Goal: Task Accomplishment & Management: Manage account settings

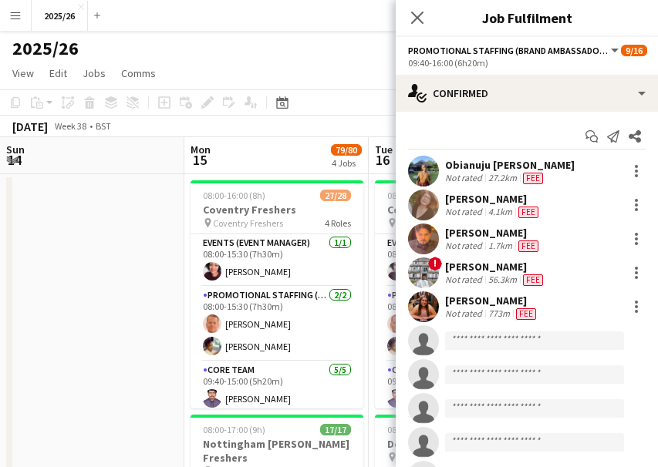
scroll to position [0, 396]
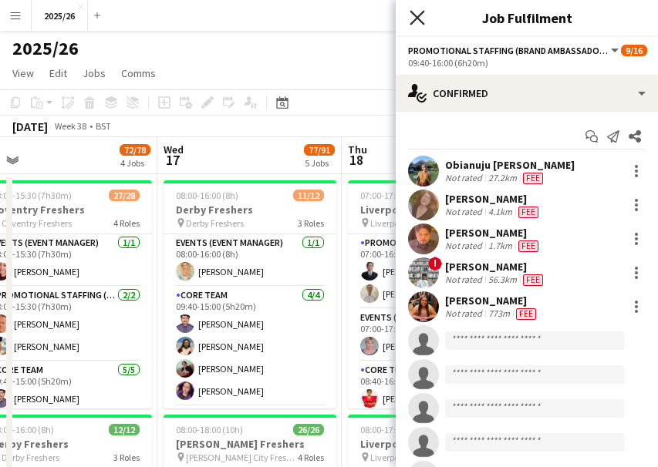
click at [412, 22] on icon at bounding box center [416, 17] width 15 height 15
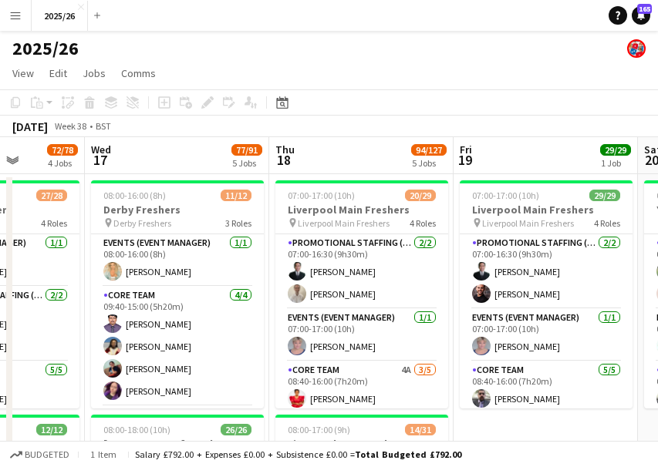
scroll to position [0, 478]
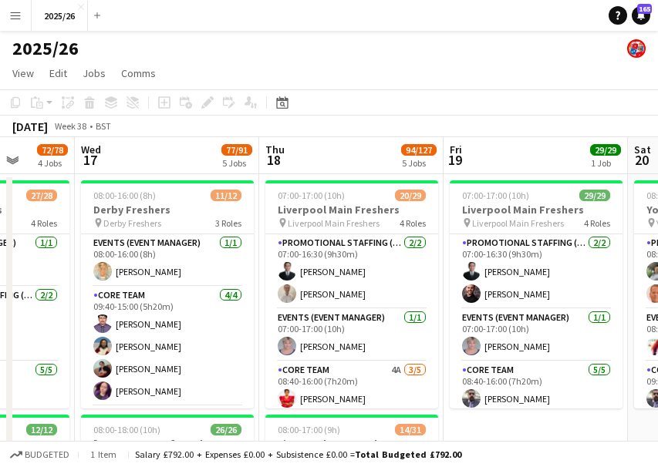
drag, startPoint x: 534, startPoint y: 232, endPoint x: 451, endPoint y: 259, distance: 86.8
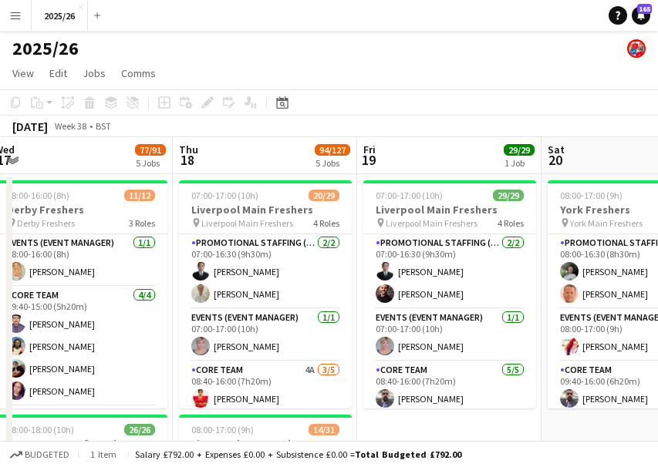
drag, startPoint x: 460, startPoint y: 357, endPoint x: 440, endPoint y: 343, distance: 23.8
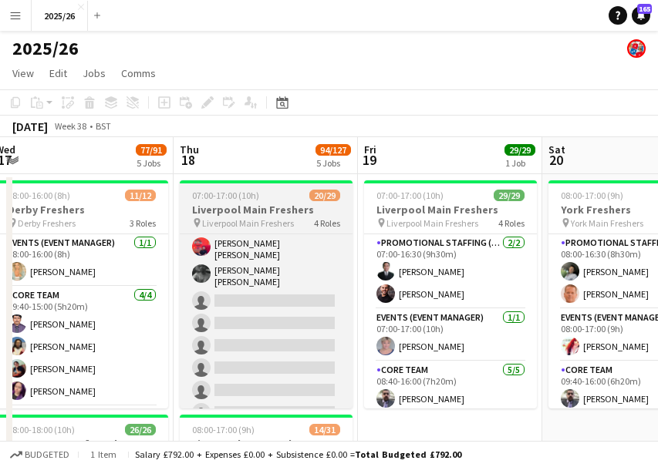
scroll to position [600, 0]
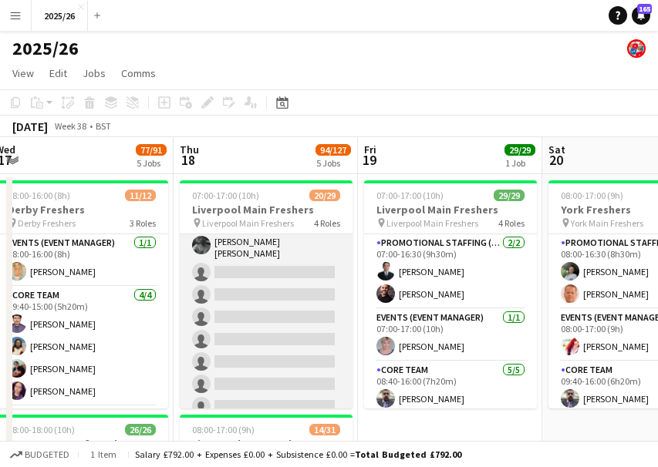
click at [276, 293] on app-card-role "Promotional Staffing (Brand Ambassadors) 2A 14/21 08:40-16:00 (7h20m) Muhammad …" at bounding box center [266, 163] width 173 height 518
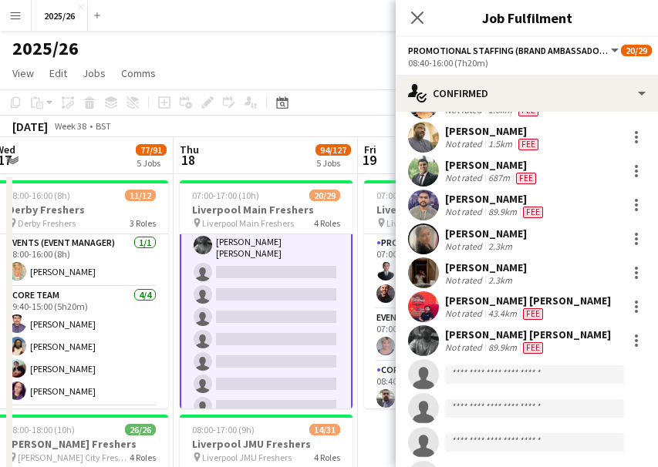
scroll to position [408, 0]
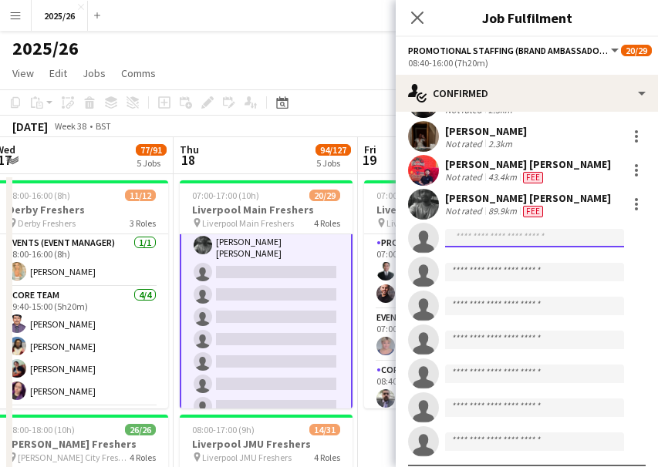
click at [470, 248] on input at bounding box center [534, 238] width 179 height 19
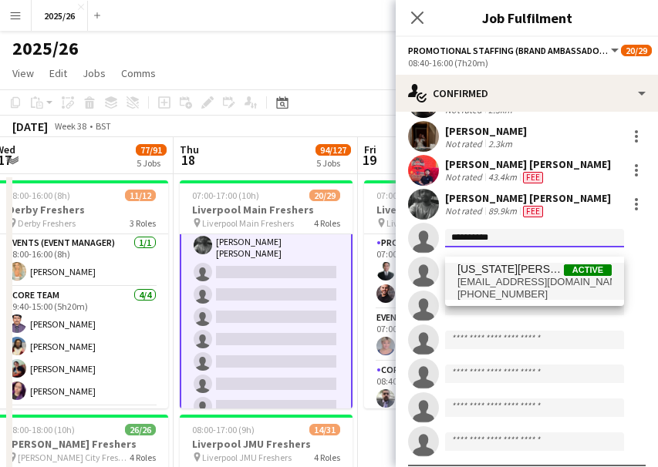
type input "**********"
click at [499, 278] on span "georgiamortimer18@gmail.com" at bounding box center [534, 282] width 154 height 12
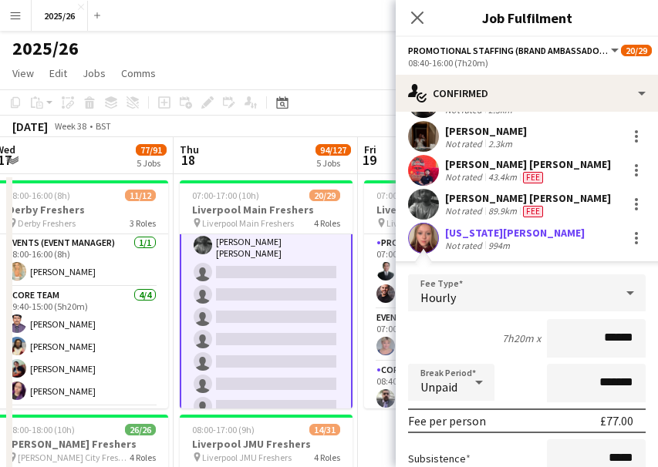
click at [439, 234] on div "Georgia McKibben Not rated 994m" at bounding box center [527, 238] width 262 height 31
drag, startPoint x: 439, startPoint y: 234, endPoint x: 430, endPoint y: 242, distance: 12.0
click at [430, 242] on div "Georgia McKibben Not rated 994m" at bounding box center [527, 238] width 262 height 31
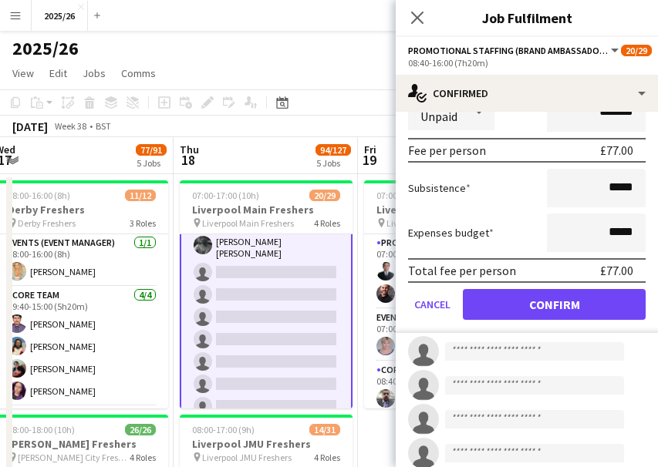
scroll to position [743, 0]
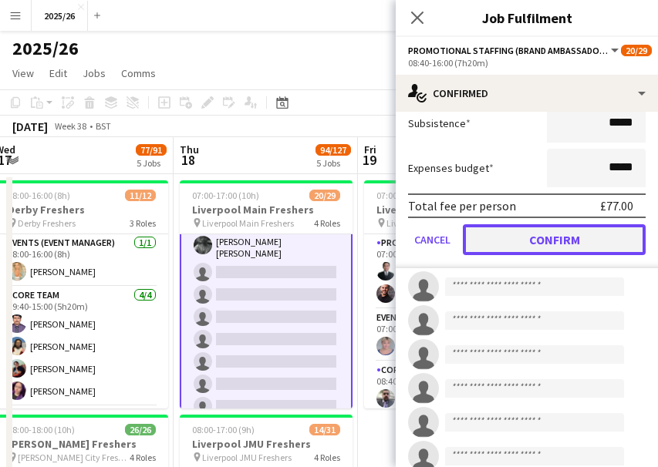
click at [541, 242] on button "Confirm" at bounding box center [554, 239] width 183 height 31
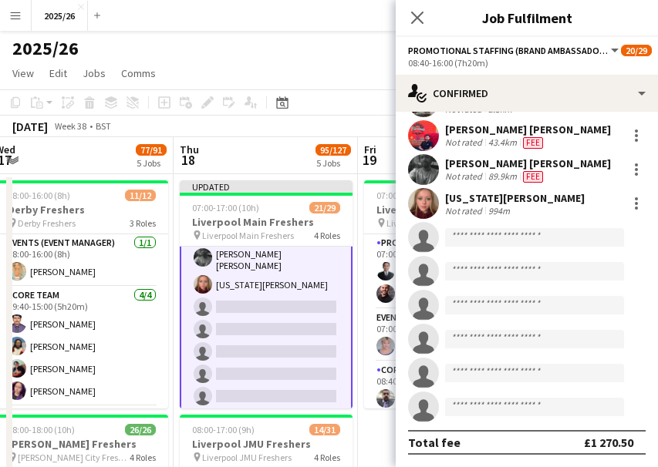
scroll to position [452, 0]
click at [645, 332] on app-invite-slot "single-neutral-actions" at bounding box center [527, 339] width 262 height 31
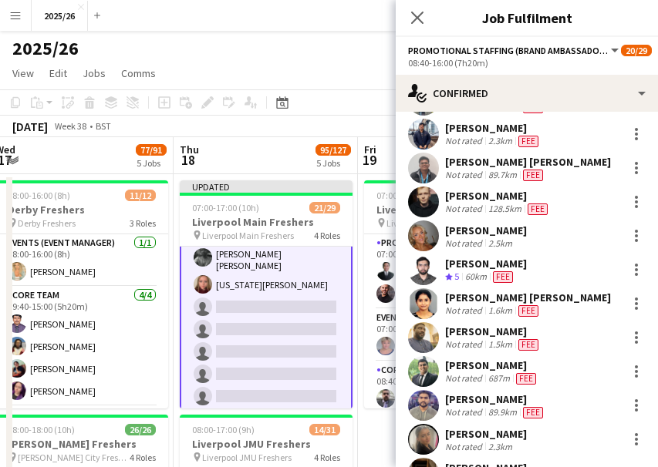
scroll to position [63, 0]
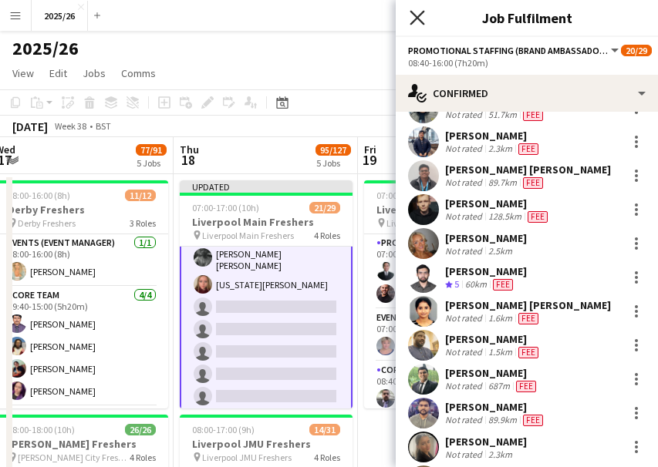
click at [413, 12] on icon at bounding box center [416, 17] width 15 height 15
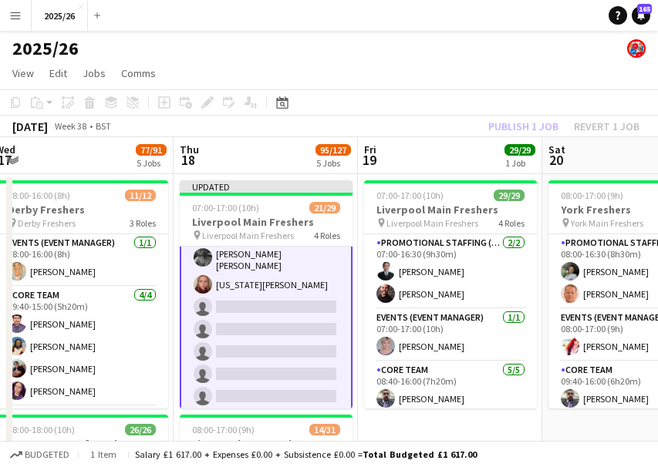
click at [487, 123] on div "Publish 1 job Revert 1 job" at bounding box center [564, 126] width 188 height 20
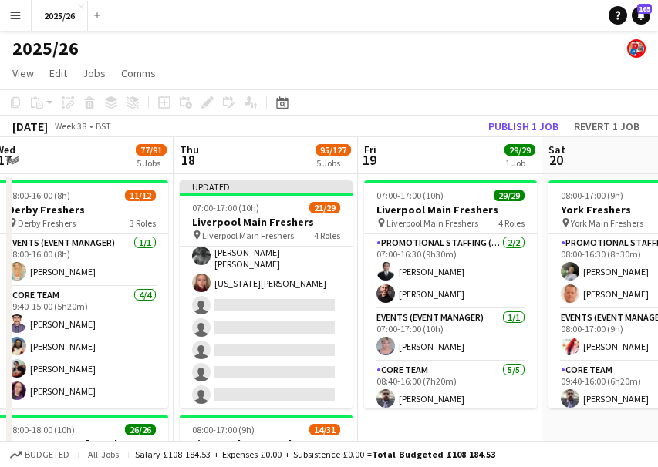
scroll to position [600, 0]
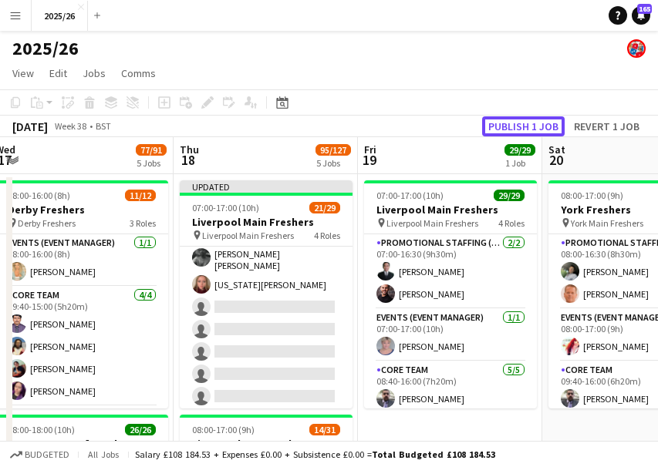
click at [487, 123] on button "Publish 1 job" at bounding box center [523, 126] width 83 height 20
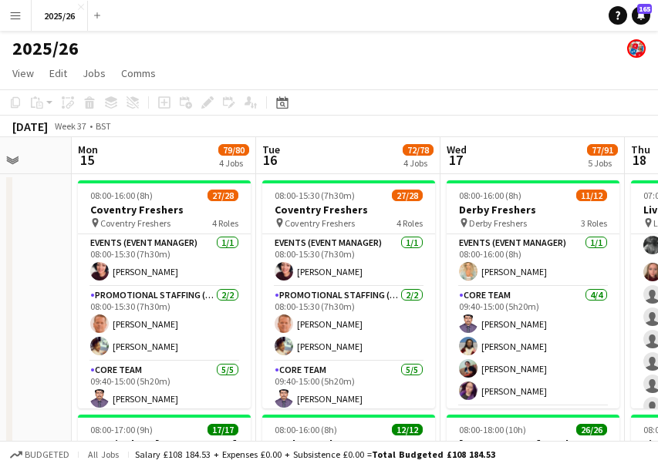
drag, startPoint x: 113, startPoint y: 391, endPoint x: 561, endPoint y: 339, distance: 451.1
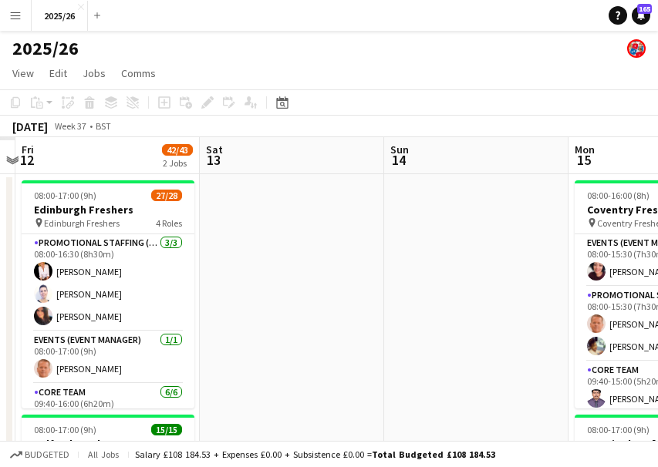
drag, startPoint x: 32, startPoint y: 254, endPoint x: 621, endPoint y: 292, distance: 589.6
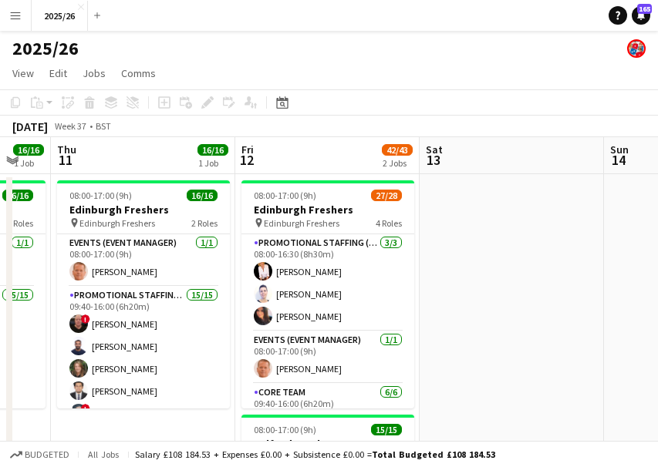
drag, startPoint x: 371, startPoint y: 300, endPoint x: 511, endPoint y: 309, distance: 140.6
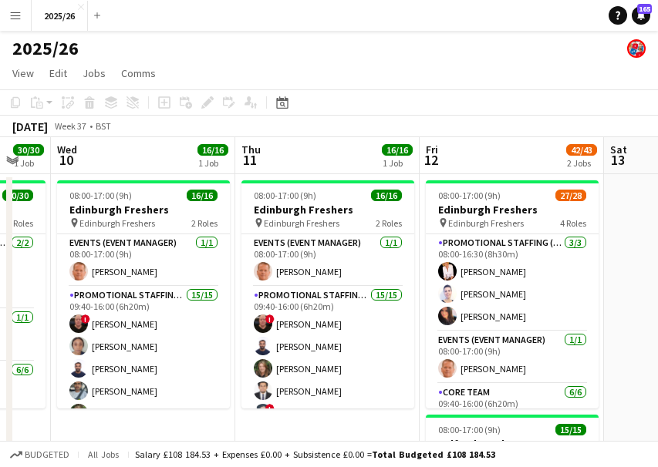
scroll to position [0, 493]
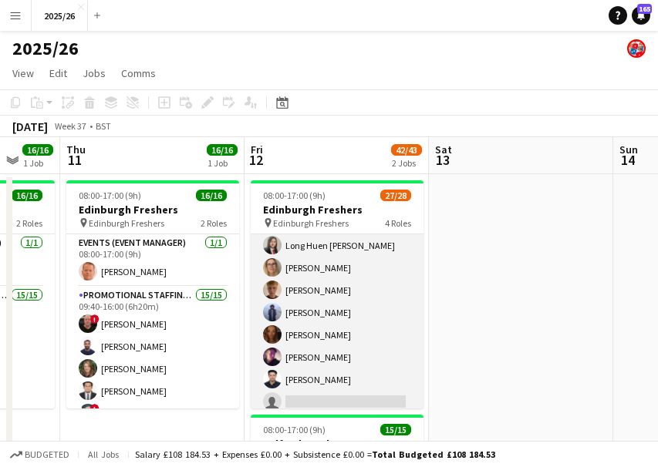
click at [387, 387] on app-card-role "Promotional Staffing (Brand Ambassadors) 1A 17/18 09:40-16:00 (6h20m) ! George …" at bounding box center [337, 201] width 173 height 433
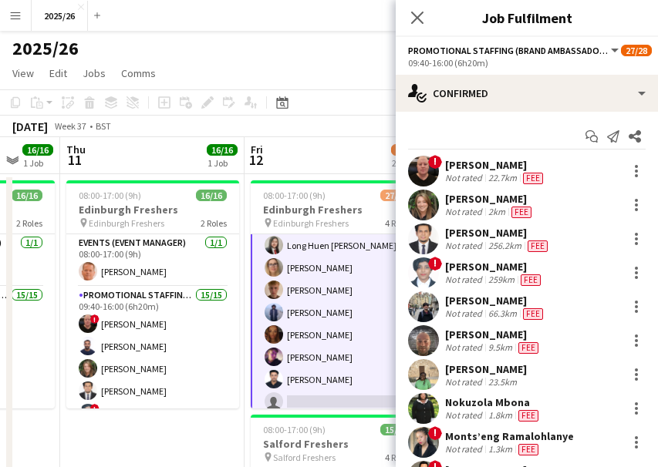
scroll to position [311, 0]
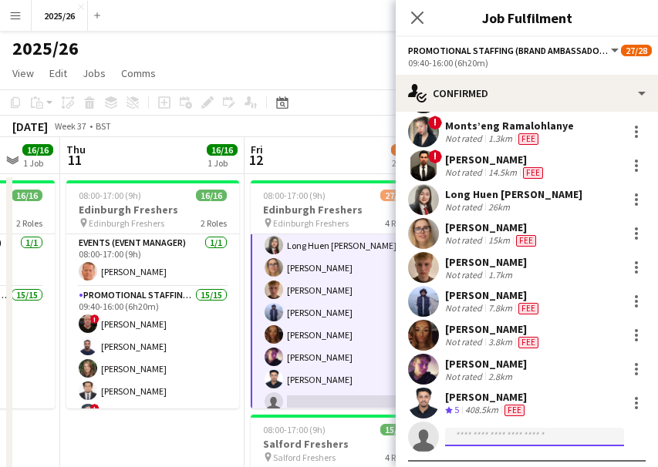
click at [508, 437] on input at bounding box center [534, 437] width 179 height 19
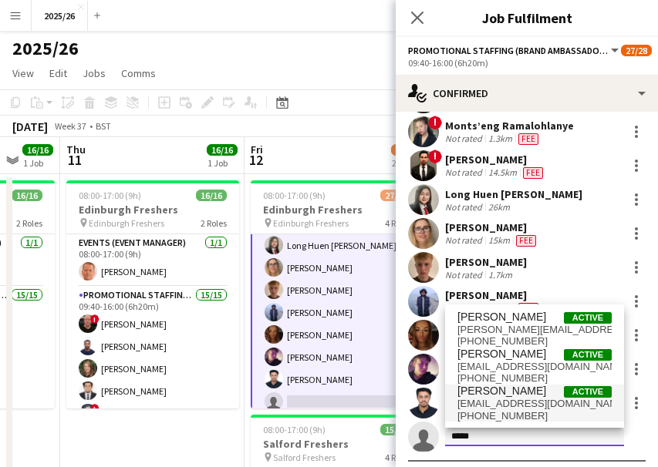
type input "*****"
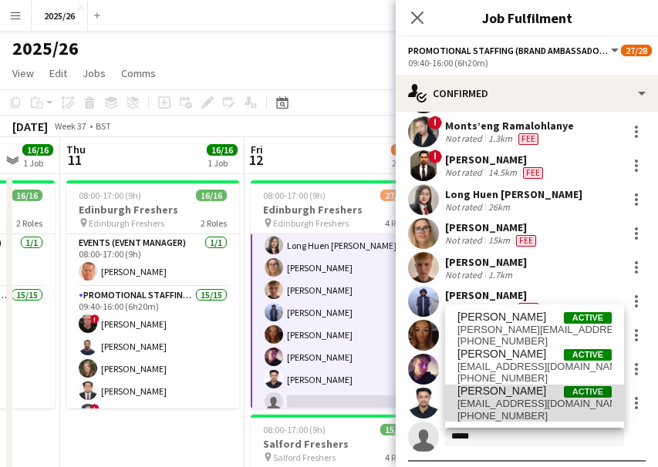
click at [528, 395] on span "Angus Hill Active" at bounding box center [534, 391] width 154 height 13
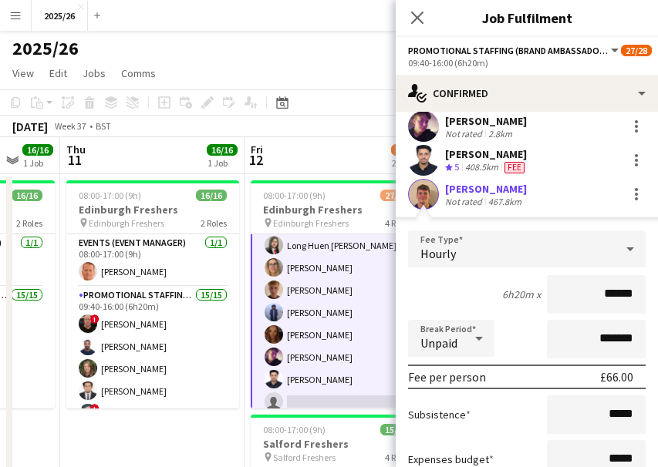
scroll to position [691, 0]
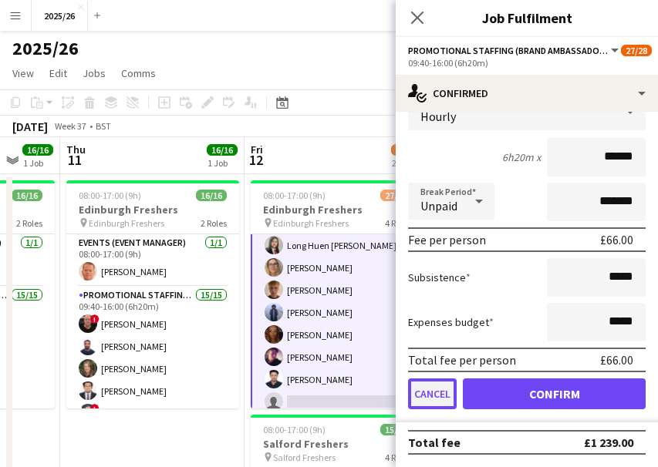
click at [428, 388] on button "Cancel" at bounding box center [432, 394] width 49 height 31
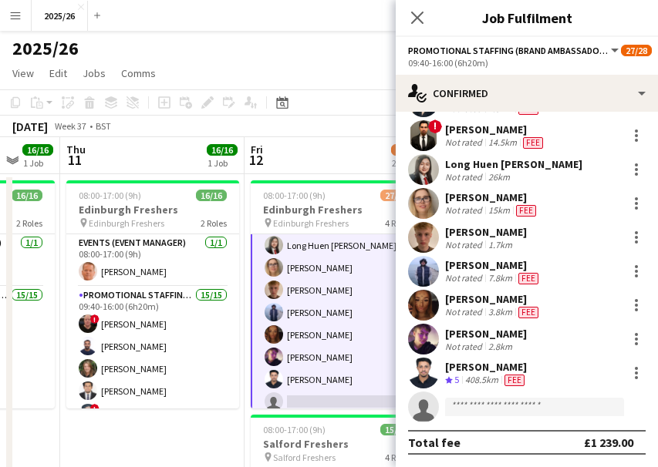
scroll to position [341, 0]
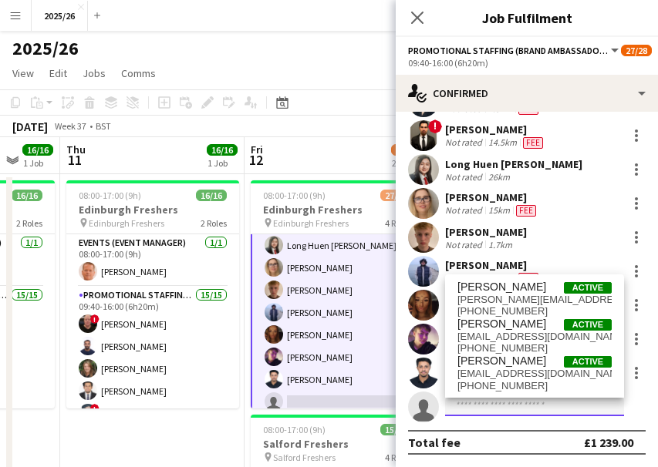
click at [531, 404] on input at bounding box center [534, 407] width 179 height 19
type input "*****"
click at [482, 325] on span "[PERSON_NAME]" at bounding box center [501, 324] width 89 height 13
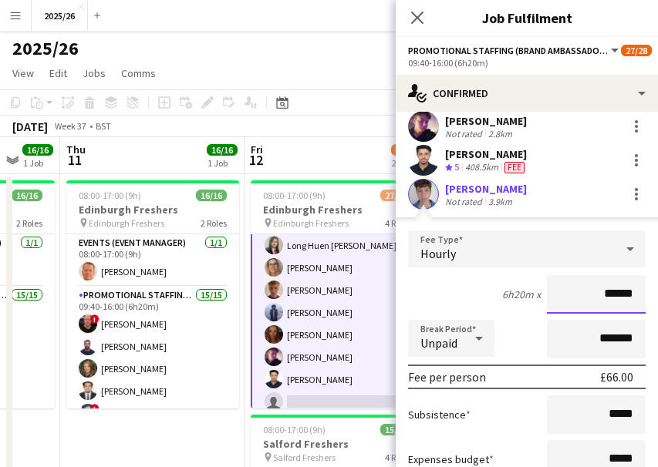
scroll to position [691, 0]
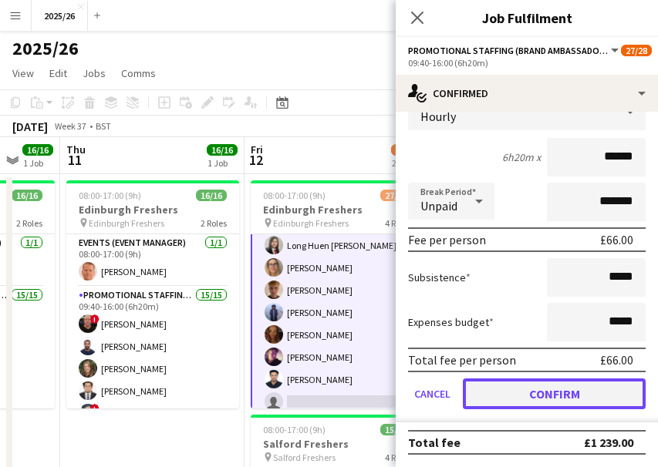
click at [593, 409] on button "Confirm" at bounding box center [554, 394] width 183 height 31
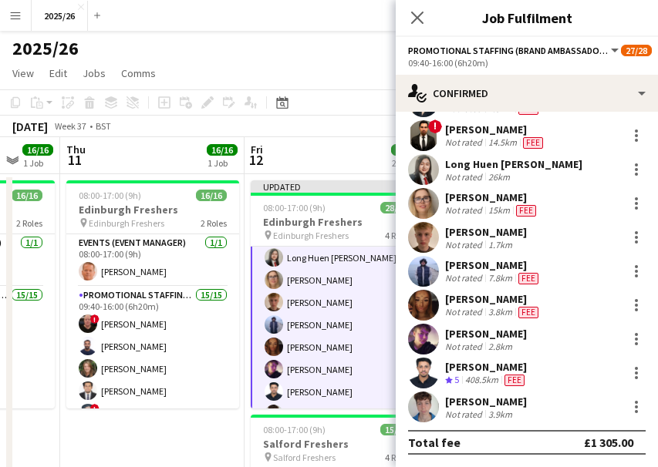
scroll to position [341, 0]
click at [417, 16] on icon "Close pop-in" at bounding box center [416, 17] width 15 height 15
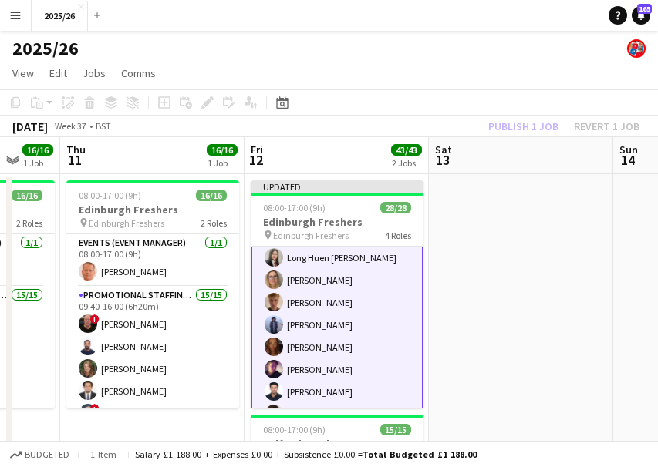
click at [551, 115] on app-toolbar "Copy Paste Paste Ctrl+V Paste with crew Ctrl+Shift+V Paste linked Job Delete Gr…" at bounding box center [329, 102] width 658 height 26
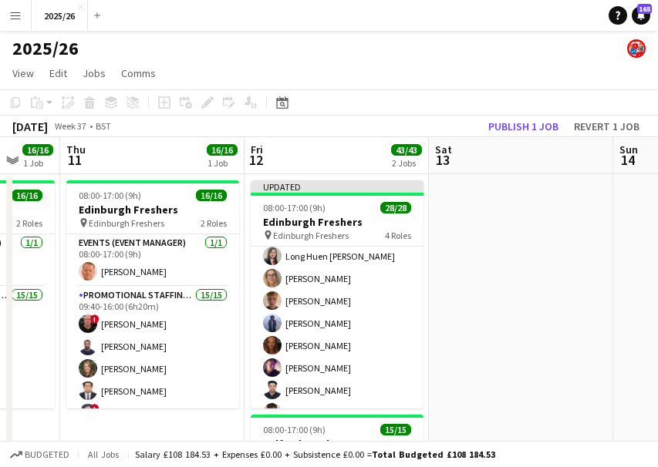
scroll to position [568, 0]
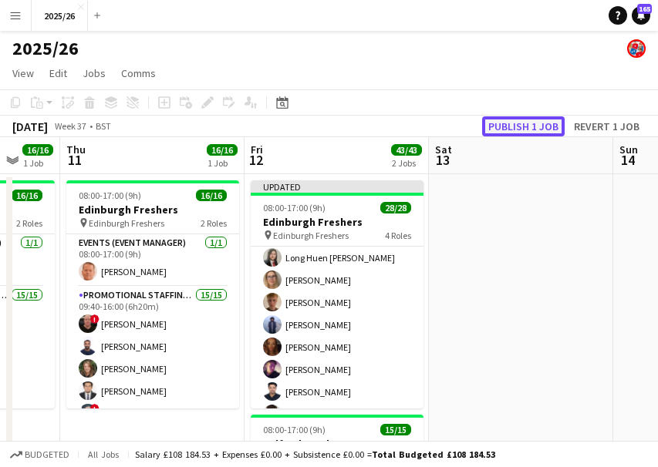
click at [549, 127] on button "Publish 1 job" at bounding box center [523, 126] width 83 height 20
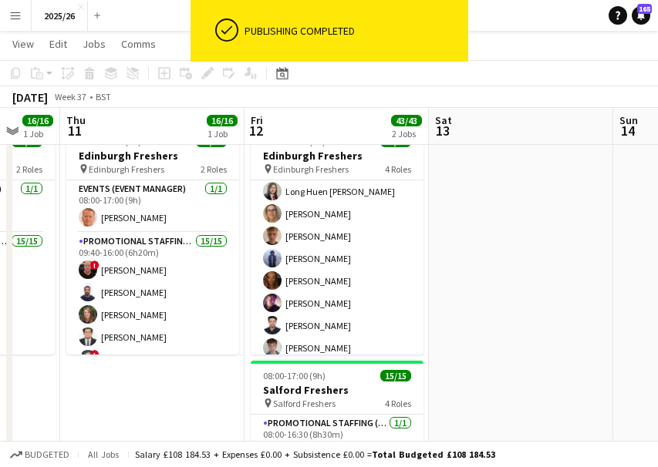
scroll to position [63, 0]
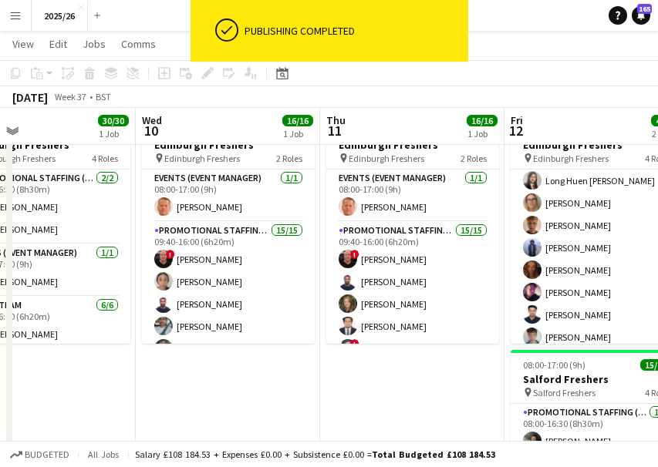
drag, startPoint x: 292, startPoint y: 278, endPoint x: 670, endPoint y: 358, distance: 386.1
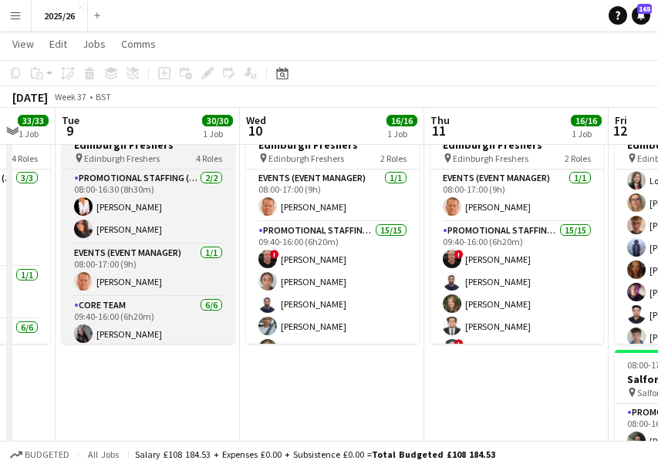
scroll to position [31, 0]
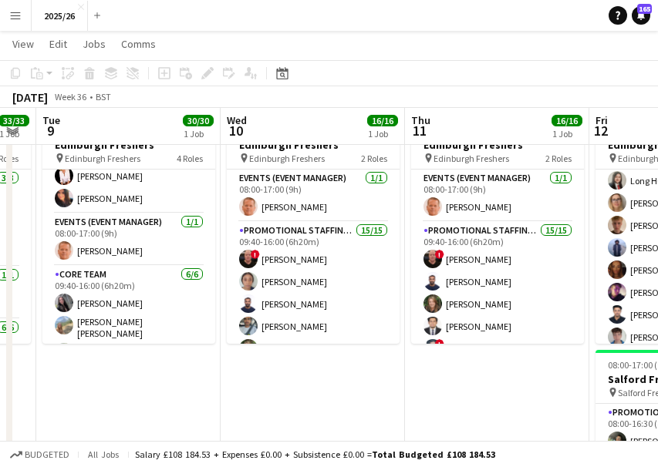
drag, startPoint x: 335, startPoint y: 396, endPoint x: 342, endPoint y: 379, distance: 17.6
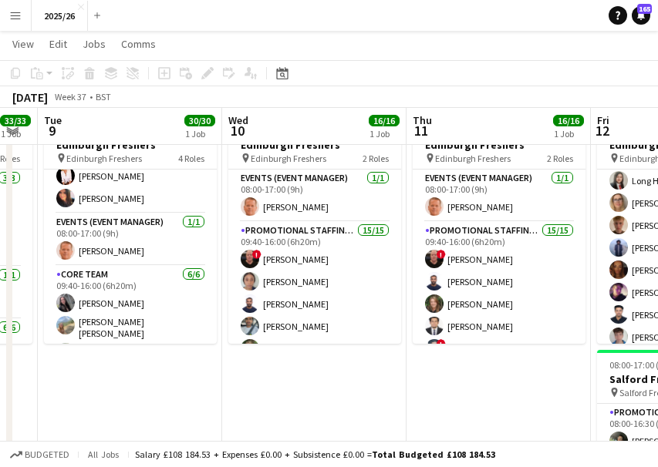
scroll to position [0, 617]
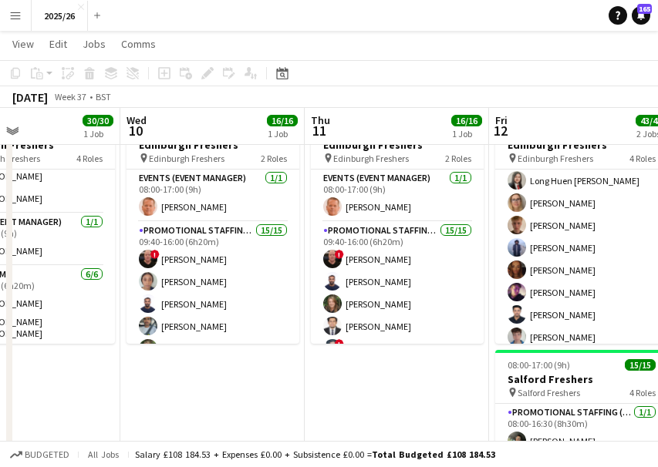
drag, startPoint x: 342, startPoint y: 379, endPoint x: 240, endPoint y: 371, distance: 102.1
drag, startPoint x: 526, startPoint y: 253, endPoint x: 588, endPoint y: 216, distance: 72.6
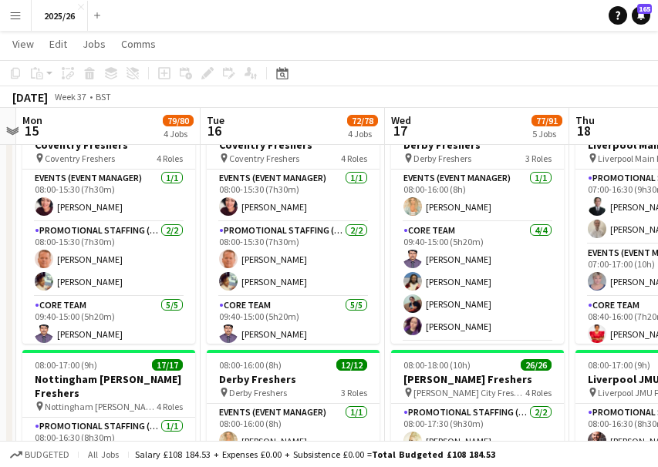
drag, startPoint x: 615, startPoint y: 207, endPoint x: 15, endPoint y: 200, distance: 599.2
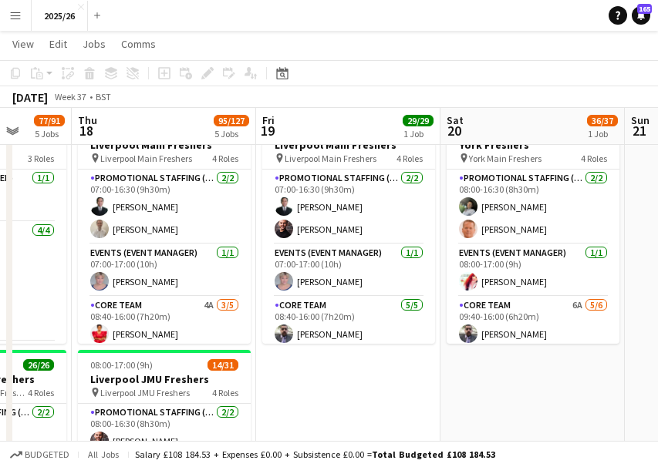
drag, startPoint x: 15, startPoint y: 200, endPoint x: 72, endPoint y: 193, distance: 57.5
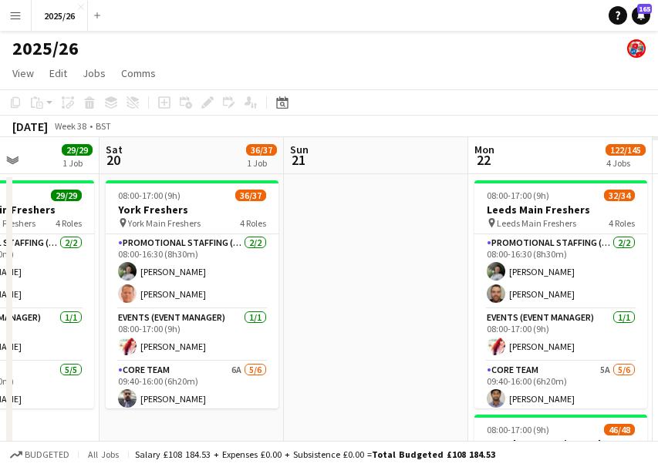
scroll to position [0, 443]
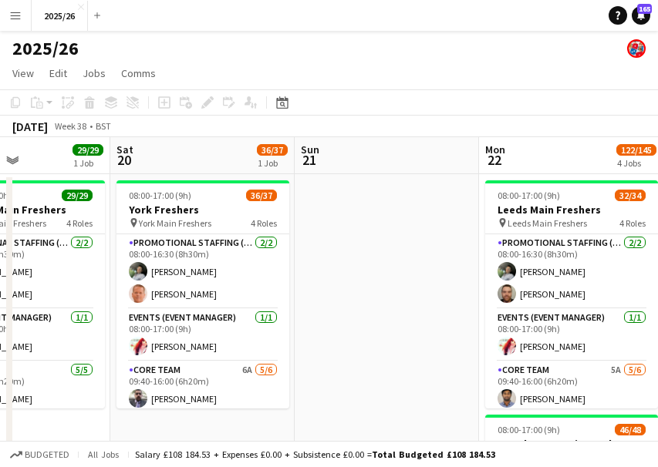
drag, startPoint x: 556, startPoint y: 293, endPoint x: 2, endPoint y: 309, distance: 554.7
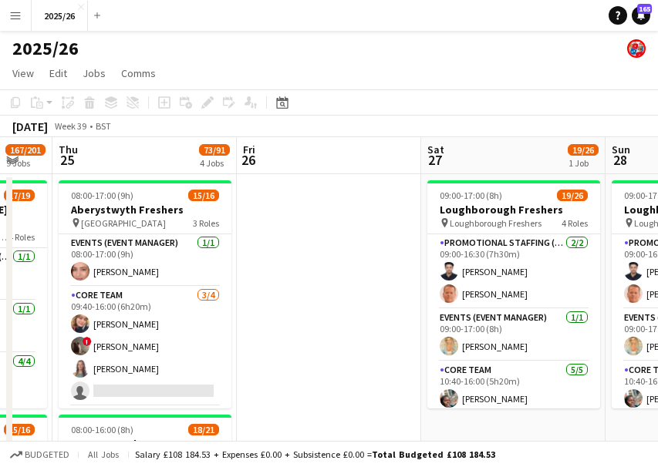
scroll to position [0, 547]
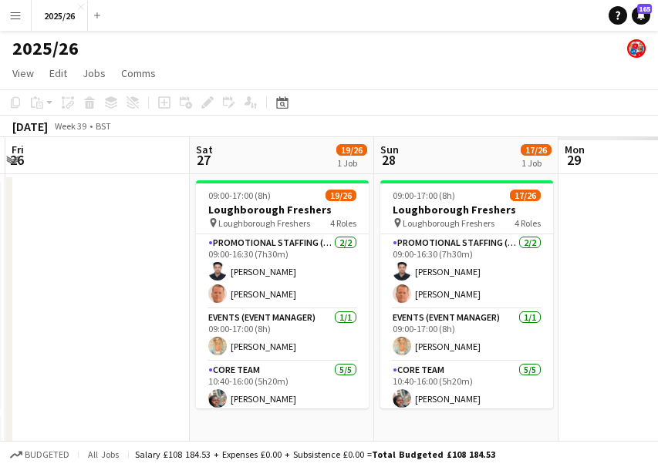
drag, startPoint x: 568, startPoint y: 335, endPoint x: 59, endPoint y: 338, distance: 508.2
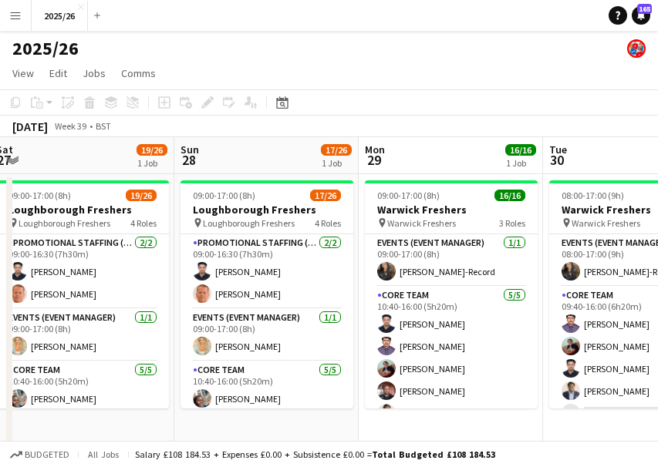
drag, startPoint x: 475, startPoint y: 328, endPoint x: 275, endPoint y: 302, distance: 201.3
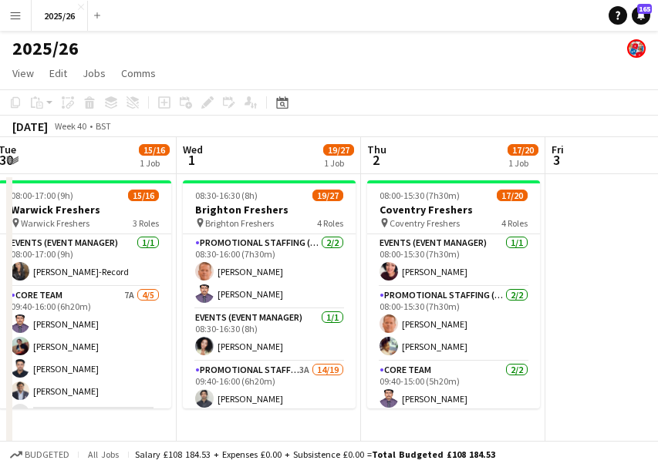
drag, startPoint x: 496, startPoint y: 302, endPoint x: 67, endPoint y: 279, distance: 429.3
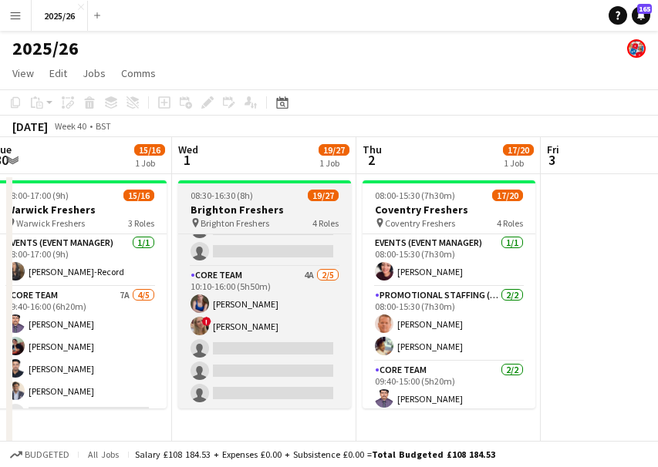
scroll to position [504, 0]
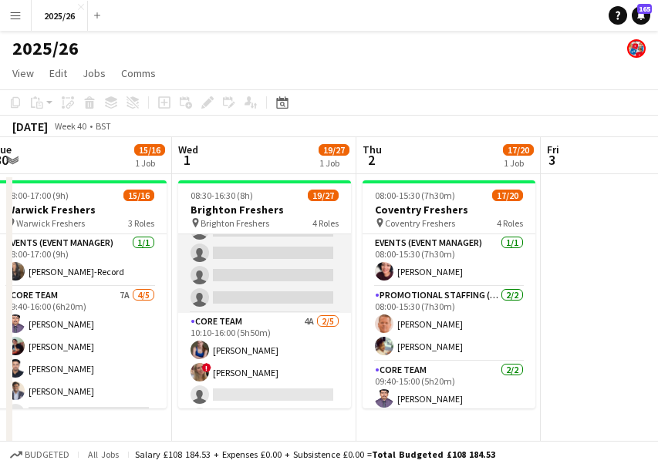
click at [255, 288] on app-card-role "Promotional Staffing (Brand Ambassadors) 3A 14/19 09:40-16:00 (6h20m) Waqas Mal…" at bounding box center [264, 85] width 173 height 455
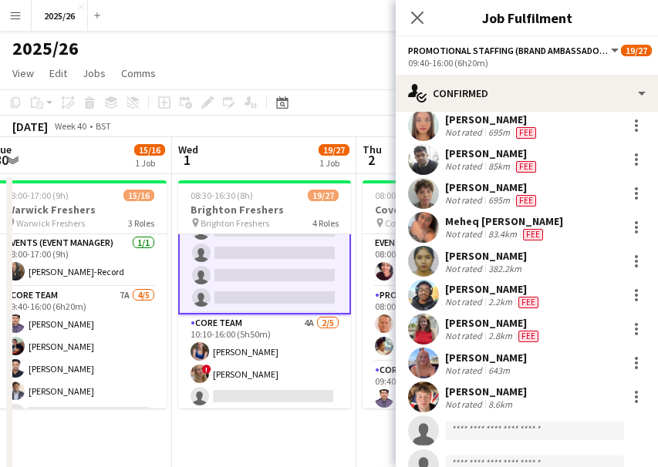
scroll to position [220, 0]
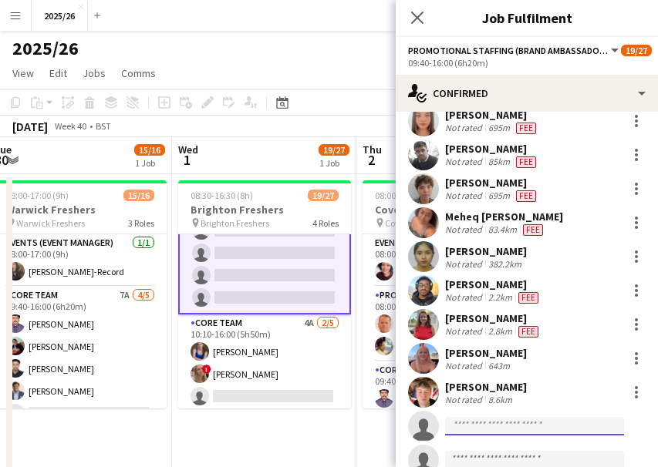
click at [529, 428] on input at bounding box center [534, 426] width 179 height 19
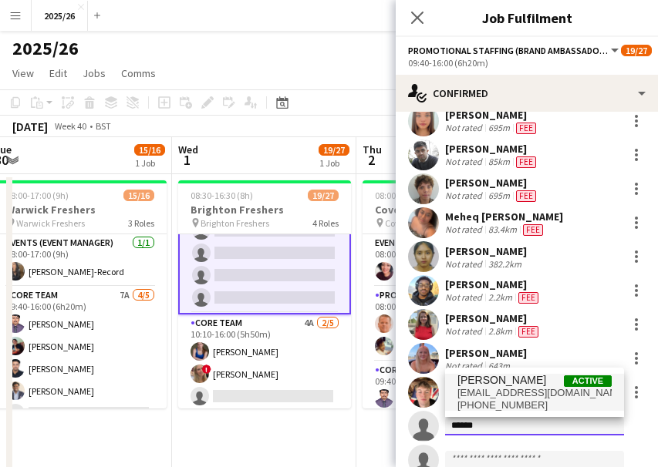
type input "******"
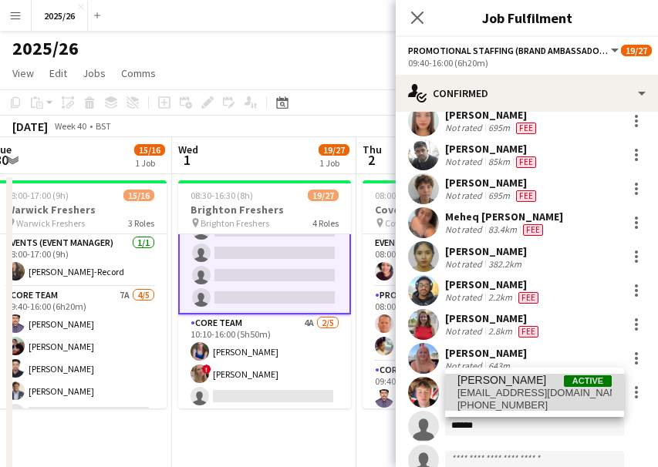
click at [487, 392] on span "lonnieee2@gmail.com" at bounding box center [534, 393] width 154 height 12
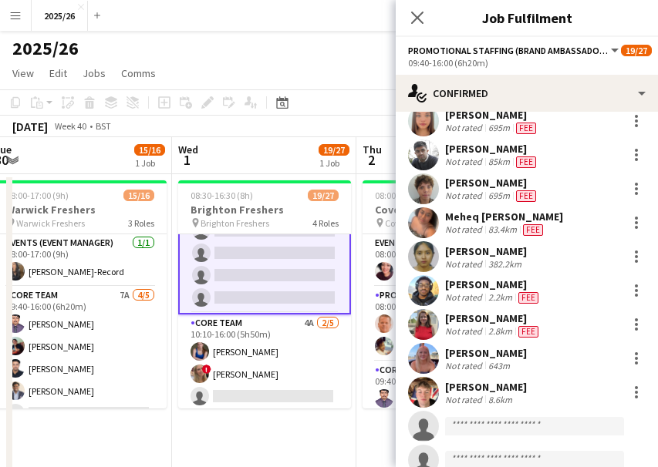
scroll to position [452, 0]
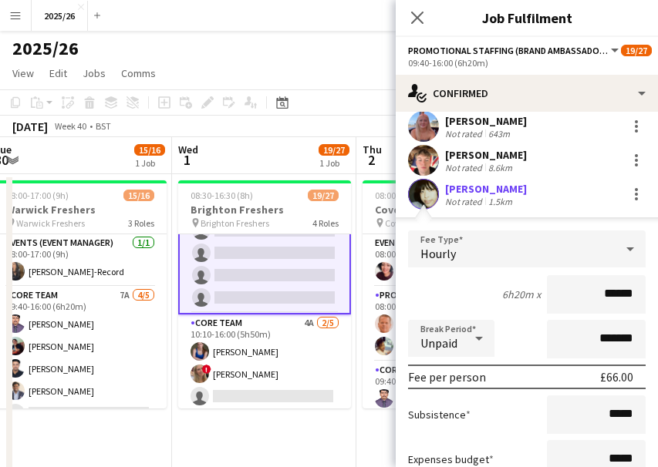
click at [430, 190] on app-user-avatar at bounding box center [423, 194] width 31 height 31
click at [514, 200] on div "1.5km" at bounding box center [500, 202] width 30 height 12
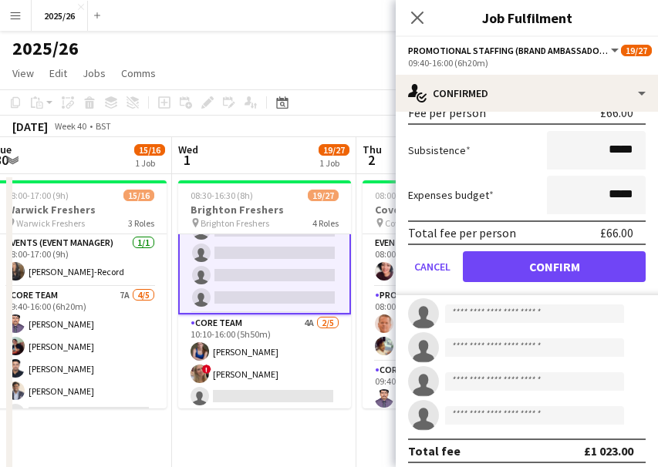
scroll to position [725, 0]
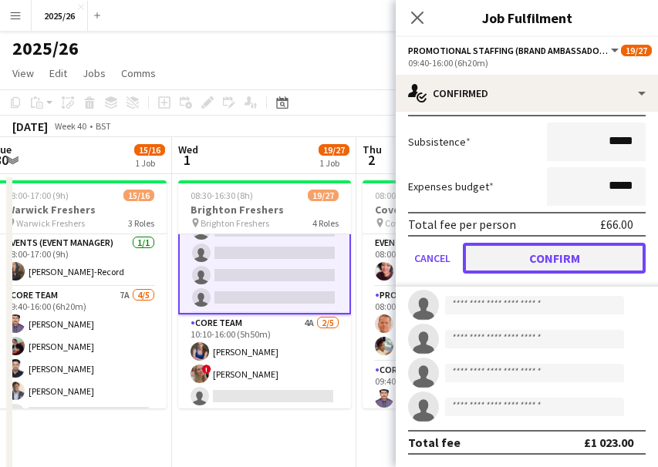
click at [528, 258] on button "Confirm" at bounding box center [554, 258] width 183 height 31
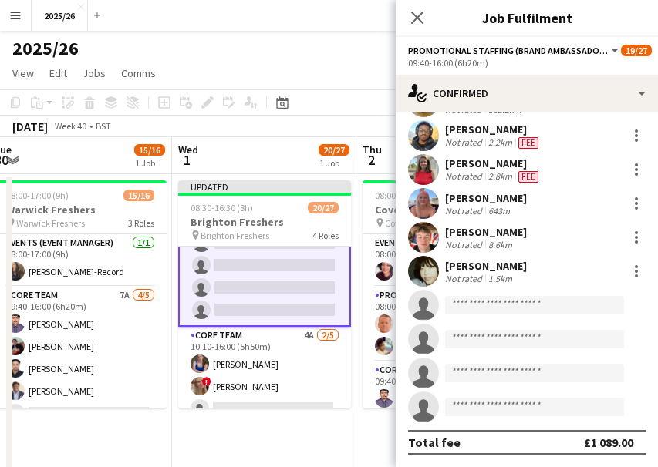
scroll to position [375, 0]
click at [496, 262] on div "[PERSON_NAME]" at bounding box center [486, 266] width 82 height 14
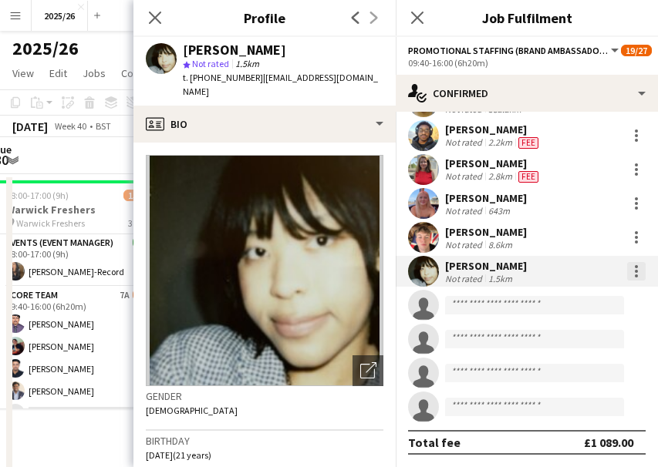
click at [635, 268] on div at bounding box center [636, 266] width 3 height 3
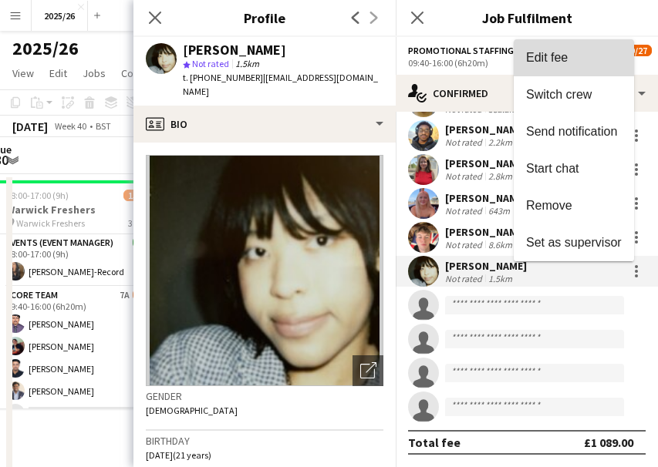
click at [561, 72] on button "Edit fee" at bounding box center [574, 57] width 120 height 37
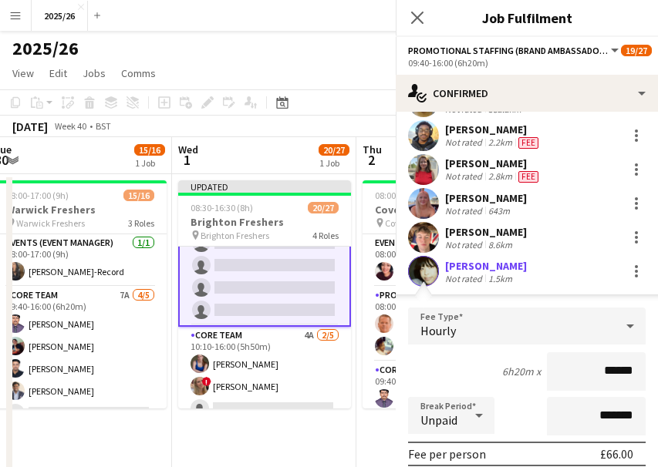
scroll to position [457, 0]
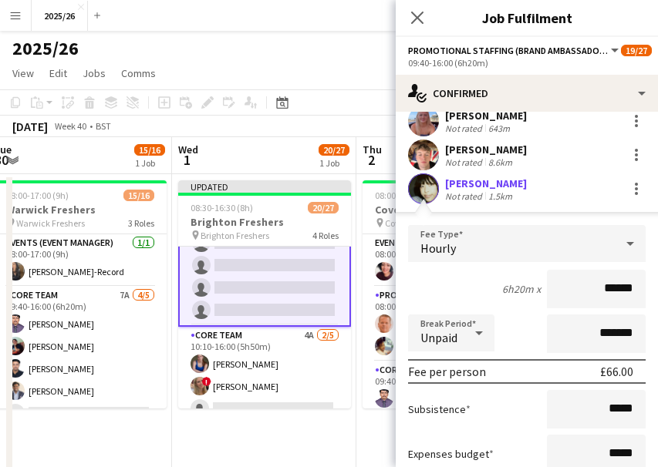
click at [621, 288] on input "******" at bounding box center [596, 289] width 99 height 39
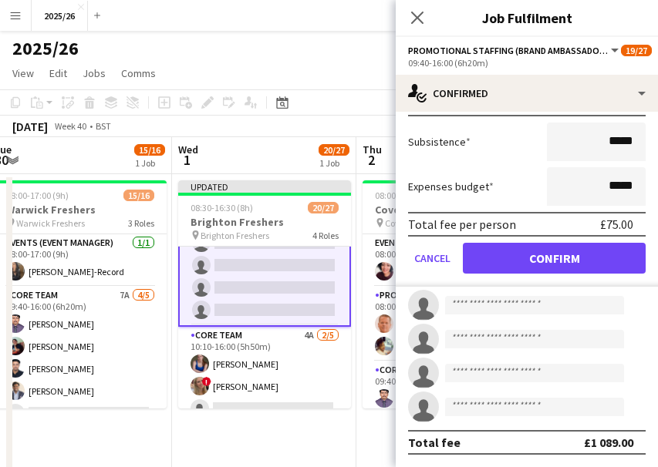
type input "******"
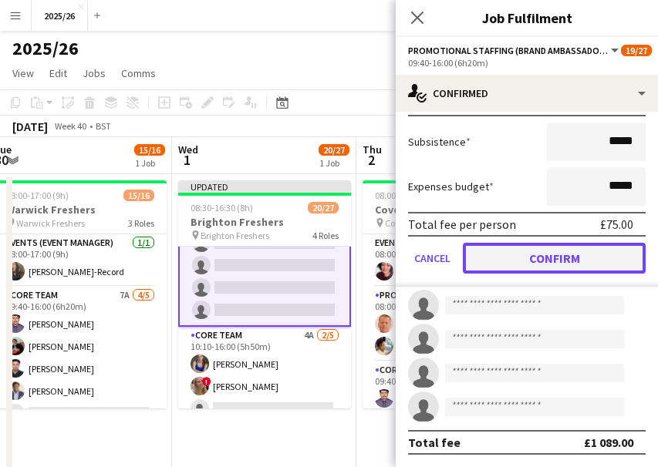
click at [562, 272] on button "Confirm" at bounding box center [554, 258] width 183 height 31
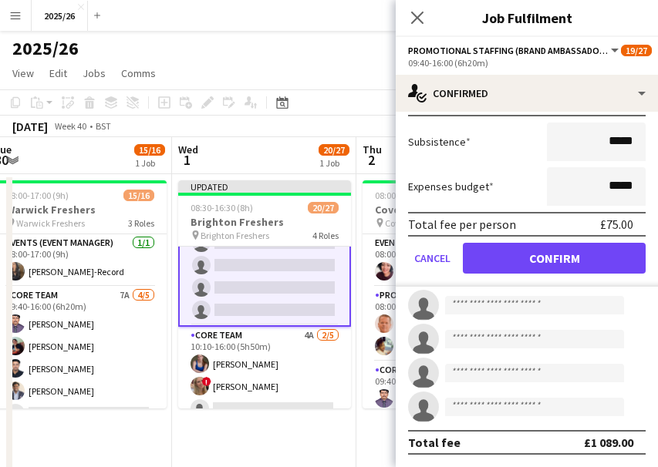
scroll to position [375, 0]
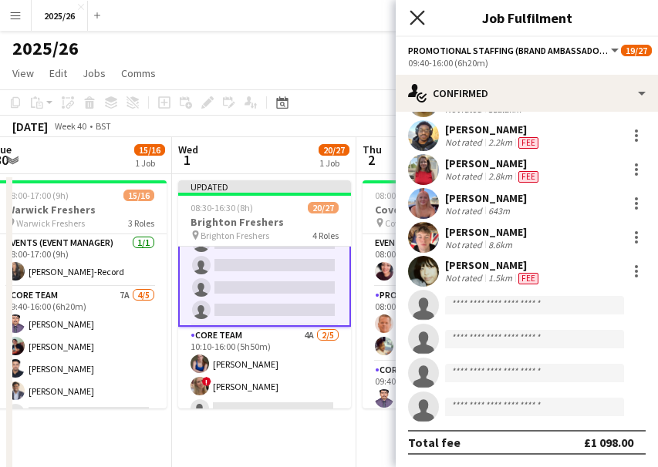
click at [419, 19] on icon at bounding box center [416, 17] width 15 height 15
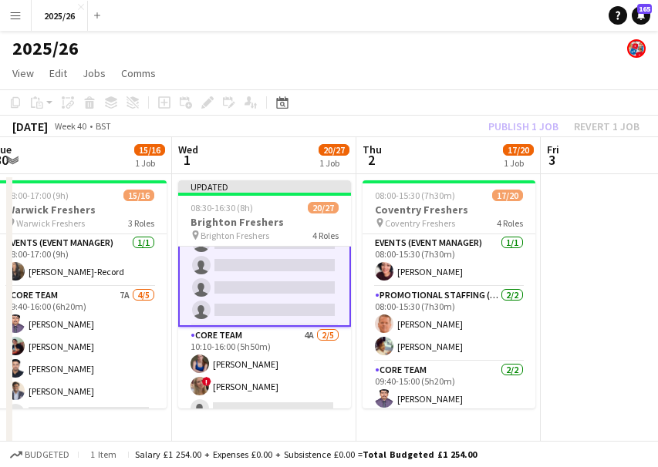
click at [548, 121] on div "Publish 1 job Revert 1 job" at bounding box center [564, 126] width 188 height 20
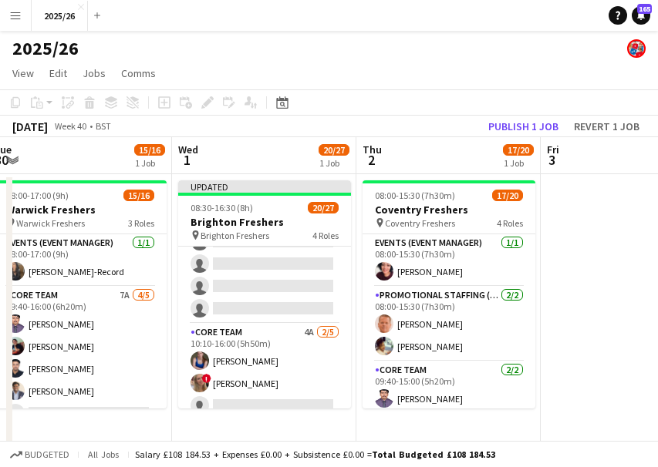
scroll to position [504, 0]
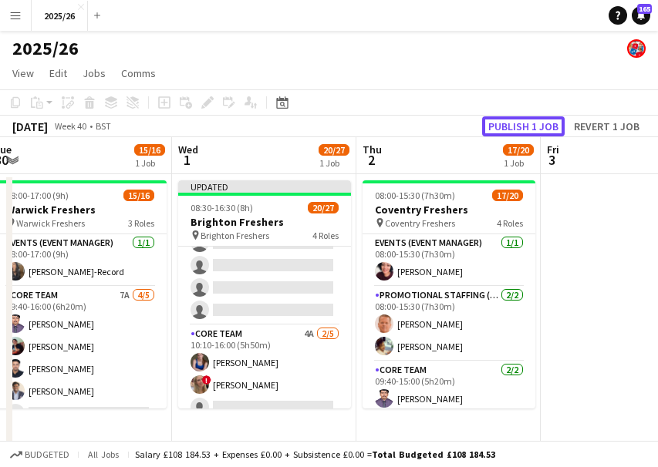
click at [548, 121] on button "Publish 1 job" at bounding box center [523, 126] width 83 height 20
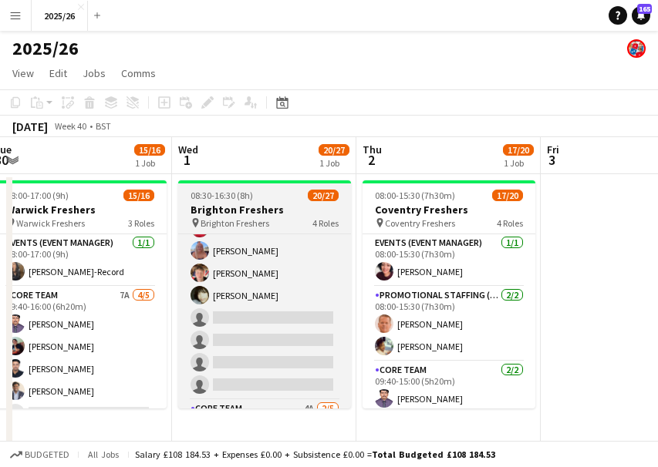
scroll to position [432, 0]
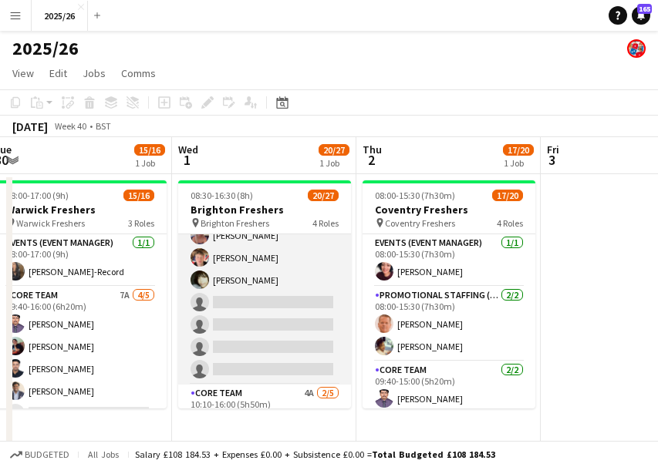
click at [278, 302] on app-card-role "Promotional Staffing (Brand Ambassadors) 3A 15/19 09:40-16:00 (6h20m) Waqas Mal…" at bounding box center [264, 157] width 173 height 455
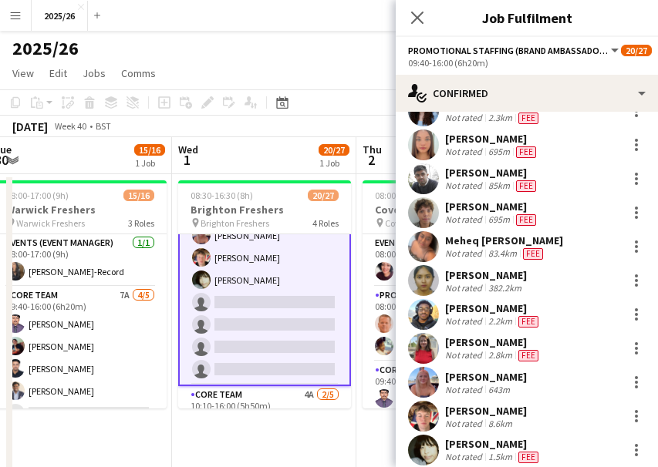
scroll to position [256, 0]
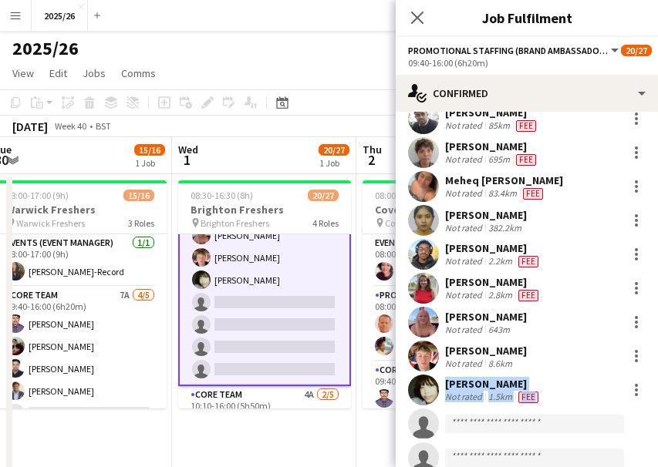
drag, startPoint x: 645, startPoint y: 363, endPoint x: 642, endPoint y: 401, distance: 37.9
click at [642, 401] on div "Waqas Malik Not rated 362m Fee Max Solomons Not rated 100.5km Fee Fiona Gillard…" at bounding box center [527, 221] width 262 height 642
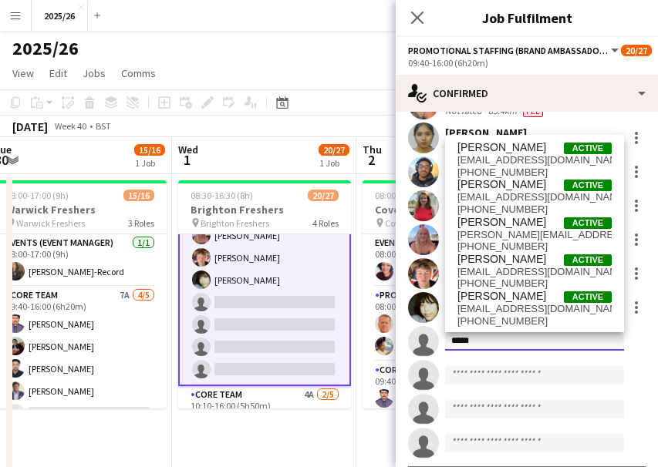
type input "*****"
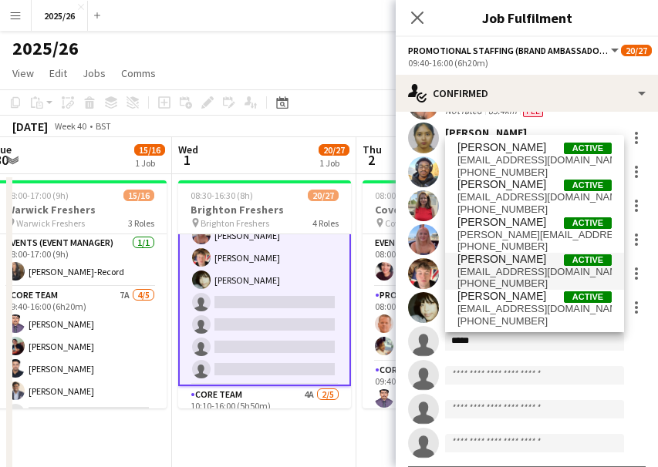
click at [459, 266] on span "emilyhodkinson2005@icloud.com" at bounding box center [534, 272] width 154 height 12
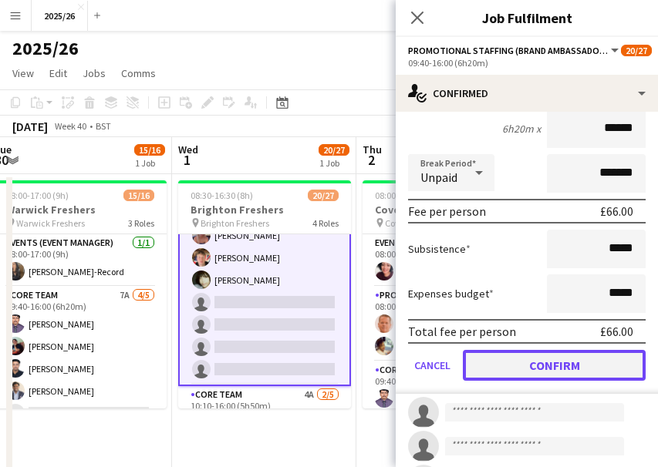
click at [598, 378] on button "Confirm" at bounding box center [554, 365] width 183 height 31
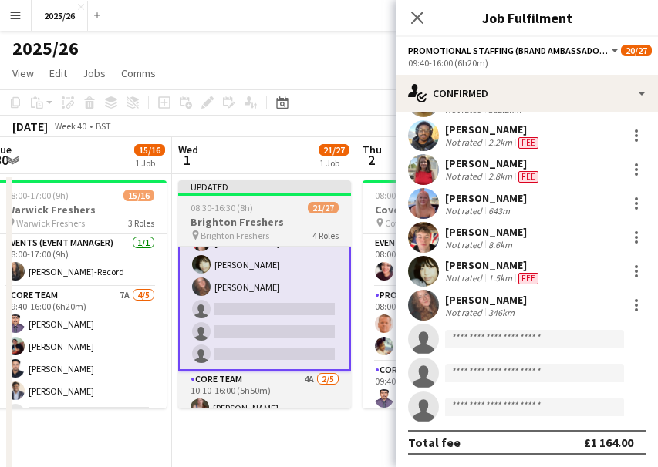
scroll to position [456, 0]
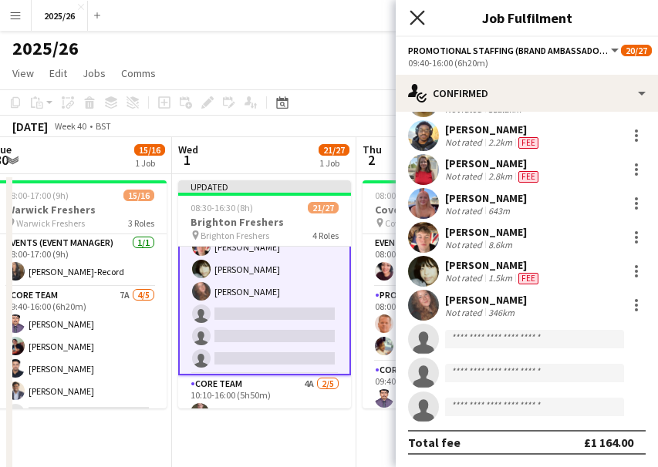
click at [413, 12] on icon "Close pop-in" at bounding box center [416, 17] width 15 height 15
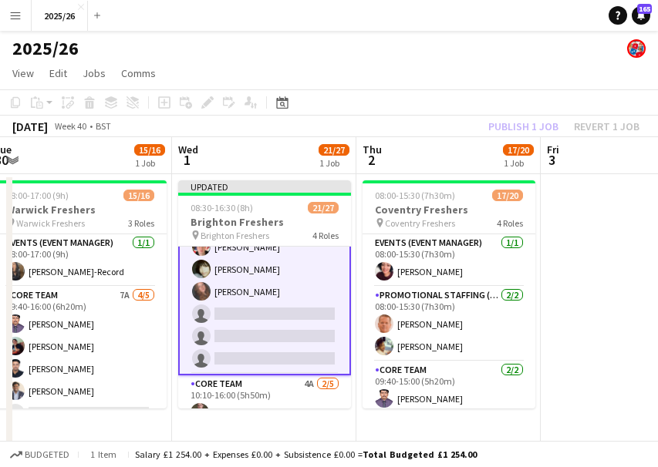
click at [530, 126] on div "Publish 1 job Revert 1 job" at bounding box center [564, 126] width 188 height 20
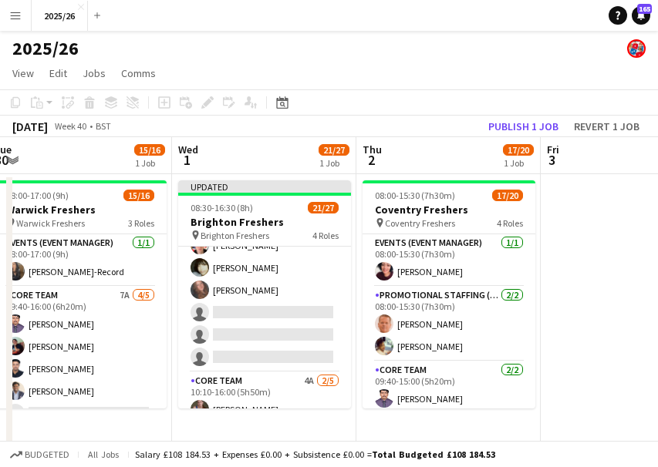
scroll to position [455, 0]
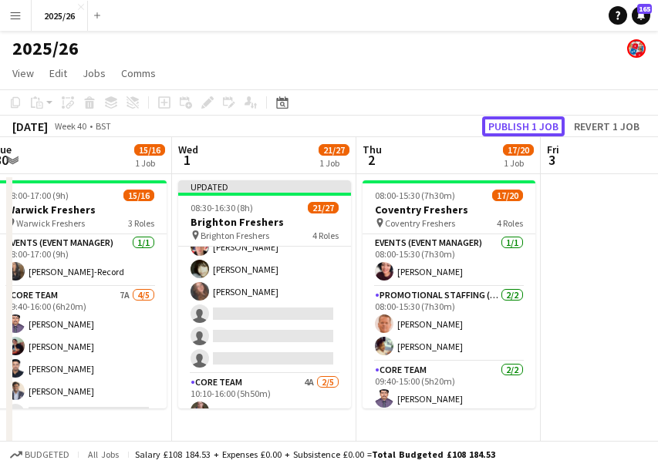
click at [530, 126] on button "Publish 1 job" at bounding box center [523, 126] width 83 height 20
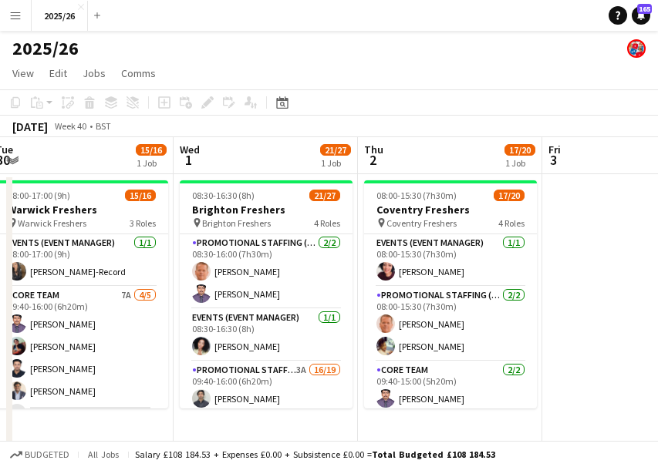
scroll to position [0, 563]
click at [339, 293] on app-card-role "Promotional Staffing (Team Leader) 2/2 08:30-16:00 (7h30m) Michael Sutton Rahul…" at bounding box center [266, 271] width 173 height 75
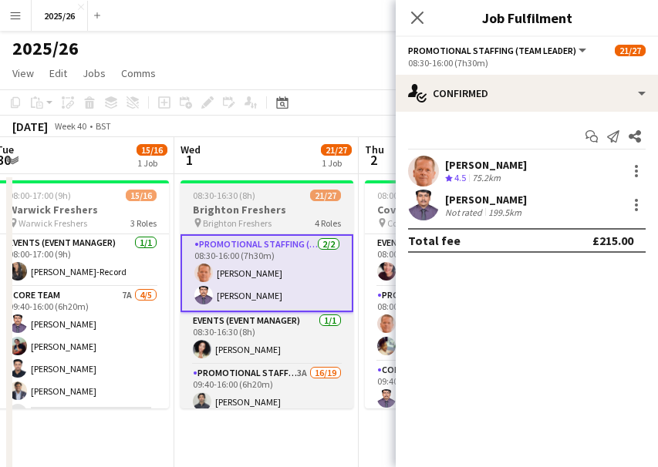
scroll to position [553, 0]
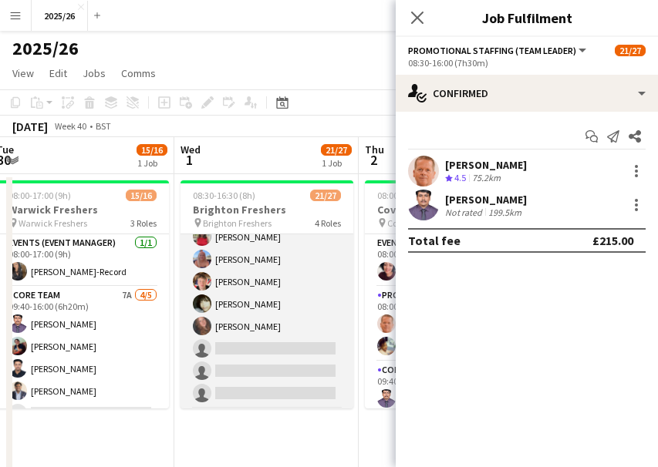
click at [282, 326] on app-card-role "Promotional Staffing (Brand Ambassadors) 3A 16/19 09:40-16:00 (6h20m) Waqas Mal…" at bounding box center [266, 181] width 173 height 455
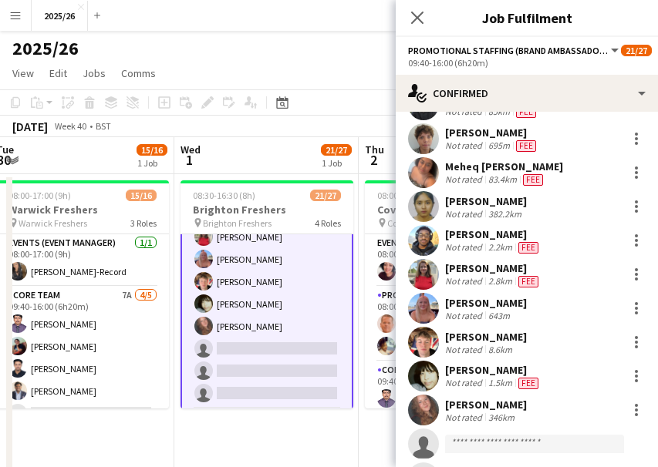
scroll to position [271, 0]
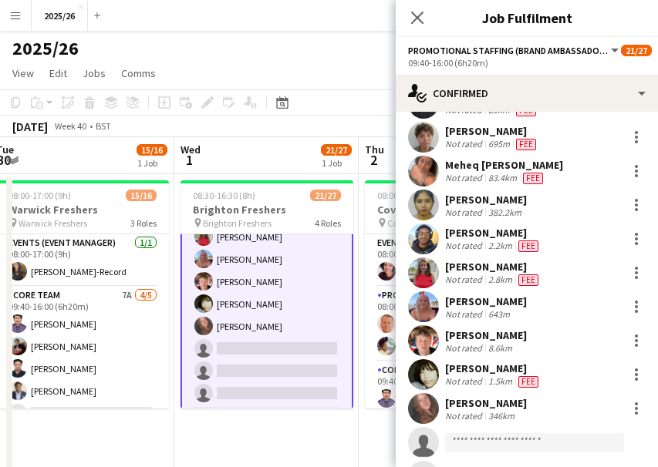
click at [640, 396] on div "Emily Hodkinson Not rated 346km" at bounding box center [527, 408] width 262 height 31
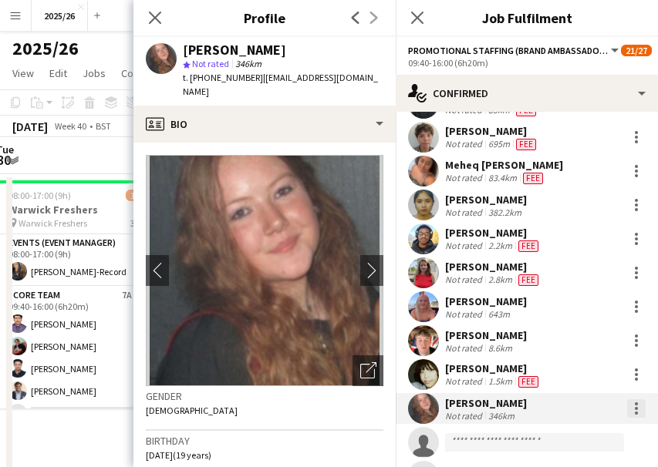
click at [627, 406] on div at bounding box center [636, 408] width 19 height 19
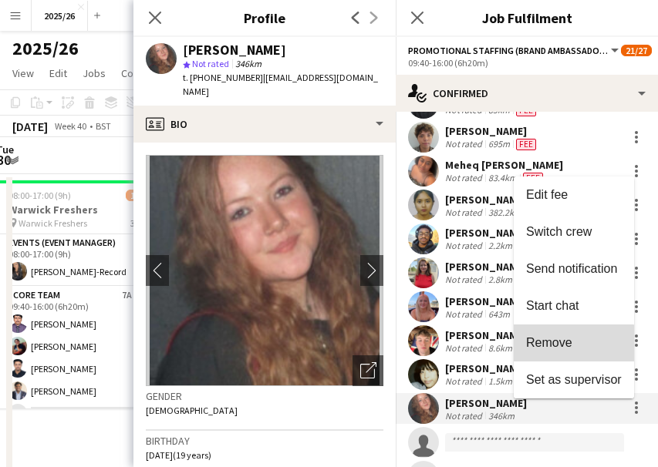
click at [565, 355] on button "Remove" at bounding box center [574, 343] width 120 height 37
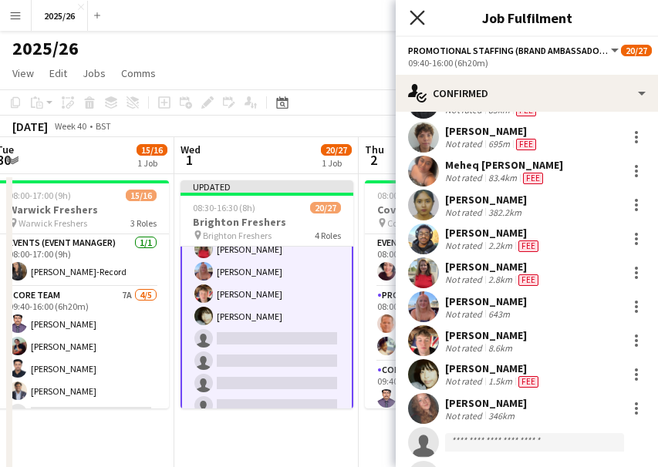
click at [419, 15] on icon "Close pop-in" at bounding box center [416, 17] width 15 height 15
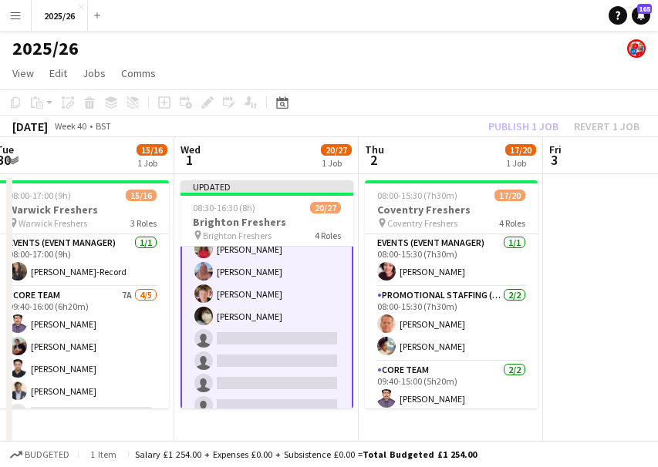
click at [521, 126] on div "Publish 1 job Revert 1 job" at bounding box center [564, 126] width 188 height 20
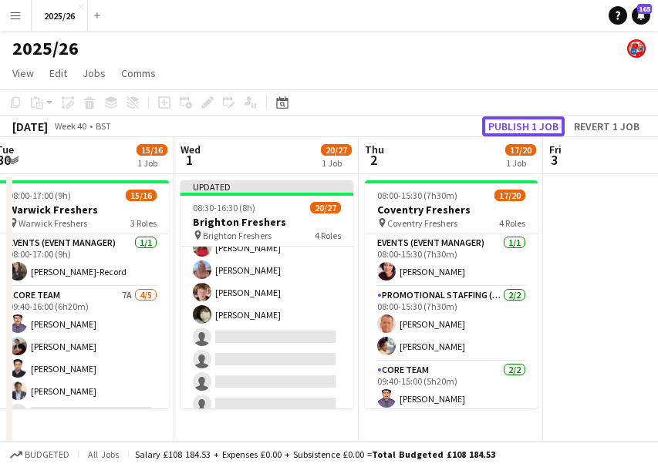
click at [521, 126] on button "Publish 1 job" at bounding box center [523, 126] width 83 height 20
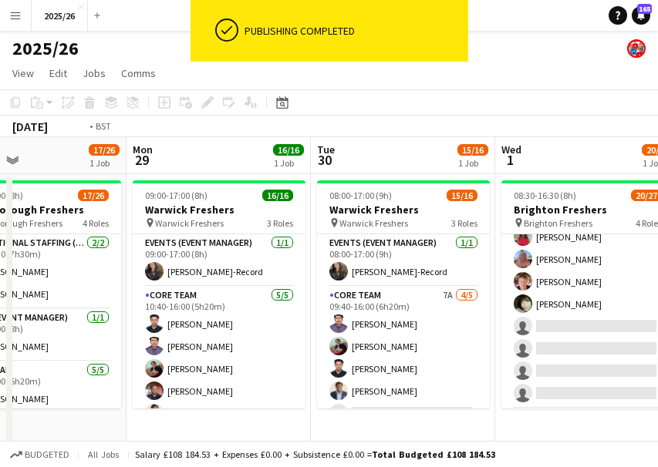
drag, startPoint x: 184, startPoint y: 234, endPoint x: 512, endPoint y: 221, distance: 328.8
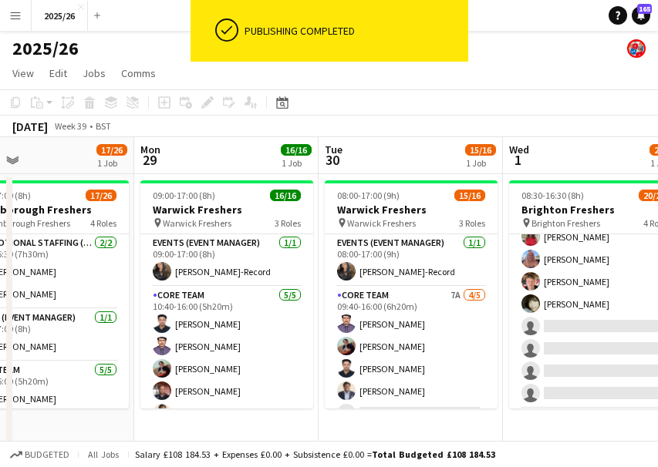
drag, startPoint x: 116, startPoint y: 296, endPoint x: 174, endPoint y: 325, distance: 64.8
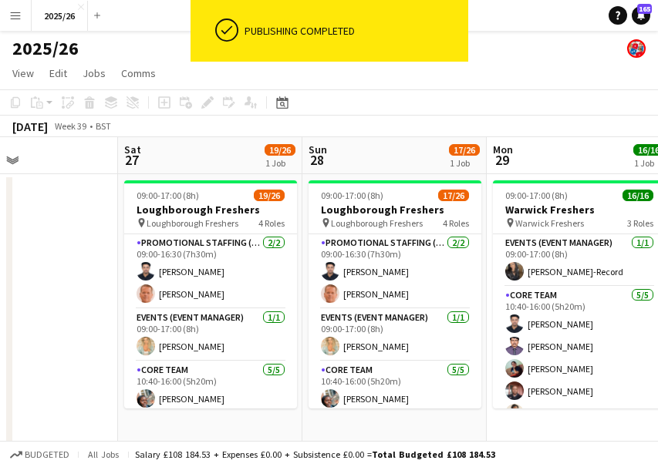
drag, startPoint x: 167, startPoint y: 324, endPoint x: 467, endPoint y: 345, distance: 299.9
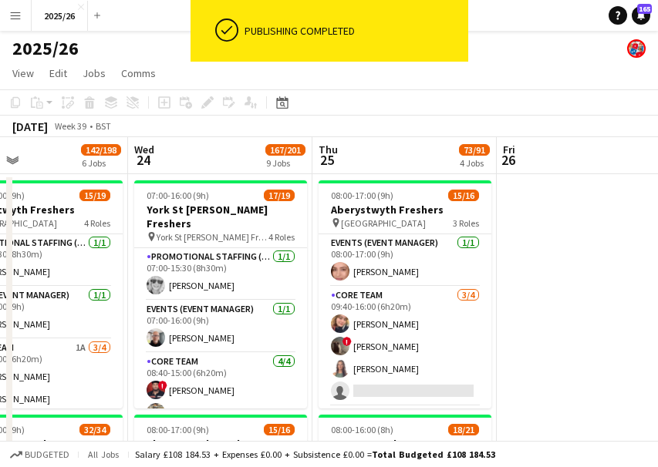
drag, startPoint x: 267, startPoint y: 315, endPoint x: 528, endPoint y: 328, distance: 261.8
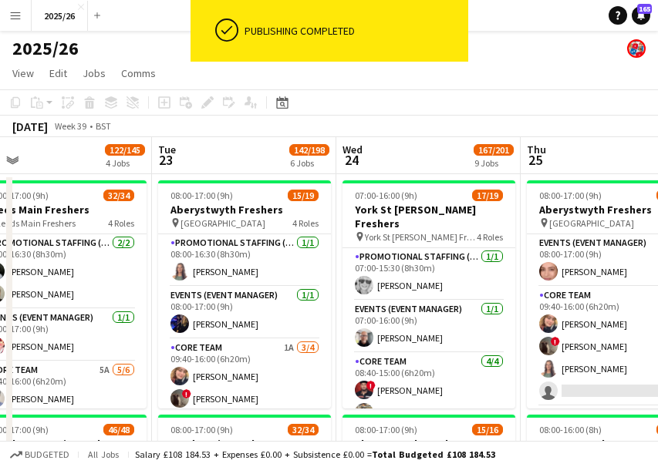
drag, startPoint x: 221, startPoint y: 382, endPoint x: 564, endPoint y: 379, distance: 343.9
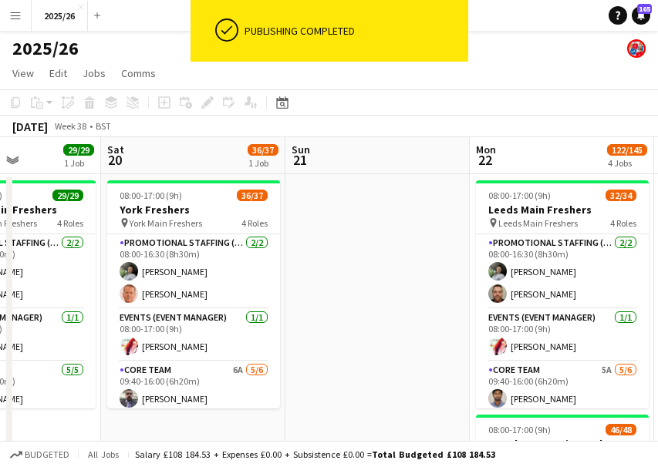
drag, startPoint x: 154, startPoint y: 322, endPoint x: 502, endPoint y: 312, distance: 347.9
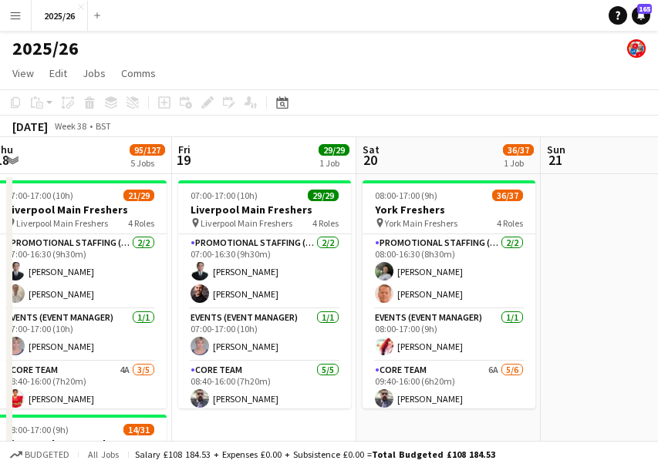
drag, startPoint x: 180, startPoint y: 332, endPoint x: 585, endPoint y: 358, distance: 406.4
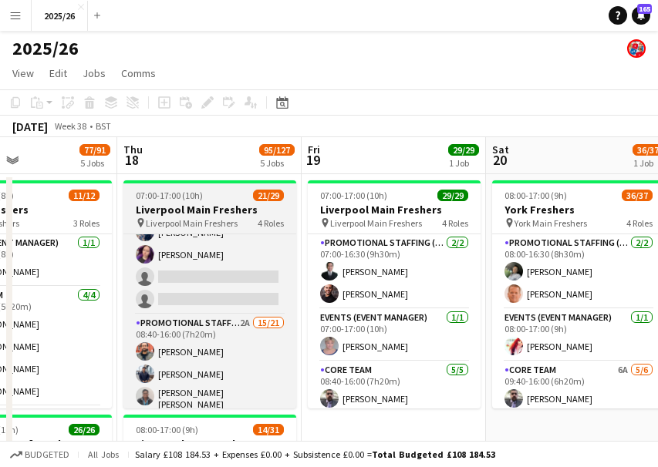
scroll to position [296, 0]
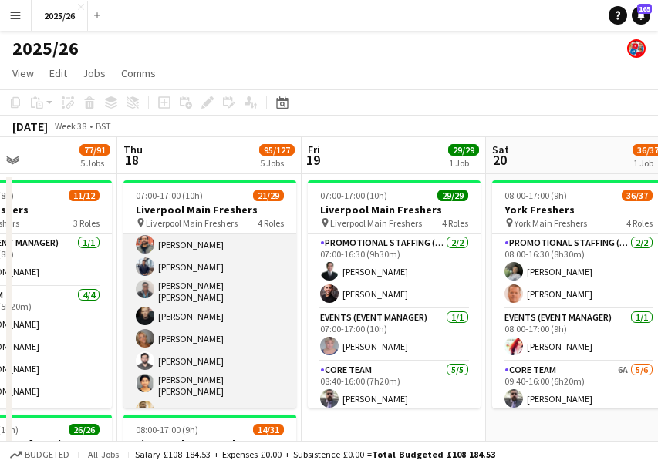
click at [261, 380] on app-card-role "Promotional Staffing (Brand Ambassadors) 2A 15/21 08:40-16:00 (7h20m) Muhammad …" at bounding box center [209, 466] width 173 height 518
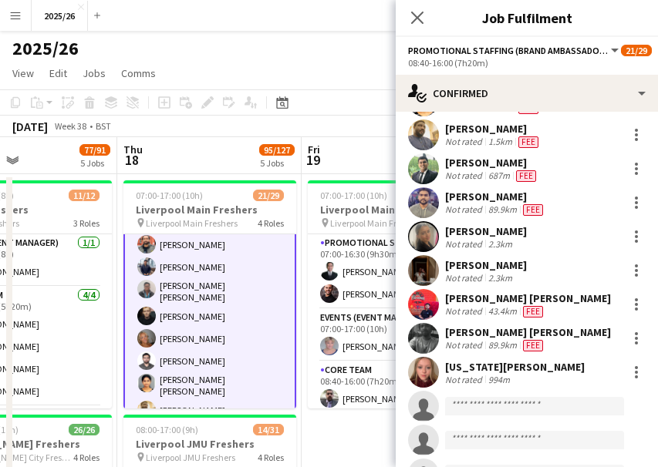
scroll to position [361, 0]
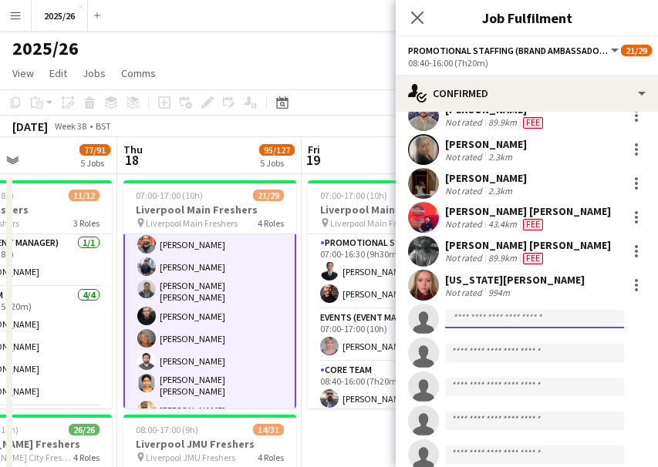
click at [588, 328] on input at bounding box center [534, 319] width 179 height 19
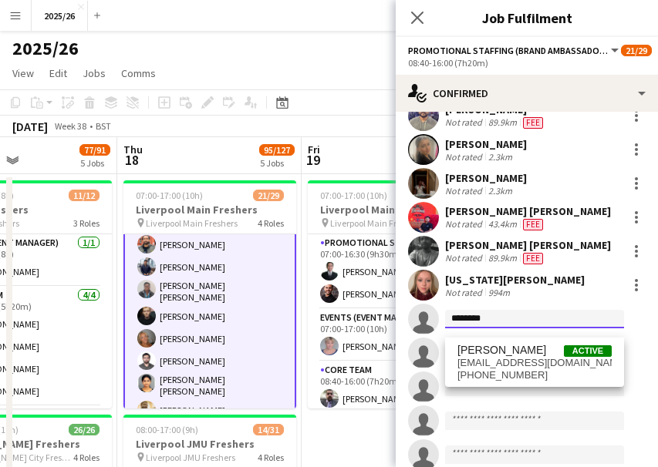
type input "********"
click at [558, 339] on div "Emily Hodkinson Active emilyhodkinson2005@icloud.com +4407743100068" at bounding box center [534, 362] width 179 height 49
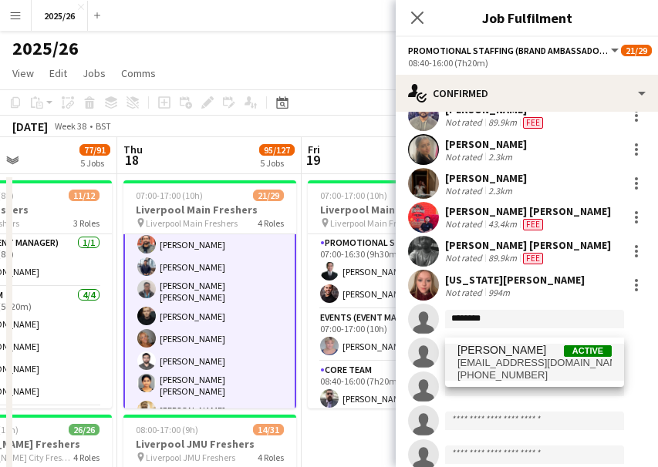
click at [557, 347] on span "Emily Hodkinson Active" at bounding box center [534, 350] width 154 height 13
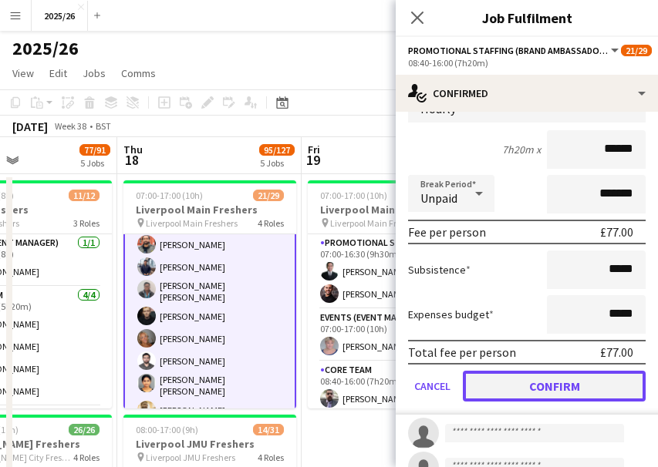
click at [615, 402] on button "Confirm" at bounding box center [554, 386] width 183 height 31
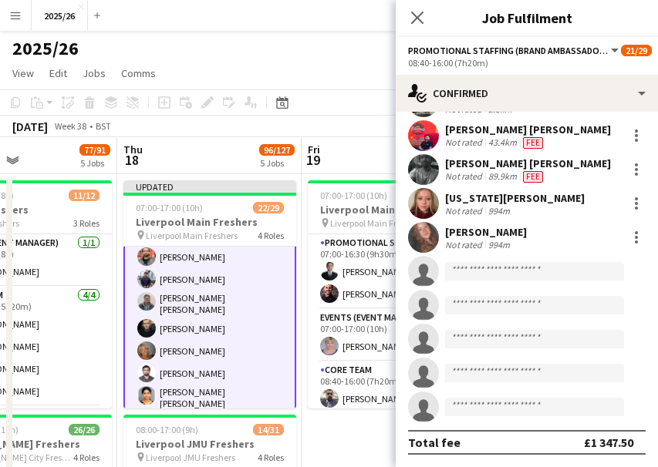
scroll to position [452, 0]
click at [418, 21] on icon "Close pop-in" at bounding box center [416, 17] width 15 height 15
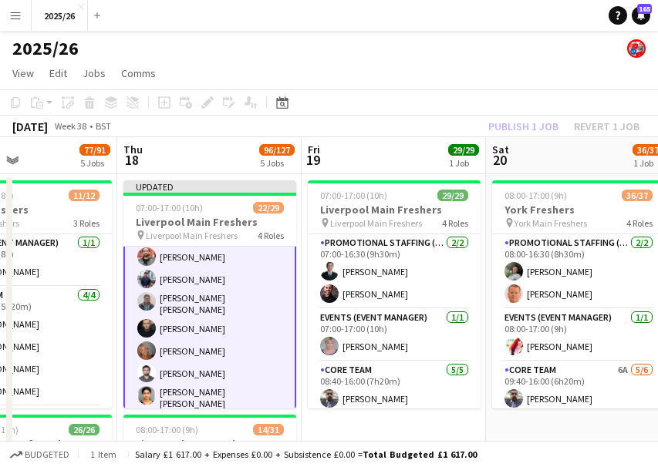
click at [548, 116] on div "Publish 1 job Revert 1 job" at bounding box center [564, 126] width 188 height 20
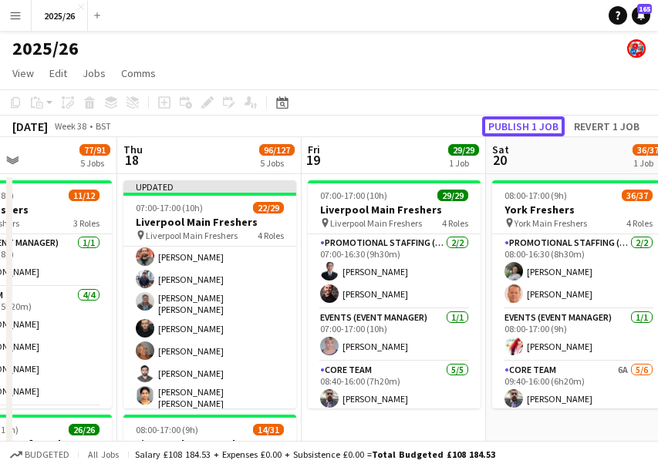
click at [548, 116] on button "Publish 1 job" at bounding box center [523, 126] width 83 height 20
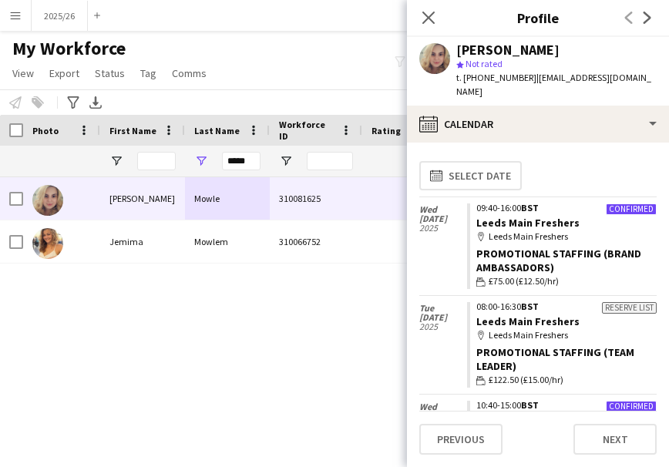
scroll to position [38, 0]
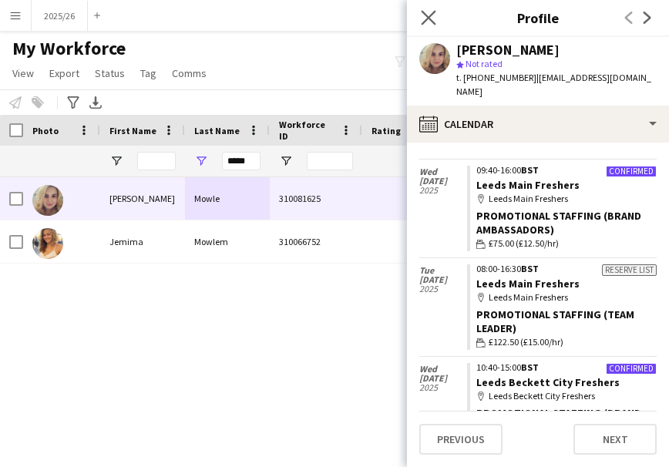
click at [420, 15] on app-icon "Close pop-in" at bounding box center [429, 18] width 22 height 22
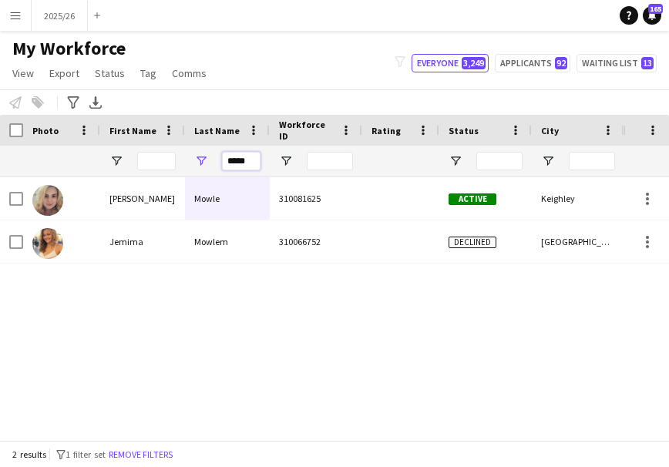
click at [242, 158] on input "*****" at bounding box center [241, 161] width 39 height 19
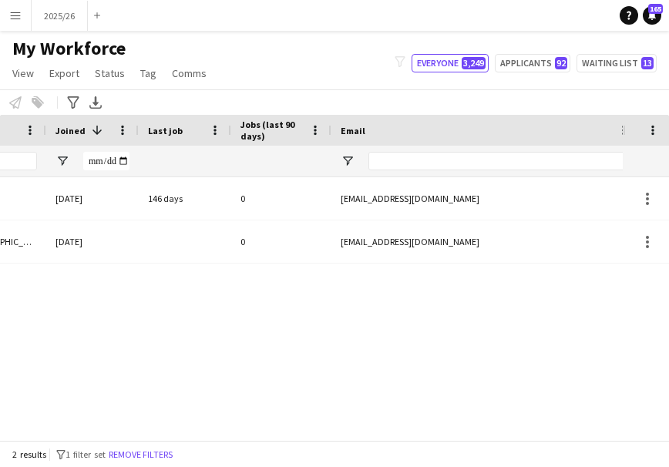
scroll to position [0, 0]
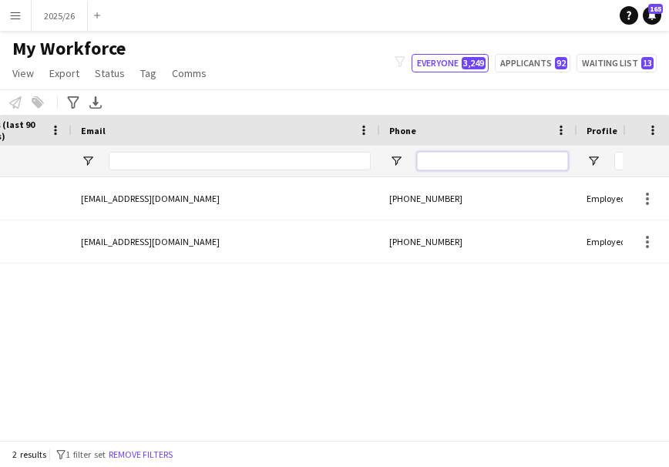
click at [507, 157] on input "Phone Filter Input" at bounding box center [492, 161] width 151 height 19
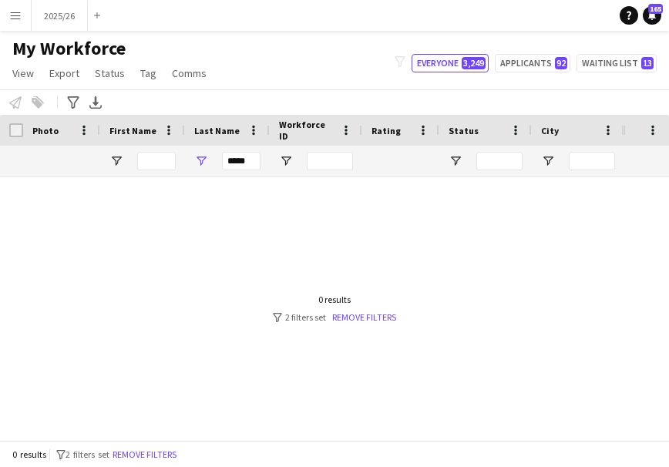
type input "******"
click at [249, 158] on input "*****" at bounding box center [241, 161] width 39 height 19
drag, startPoint x: 253, startPoint y: 159, endPoint x: 83, endPoint y: 167, distance: 169.8
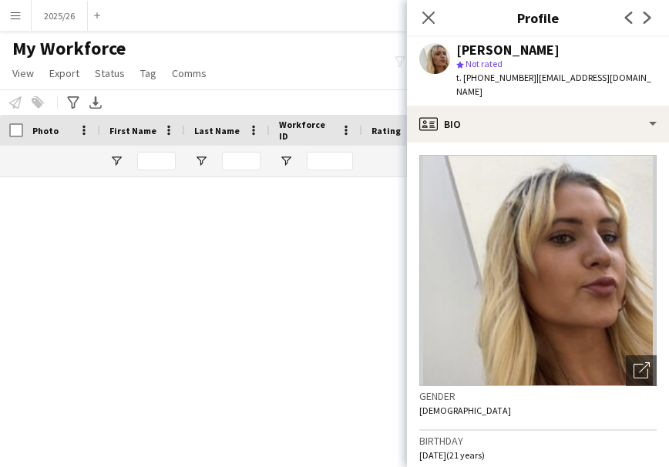
click at [440, 7] on div "Close pop-in" at bounding box center [428, 17] width 43 height 35
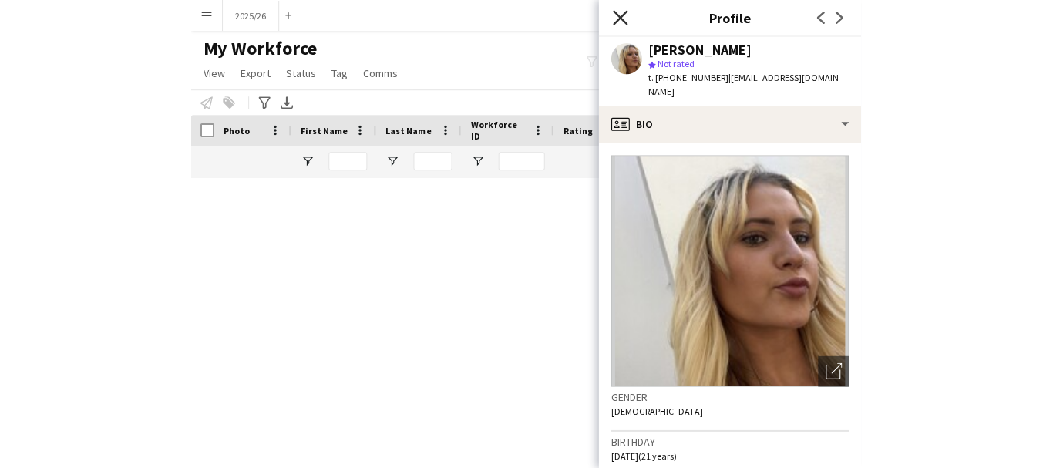
scroll to position [96, 0]
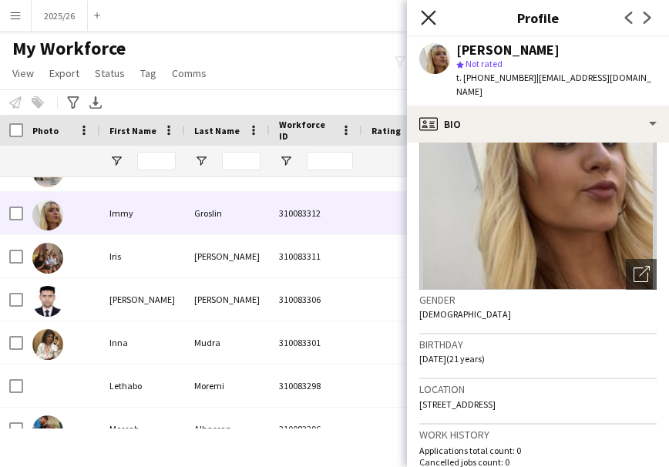
click at [432, 14] on icon at bounding box center [428, 17] width 15 height 15
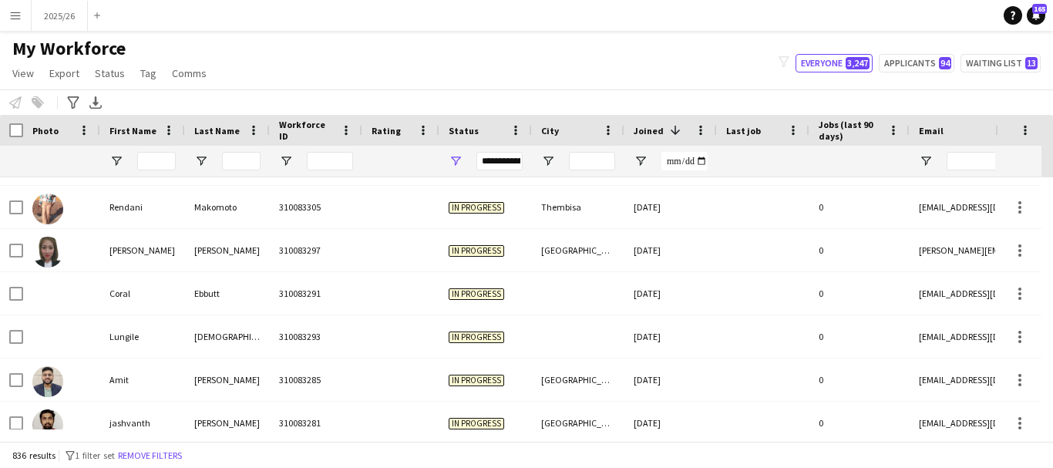
scroll to position [2210, 0]
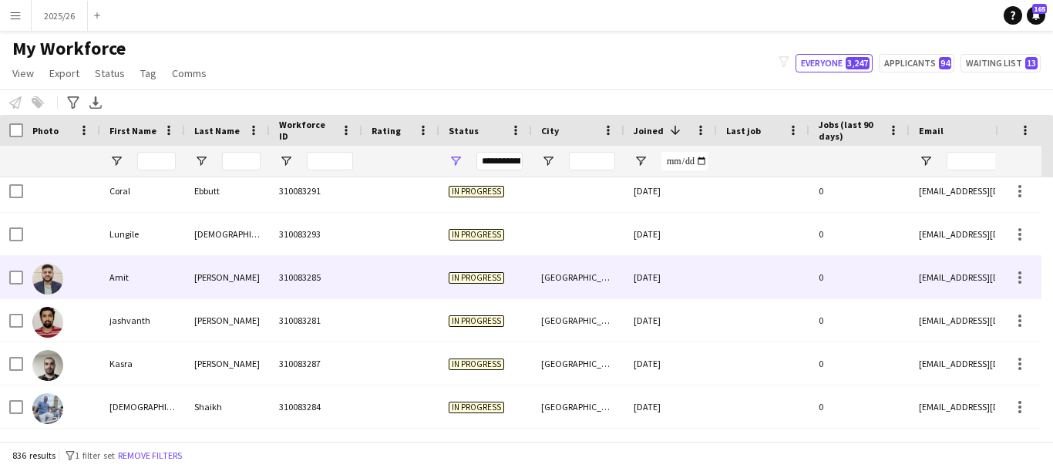
click at [648, 268] on div "11-08-2025" at bounding box center [671, 277] width 93 height 42
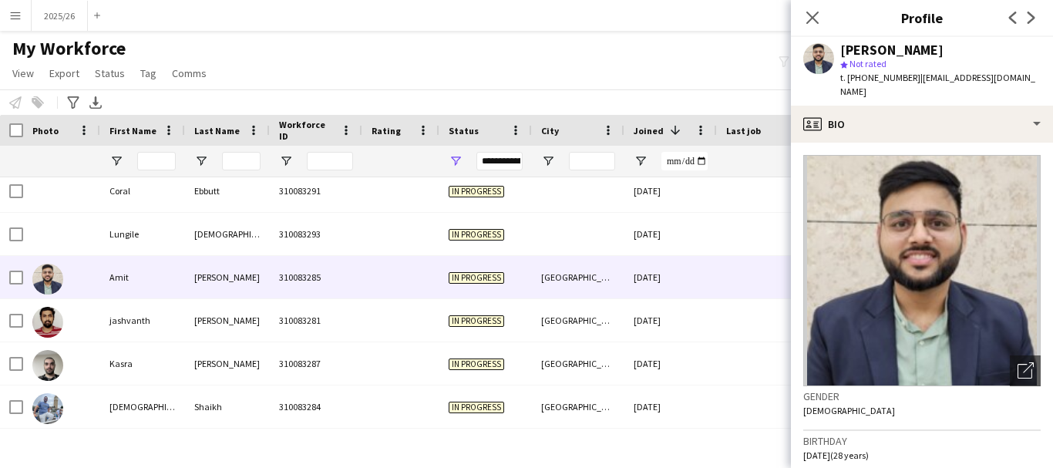
scroll to position [18, 0]
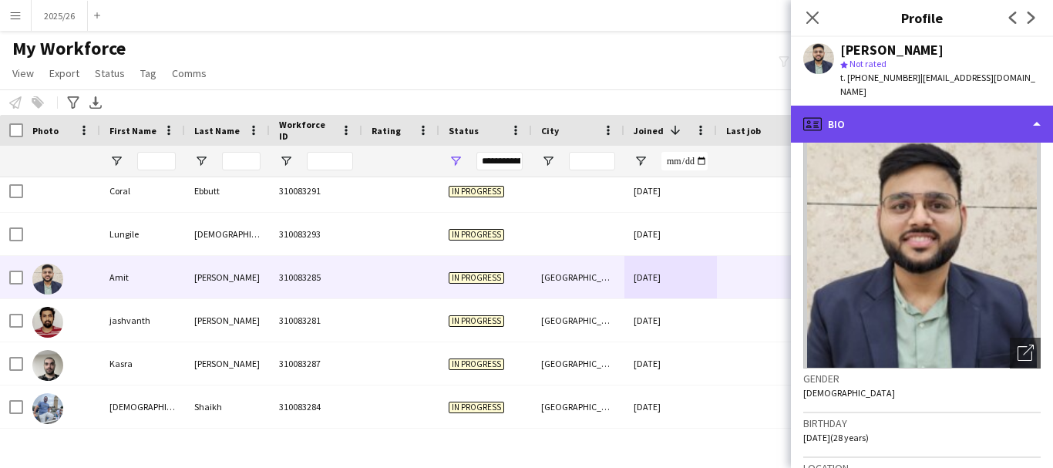
click at [669, 110] on div "profile Bio" at bounding box center [922, 124] width 262 height 37
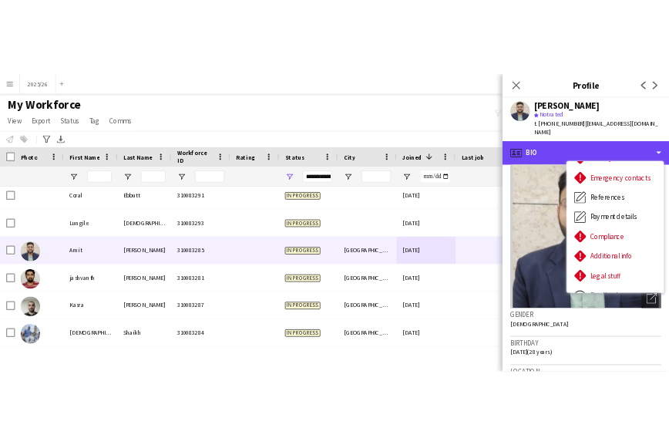
scroll to position [176, 0]
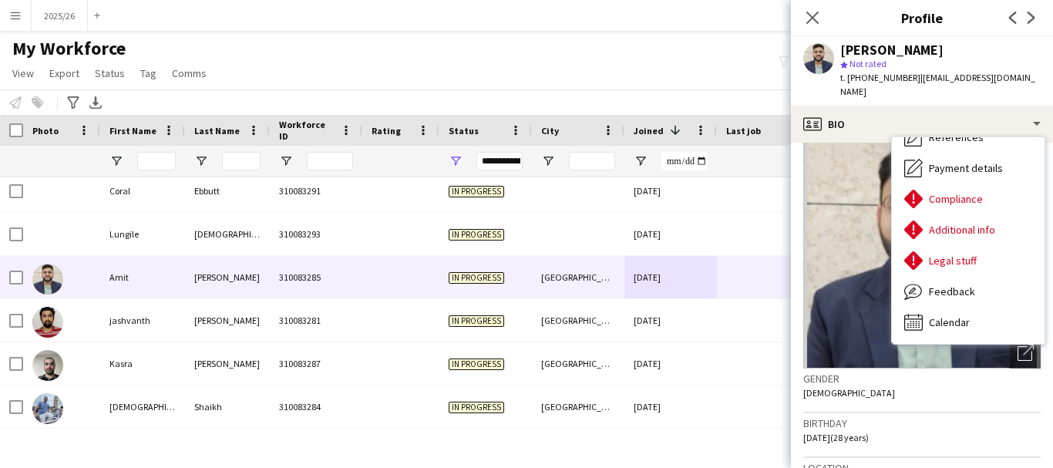
click at [669, 67] on div "star Not rated" at bounding box center [940, 64] width 200 height 14
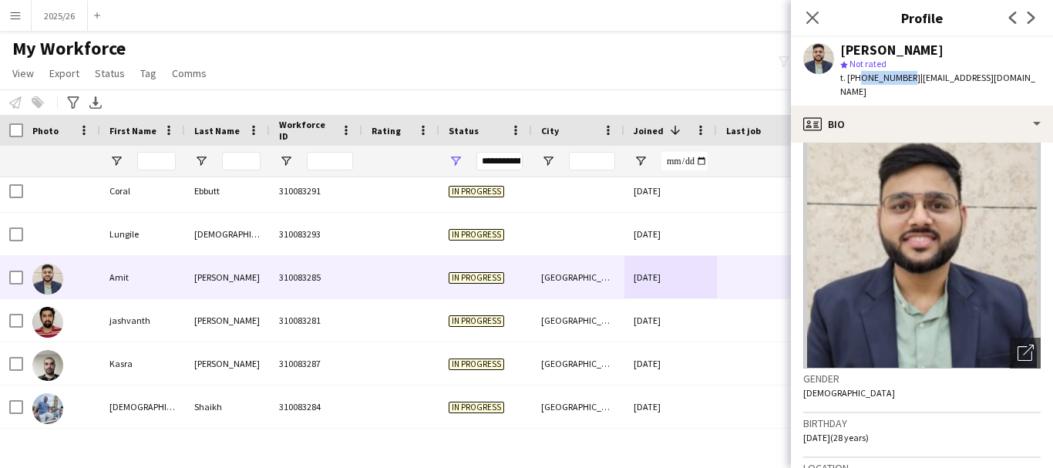
drag, startPoint x: 905, startPoint y: 76, endPoint x: 856, endPoint y: 85, distance: 50.1
click at [669, 85] on div "t. +447741875981 | amitporwal682@gmail.com" at bounding box center [940, 85] width 200 height 28
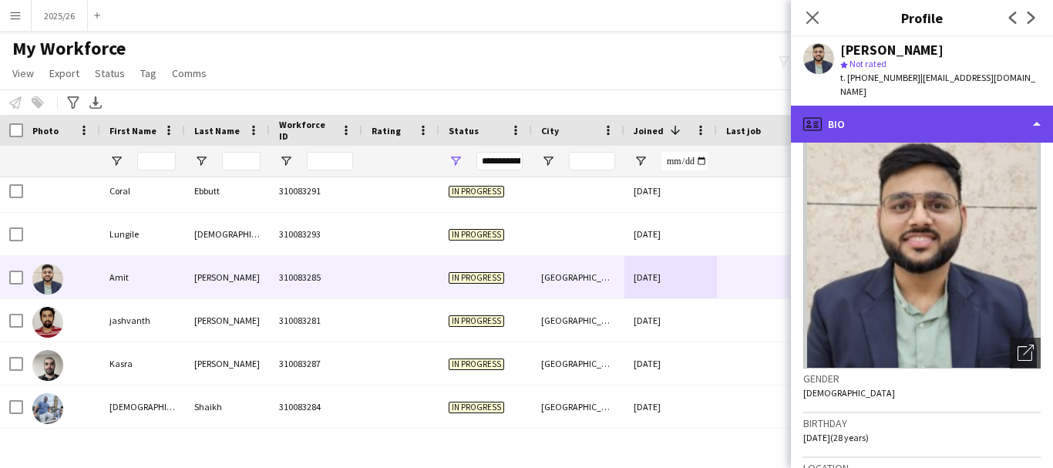
click at [669, 106] on div "profile Bio" at bounding box center [922, 124] width 262 height 37
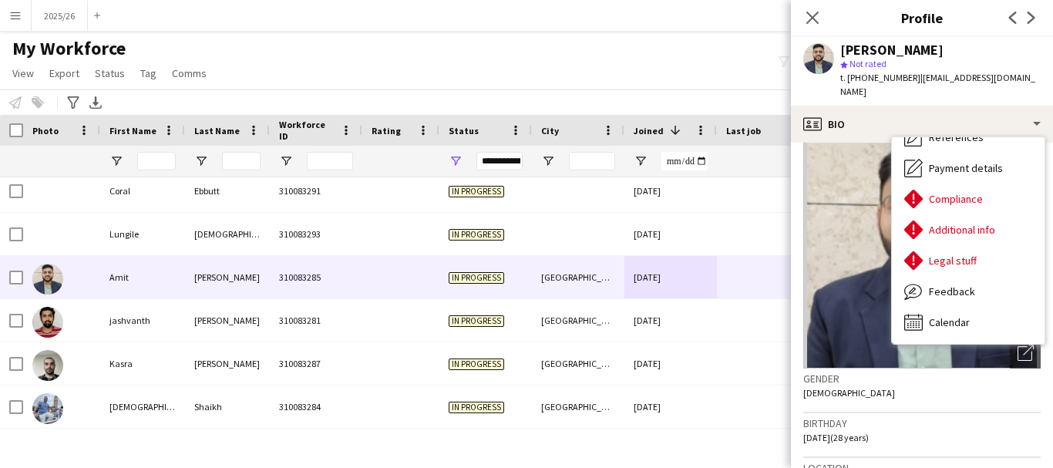
click at [669, 79] on span "| amitporwal682@gmail.com" at bounding box center [937, 84] width 195 height 25
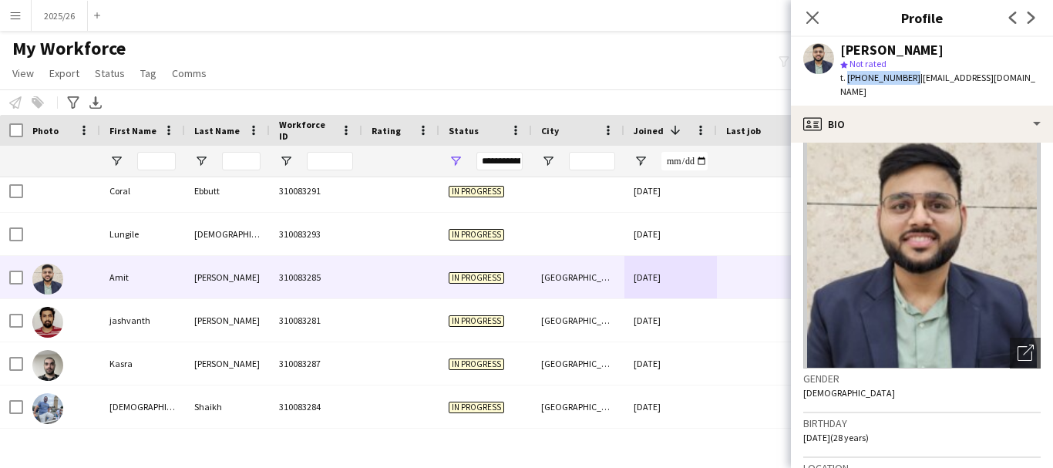
drag, startPoint x: 907, startPoint y: 78, endPoint x: 847, endPoint y: 85, distance: 60.5
click at [669, 85] on div "t. +447741875981 | amitporwal682@gmail.com" at bounding box center [940, 85] width 200 height 28
copy span "+447741875981"
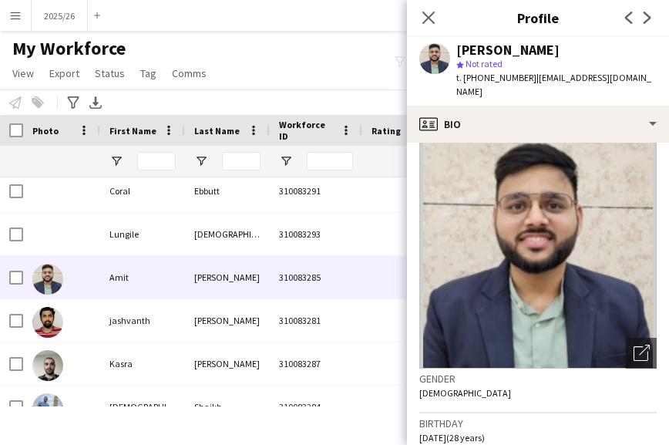
click at [575, 53] on div "Amit Porwal" at bounding box center [556, 50] width 200 height 14
drag, startPoint x: 522, startPoint y: 79, endPoint x: 464, endPoint y: 84, distance: 58.0
click at [464, 84] on div "t. +447741875981 | amitporwal682@gmail.com" at bounding box center [556, 85] width 200 height 28
copy span "+447741875981"
click at [433, 23] on icon "Close pop-in" at bounding box center [428, 17] width 15 height 15
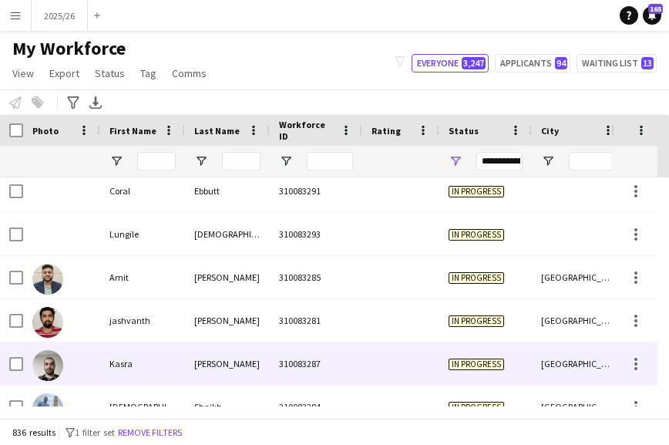
click at [578, 363] on div "Sheffield" at bounding box center [578, 363] width 93 height 42
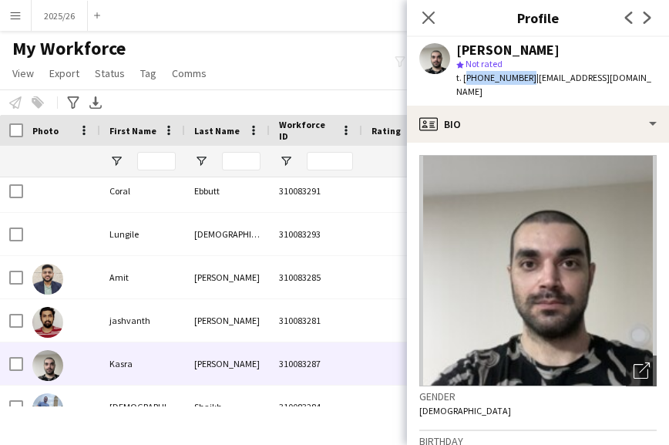
drag, startPoint x: 524, startPoint y: 78, endPoint x: 465, endPoint y: 84, distance: 59.7
click at [465, 84] on div "t. +447901744292 | dpaladine@yahoo.com" at bounding box center [556, 85] width 200 height 28
copy span "+447901744292"
click at [426, 19] on icon "Close pop-in" at bounding box center [428, 17] width 15 height 15
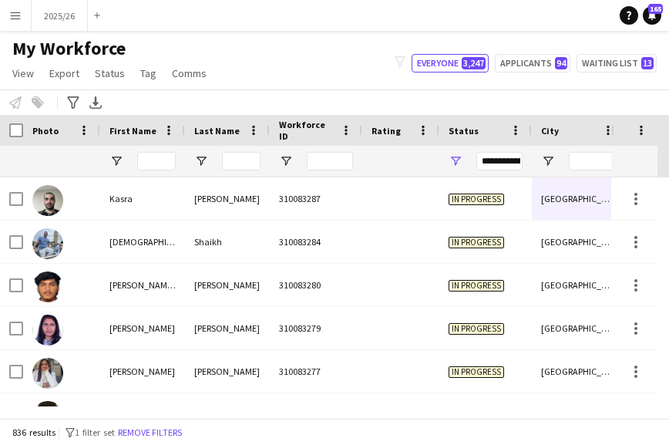
scroll to position [2405, 0]
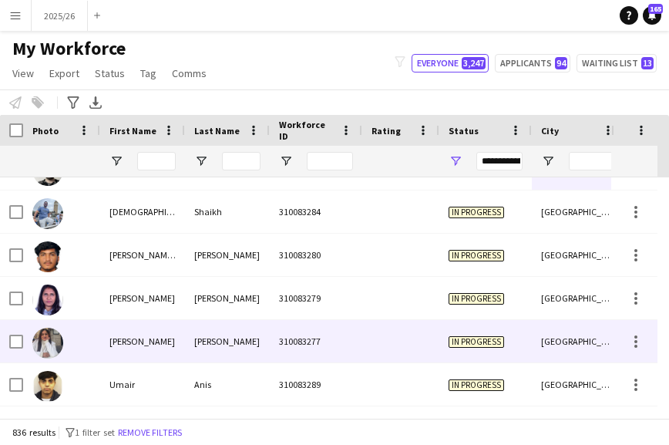
click at [465, 346] on span "In progress" at bounding box center [477, 342] width 56 height 12
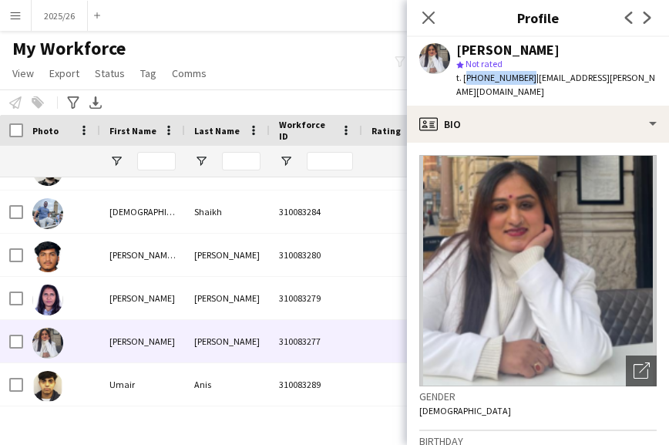
drag, startPoint x: 523, startPoint y: 76, endPoint x: 466, endPoint y: 82, distance: 57.4
click at [466, 82] on span "t. +447553335611" at bounding box center [496, 78] width 80 height 12
copy span "+447553335611"
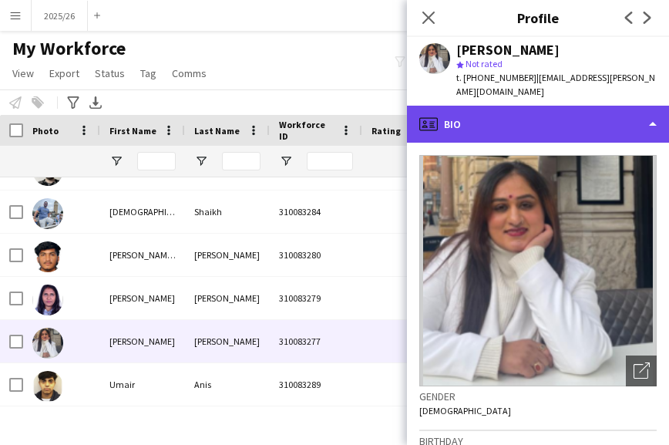
click at [571, 119] on div "profile Bio" at bounding box center [538, 124] width 262 height 37
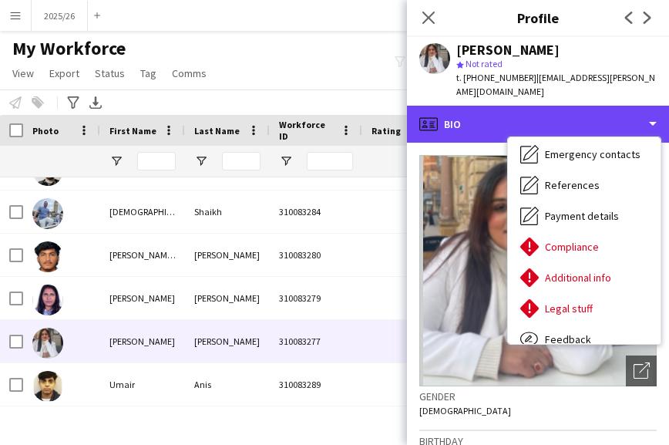
scroll to position [176, 0]
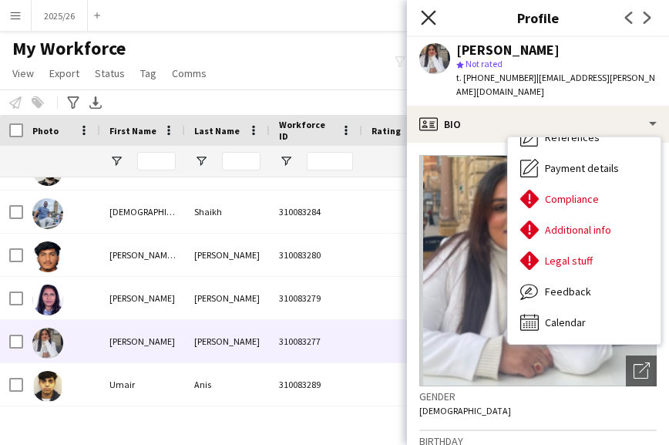
click at [430, 19] on icon at bounding box center [428, 17] width 15 height 15
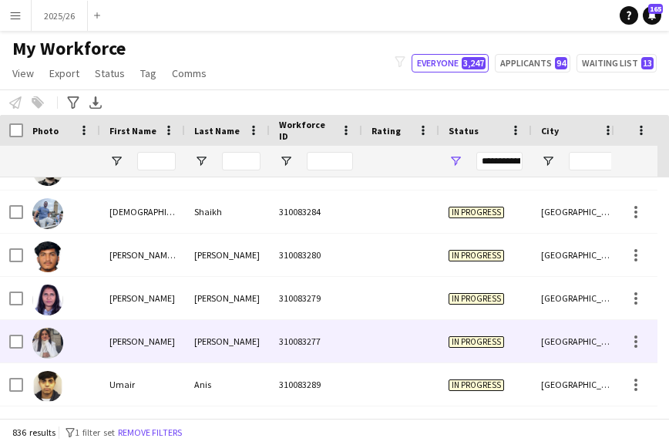
click at [537, 339] on div "Worcester" at bounding box center [578, 341] width 93 height 42
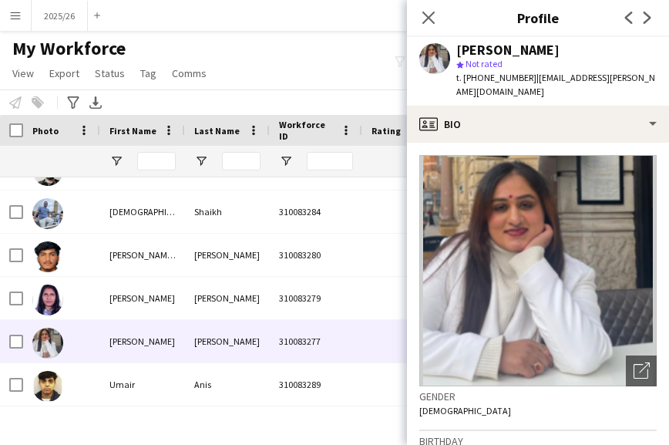
click at [419, 23] on div "Close pop-in" at bounding box center [428, 17] width 43 height 35
click at [419, 23] on app-icon "Close pop-in" at bounding box center [429, 18] width 22 height 22
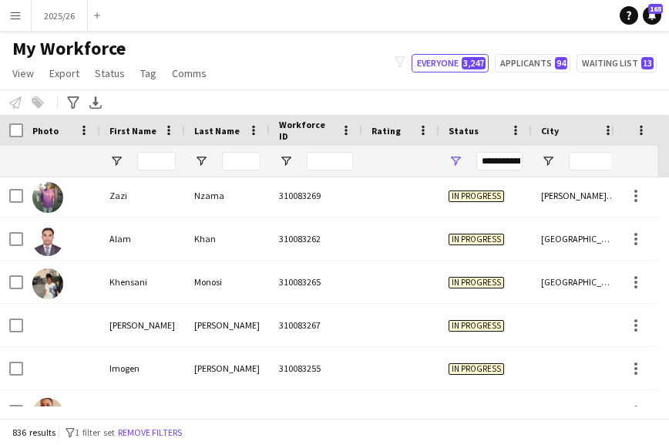
scroll to position [2816, 0]
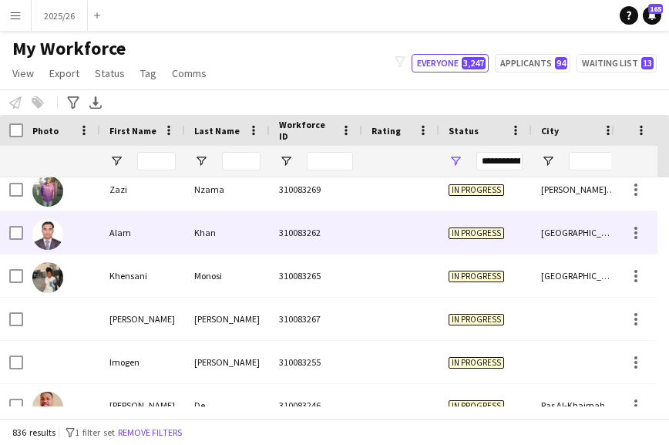
click at [342, 230] on div "310083262" at bounding box center [316, 232] width 93 height 42
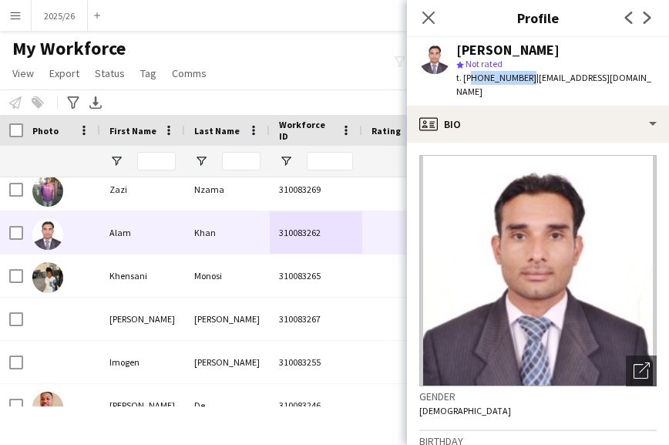
drag, startPoint x: 522, startPoint y: 80, endPoint x: 470, endPoint y: 87, distance: 52.1
click at [470, 87] on div "Alam Khan star Not rated t. +447880891616 | alam9391@gmail.com" at bounding box center [538, 71] width 262 height 69
click at [534, 63] on div "star Not rated" at bounding box center [556, 64] width 200 height 14
drag, startPoint x: 522, startPoint y: 79, endPoint x: 463, endPoint y: 84, distance: 58.9
click at [463, 84] on div "t. +447880891616 | alam9391@gmail.com" at bounding box center [556, 85] width 200 height 28
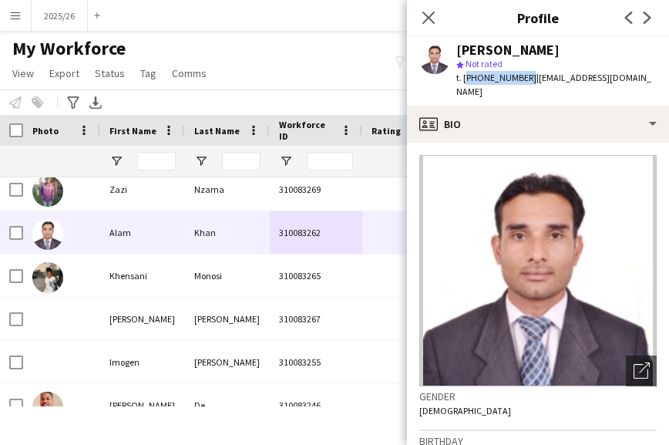
copy span "+447880891616"
click at [433, 26] on app-icon "Close pop-in" at bounding box center [429, 18] width 22 height 22
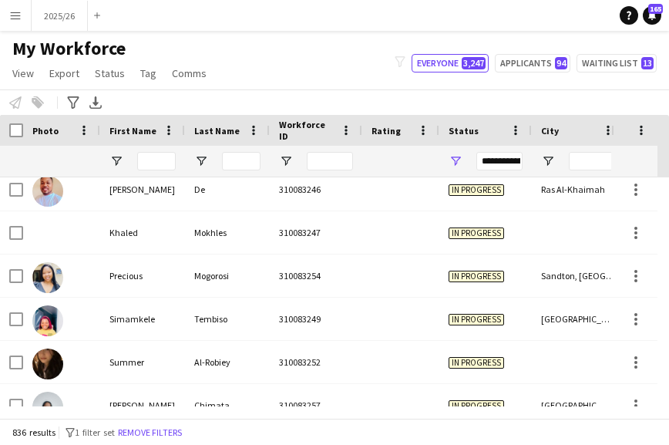
scroll to position [3094, 0]
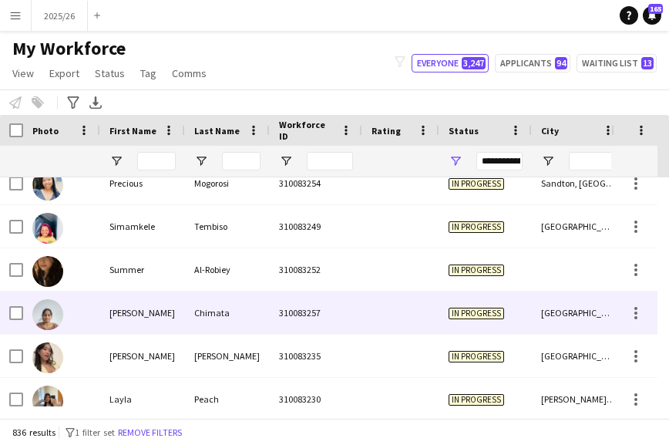
click at [423, 319] on div at bounding box center [400, 312] width 77 height 42
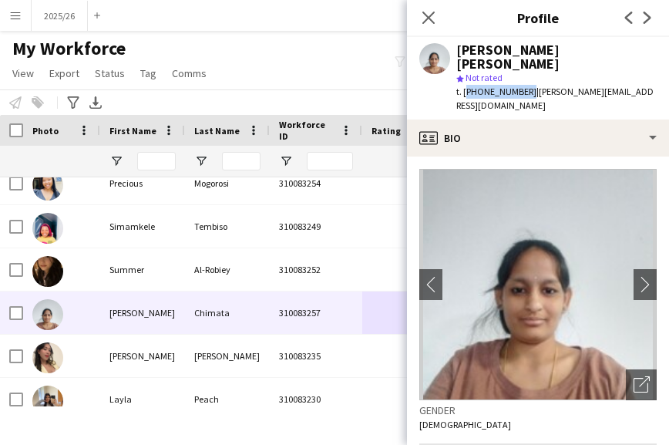
drag, startPoint x: 522, startPoint y: 79, endPoint x: 465, endPoint y: 86, distance: 57.5
click at [465, 86] on div "Venkata UshaRani Chimata star Not rated t. +447500911421 | usharani.allam99@gma…" at bounding box center [538, 78] width 262 height 83
copy span "+447500911421"
click at [421, 15] on icon "Close pop-in" at bounding box center [428, 17] width 15 height 15
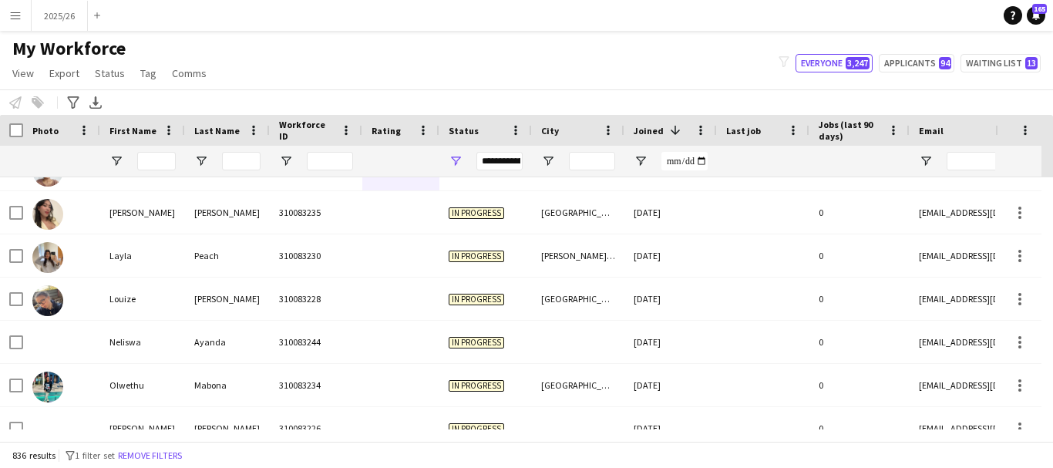
scroll to position [3299, 0]
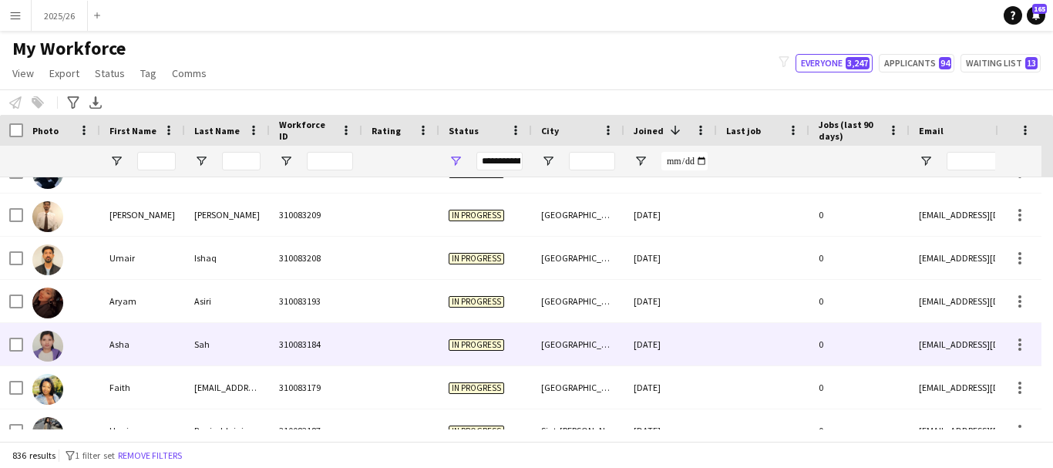
click at [669, 355] on div "31-07-2025" at bounding box center [671, 344] width 93 height 42
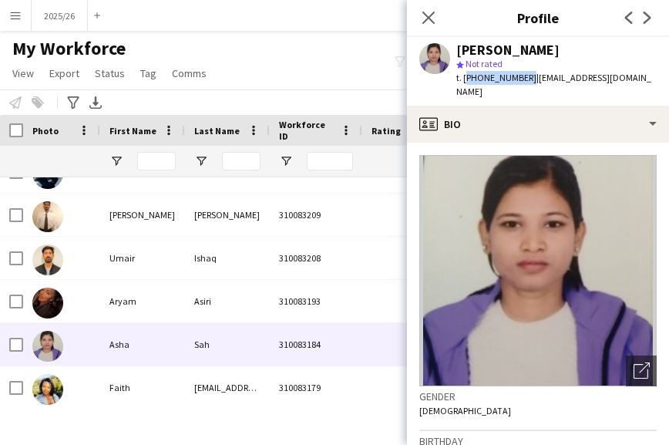
drag, startPoint x: 524, startPoint y: 79, endPoint x: 465, endPoint y: 89, distance: 60.3
click at [465, 89] on div "Asha Sah star Not rated t. +447350192346 | sahasha467@gmail.com" at bounding box center [538, 71] width 262 height 69
copy span "+447350192346"
click at [424, 22] on icon at bounding box center [428, 17] width 15 height 15
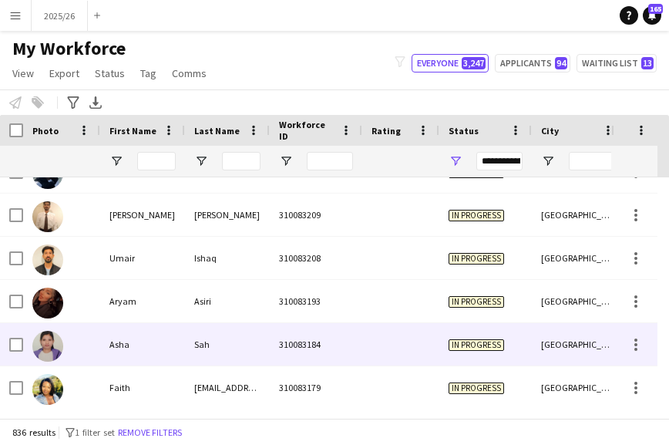
click at [414, 347] on div at bounding box center [400, 344] width 77 height 42
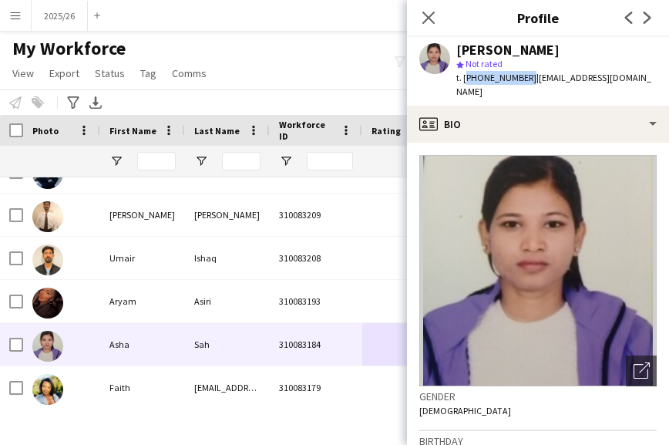
drag, startPoint x: 524, startPoint y: 79, endPoint x: 465, endPoint y: 88, distance: 59.3
click at [465, 88] on div "Asha Sah star Not rated t. +447350192346 | sahasha467@gmail.com" at bounding box center [538, 71] width 262 height 69
copy span "+447350192346"
click at [429, 18] on icon at bounding box center [428, 17] width 15 height 15
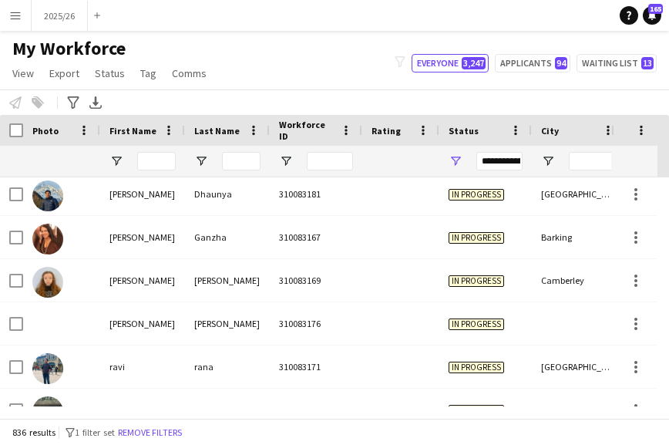
scroll to position [4337, 0]
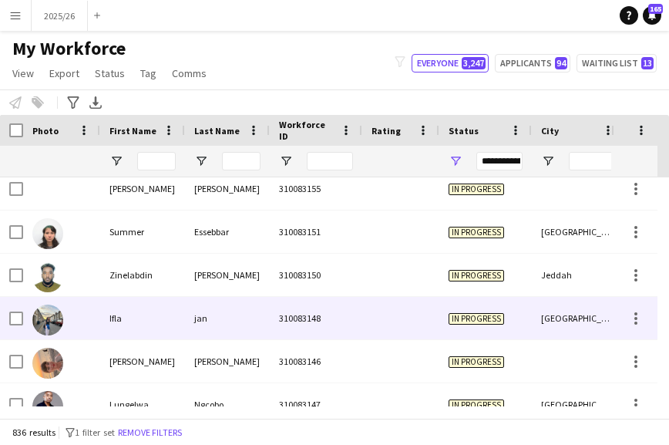
click at [576, 329] on div "Cambridge" at bounding box center [578, 318] width 93 height 42
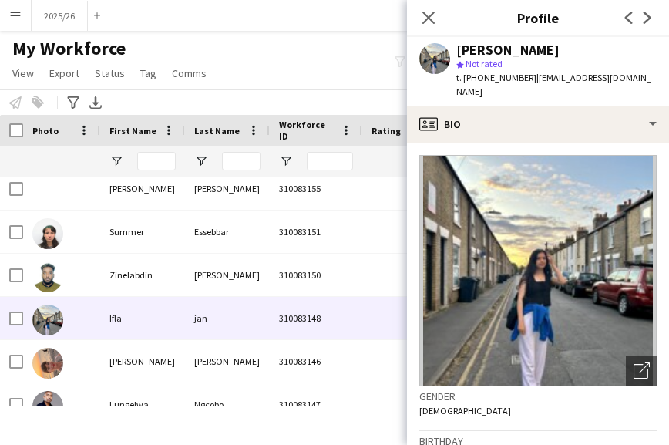
drag, startPoint x: 525, startPoint y: 82, endPoint x: 465, endPoint y: 76, distance: 60.5
click at [465, 77] on div "t. +447899660772 | iflaj111@gmail.com" at bounding box center [556, 85] width 200 height 28
copy span "+447899660772"
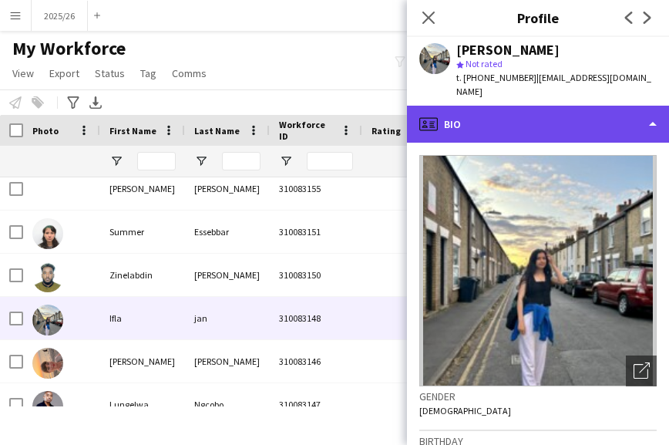
click at [610, 106] on div "profile Bio" at bounding box center [538, 124] width 262 height 37
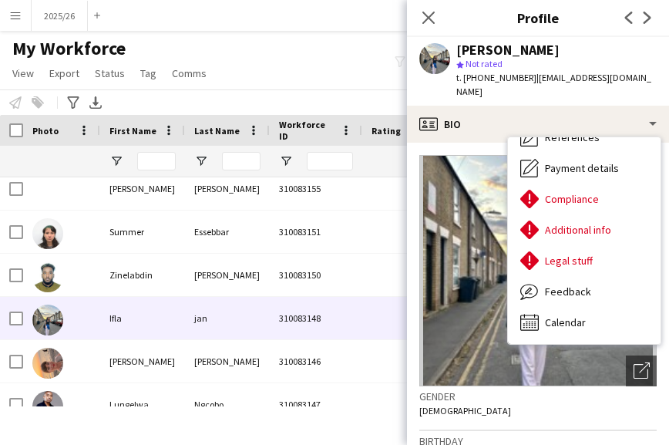
click at [429, 28] on div "Close pop-in" at bounding box center [428, 17] width 43 height 35
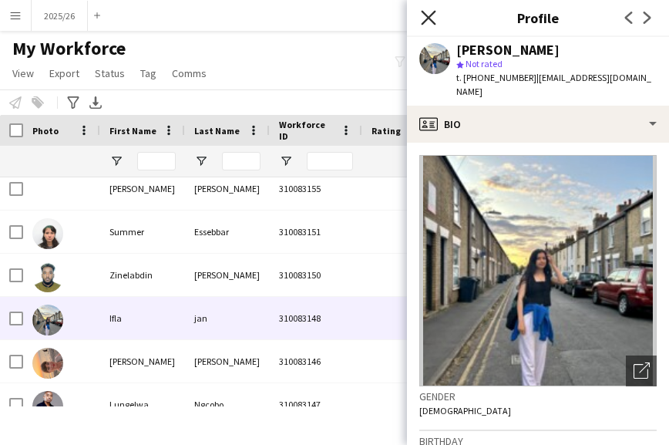
click at [422, 19] on icon "Close pop-in" at bounding box center [428, 17] width 15 height 15
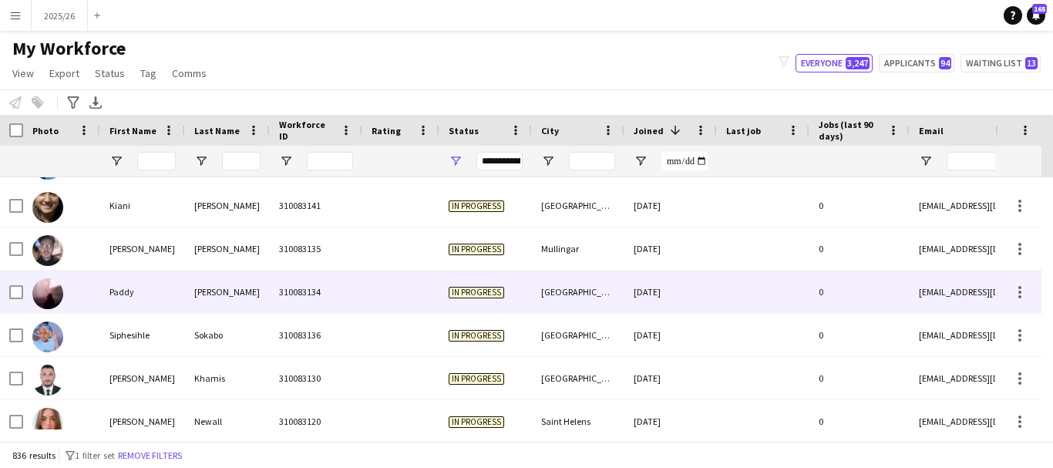
click at [659, 297] on div "24-07-2025" at bounding box center [671, 292] width 93 height 42
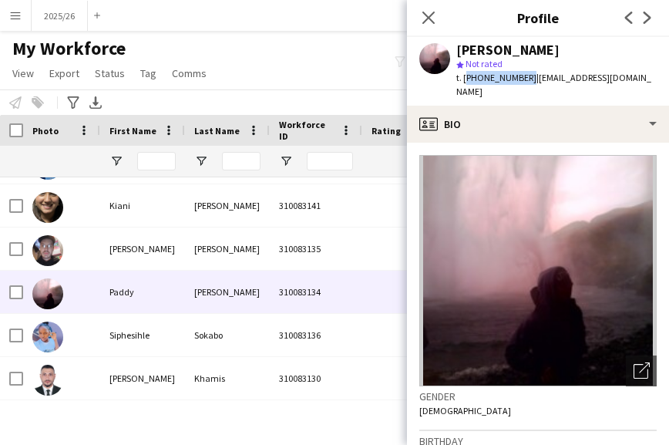
drag, startPoint x: 524, startPoint y: 79, endPoint x: 465, endPoint y: 83, distance: 59.5
click at [465, 85] on div "t. +447511527166 | paddyjbarrett17@gmail.com" at bounding box center [556, 85] width 200 height 28
copy span "+447511527166"
click at [428, 24] on icon "Close pop-in" at bounding box center [428, 17] width 15 height 15
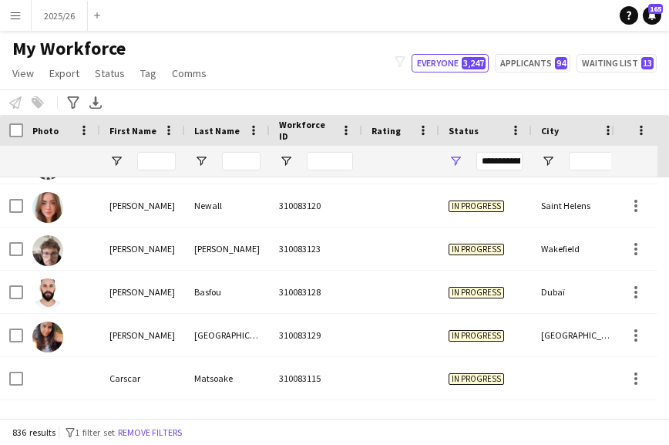
scroll to position [5292, 0]
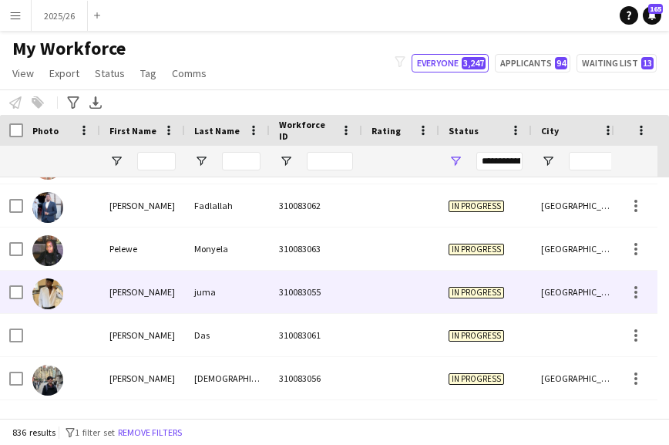
click at [546, 287] on div "Edinburgh" at bounding box center [578, 292] width 93 height 42
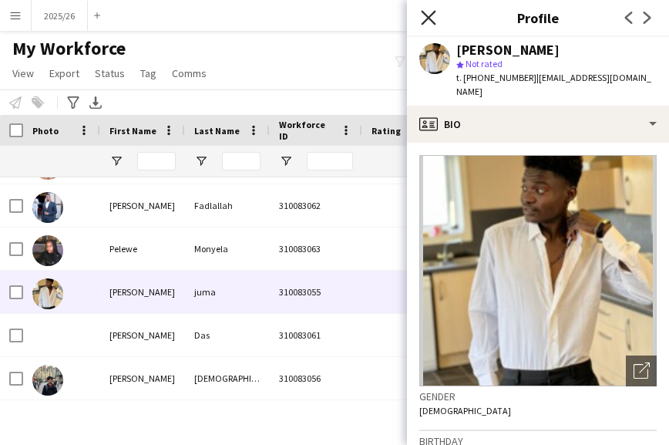
click at [424, 19] on icon "Close pop-in" at bounding box center [428, 17] width 15 height 15
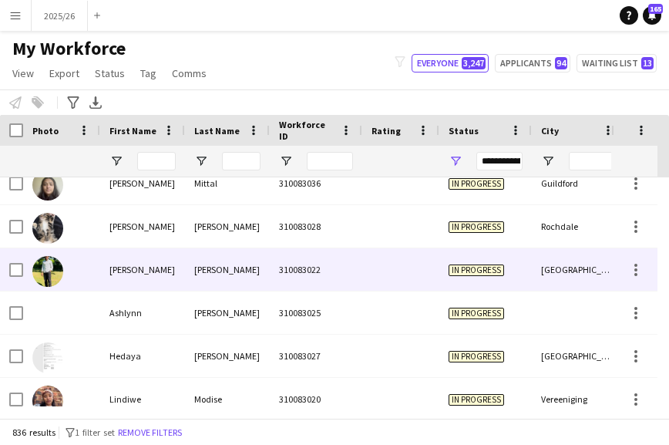
click at [490, 275] on span "In progress" at bounding box center [477, 270] width 56 height 12
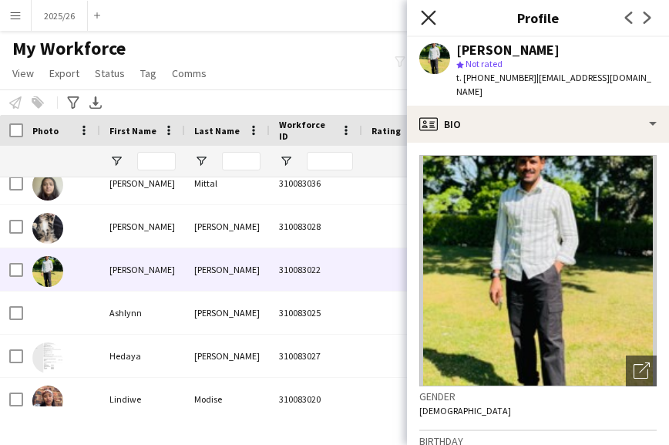
click at [430, 19] on icon at bounding box center [428, 17] width 15 height 15
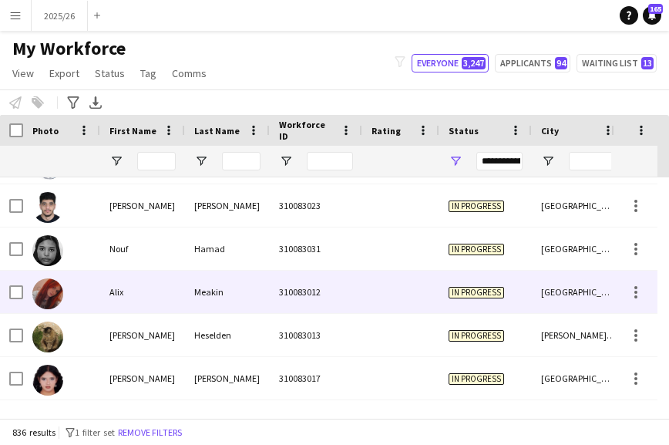
click at [516, 298] on div "In progress" at bounding box center [486, 292] width 93 height 42
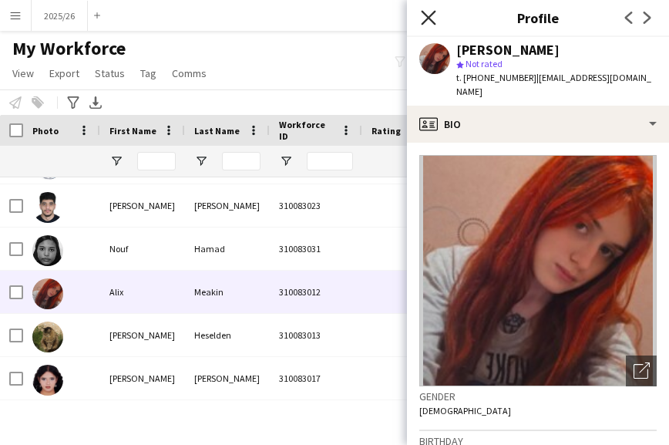
click at [430, 14] on icon "Close pop-in" at bounding box center [428, 17] width 15 height 15
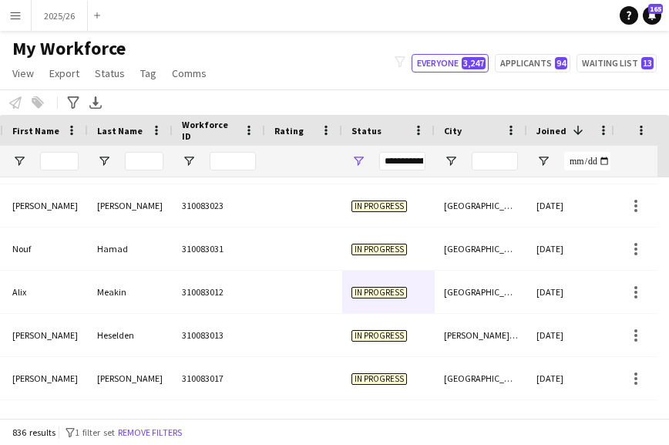
scroll to position [0, 120]
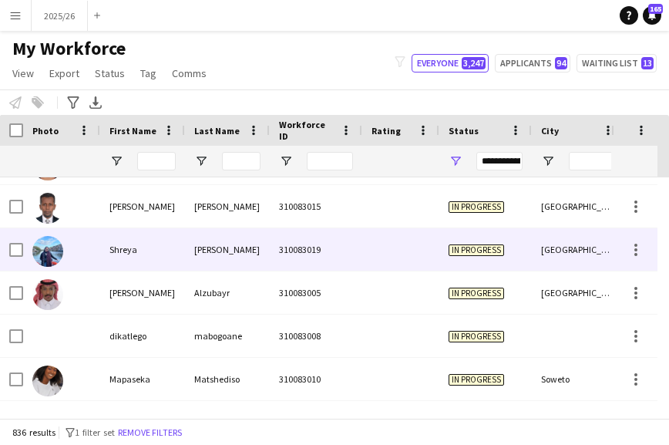
click at [433, 251] on div at bounding box center [400, 249] width 77 height 42
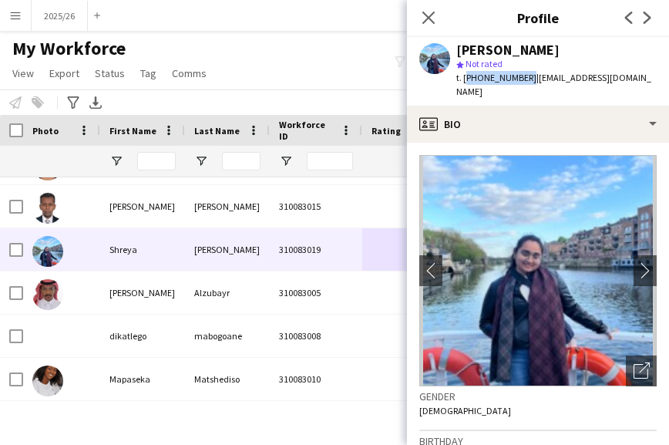
drag, startPoint x: 524, startPoint y: 76, endPoint x: 466, endPoint y: 82, distance: 58.1
click at [466, 83] on span "t. +447775132545" at bounding box center [496, 78] width 80 height 12
click at [425, 12] on icon "Close pop-in" at bounding box center [428, 17] width 15 height 15
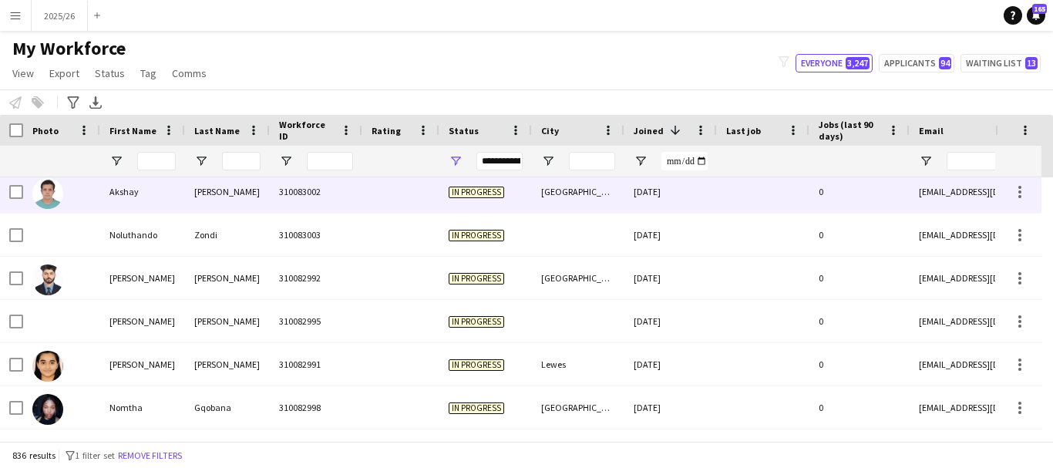
click at [469, 209] on div "In progress" at bounding box center [486, 191] width 93 height 42
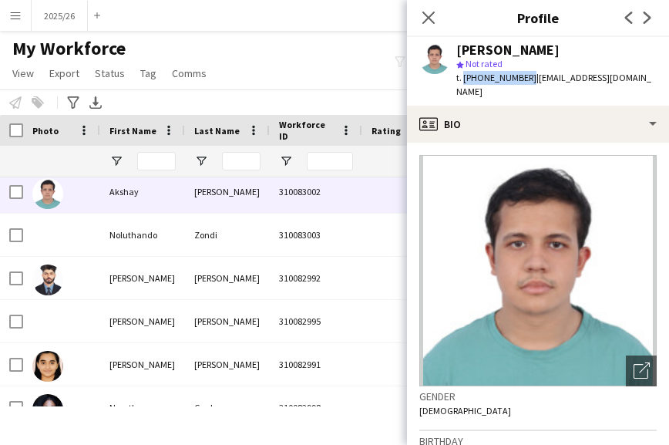
drag, startPoint x: 524, startPoint y: 76, endPoint x: 463, endPoint y: 87, distance: 62.6
click at [463, 87] on div "Akshay Desai star Not rated t. +447440246958 | akshaykishoredesai@gmail.com" at bounding box center [538, 71] width 262 height 69
click at [418, 21] on div "Close pop-in" at bounding box center [428, 17] width 43 height 35
click at [420, 19] on app-icon "Close pop-in" at bounding box center [429, 18] width 22 height 22
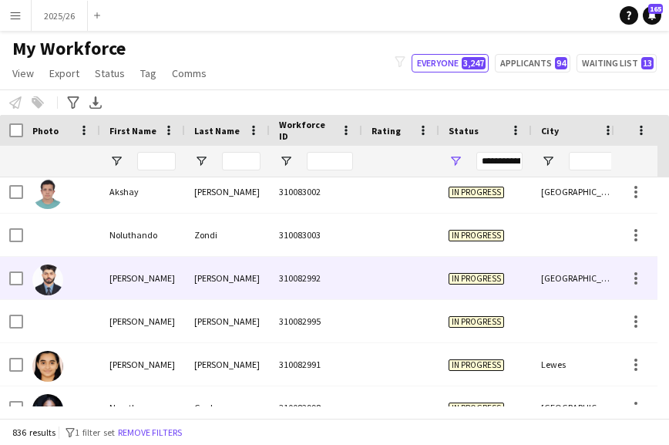
click at [443, 281] on div "In progress" at bounding box center [486, 278] width 93 height 42
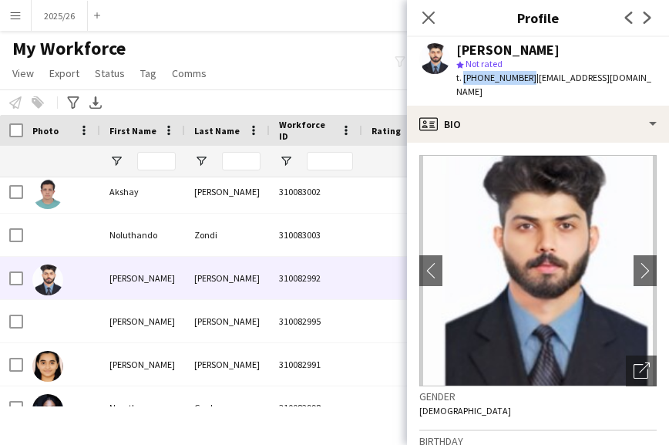
drag, startPoint x: 524, startPoint y: 74, endPoint x: 462, endPoint y: 81, distance: 62.1
click at [462, 81] on span "t. +447733457434" at bounding box center [496, 78] width 80 height 12
click at [423, 20] on icon "Close pop-in" at bounding box center [428, 17] width 15 height 15
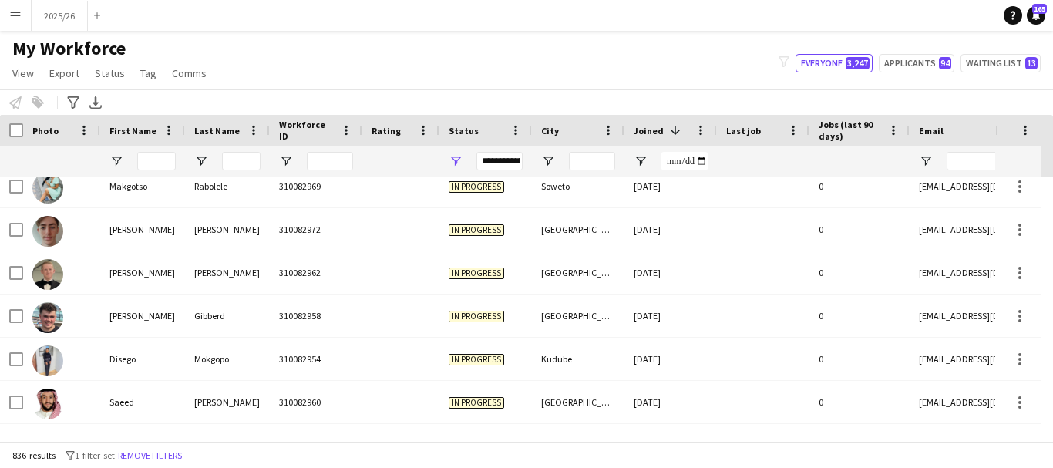
scroll to position [8666, 0]
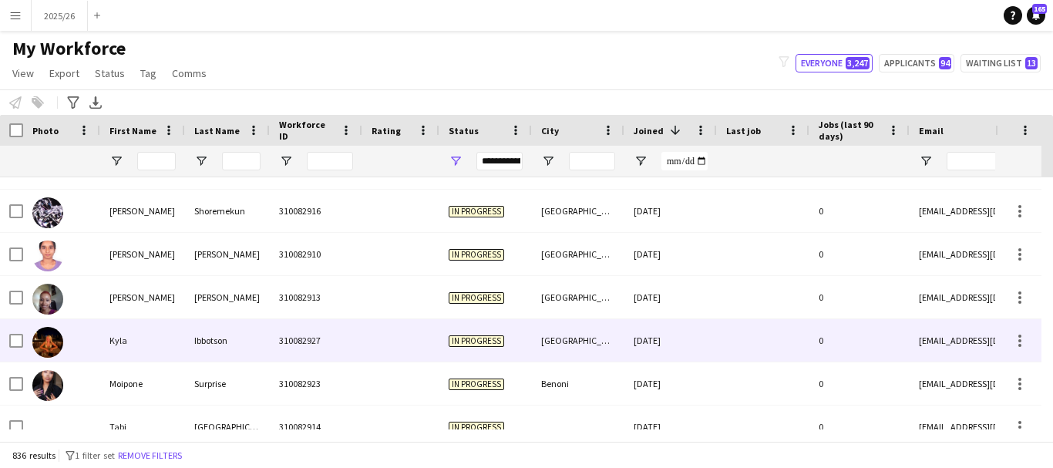
click at [517, 323] on div "In progress" at bounding box center [486, 340] width 93 height 42
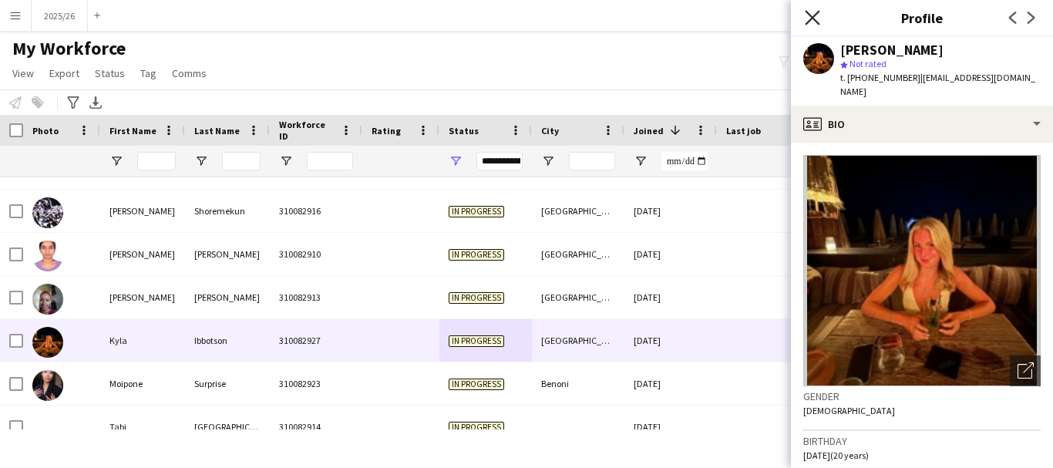
click at [669, 19] on icon "Close pop-in" at bounding box center [812, 17] width 15 height 15
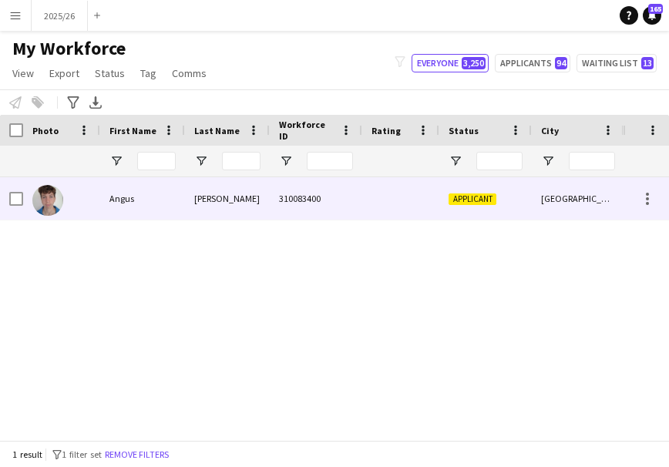
click at [269, 214] on div "Gardner" at bounding box center [227, 198] width 85 height 42
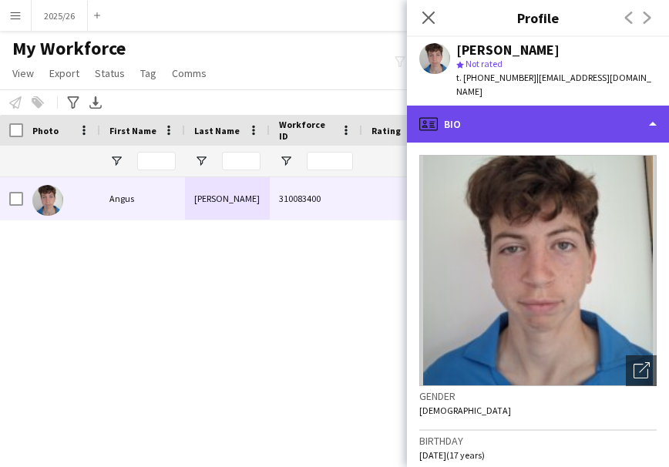
click at [546, 114] on div "profile Bio" at bounding box center [538, 124] width 262 height 37
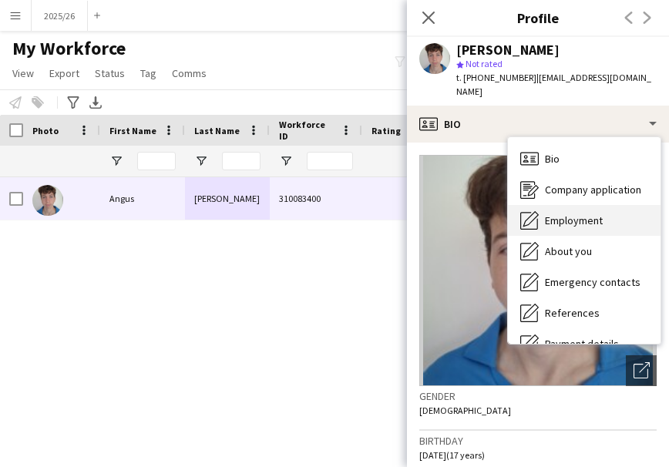
click at [614, 205] on div "Employment Employment" at bounding box center [584, 220] width 153 height 31
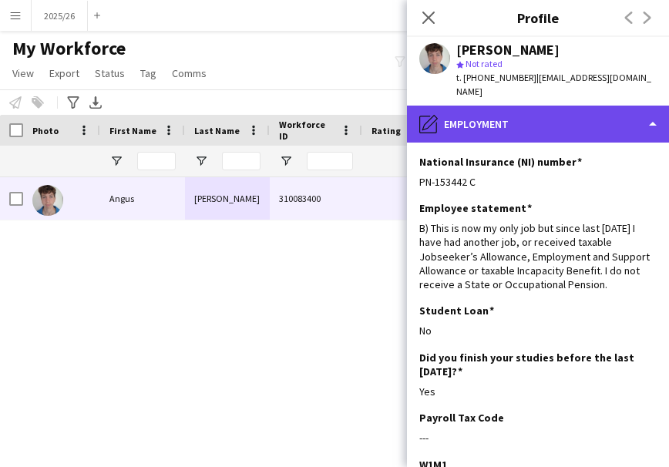
click at [584, 106] on div "pencil4 Employment" at bounding box center [538, 124] width 262 height 37
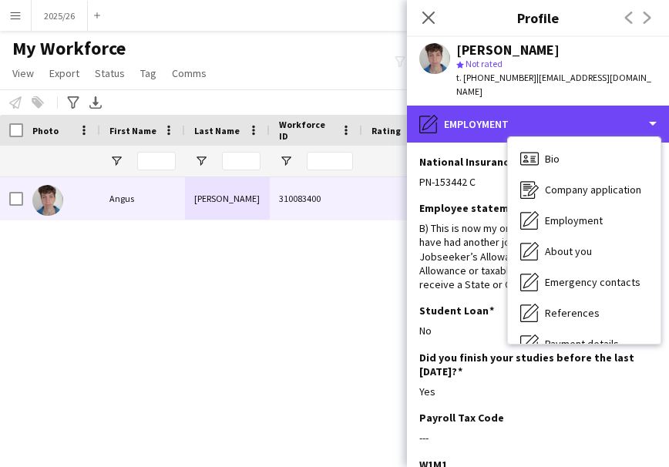
scroll to position [176, 0]
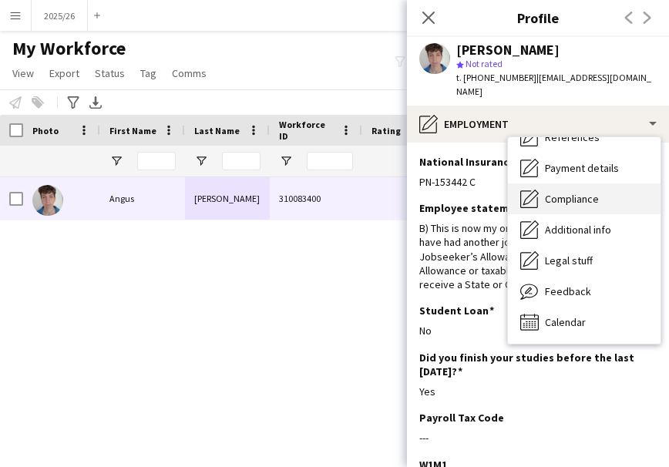
click at [578, 192] on span "Compliance" at bounding box center [572, 199] width 54 height 14
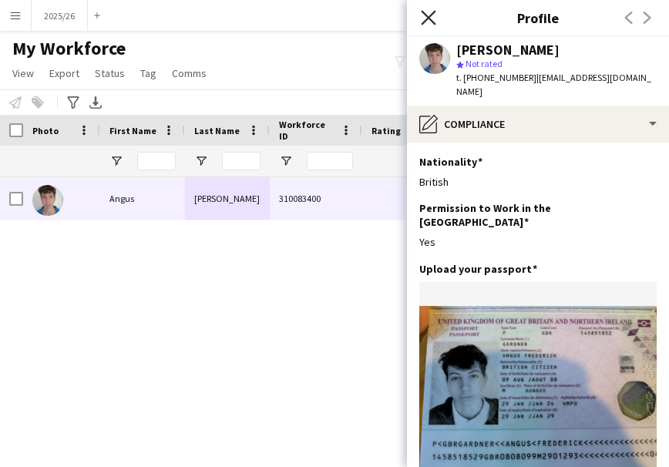
click at [426, 19] on icon "Close pop-in" at bounding box center [428, 17] width 15 height 15
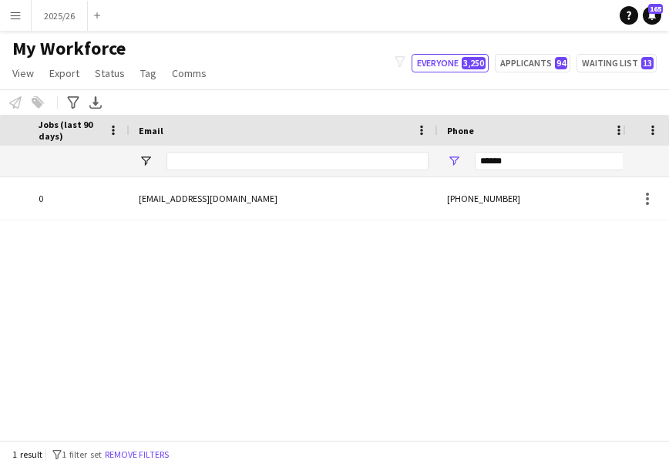
scroll to position [0, 977]
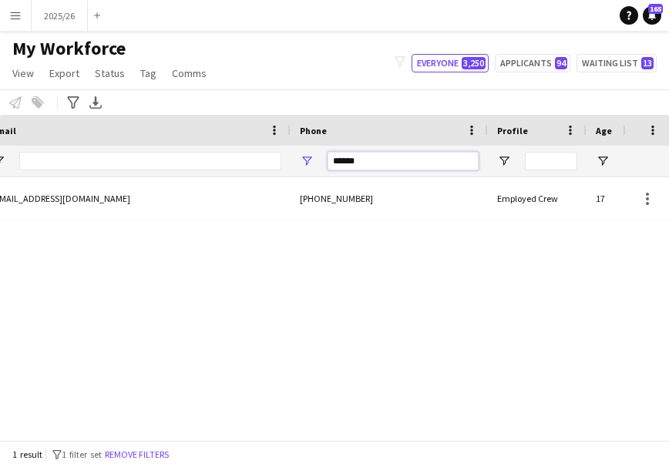
click at [388, 170] on input "******" at bounding box center [403, 161] width 151 height 19
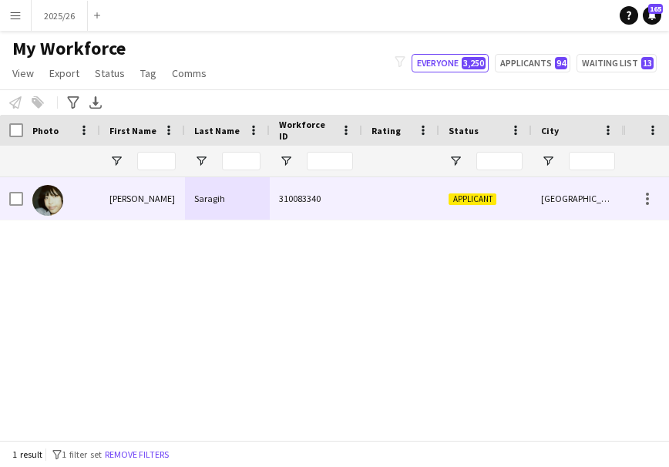
type input "******"
click at [162, 205] on div "Lonnie" at bounding box center [142, 198] width 85 height 42
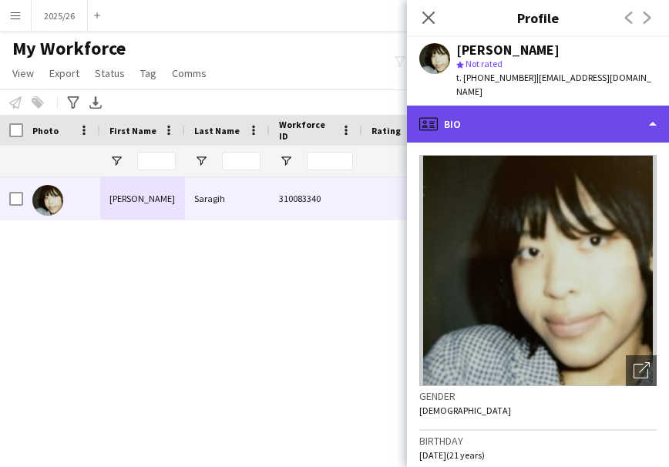
click at [511, 126] on div "profile Bio" at bounding box center [538, 124] width 262 height 37
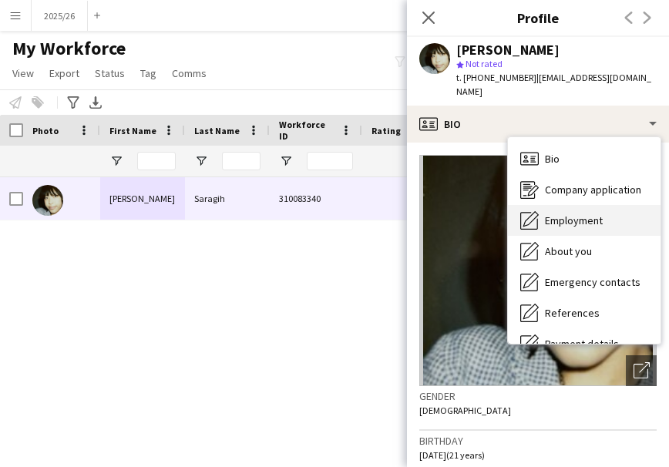
click at [554, 205] on div "Employment Employment" at bounding box center [584, 220] width 153 height 31
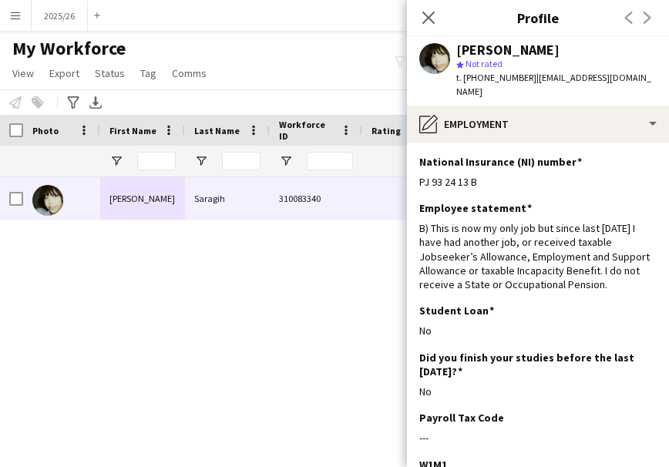
click at [542, 143] on app-section-data-types "National Insurance (NI) number Edit this field PJ 93 24 13 B Employee statement…" at bounding box center [538, 305] width 262 height 325
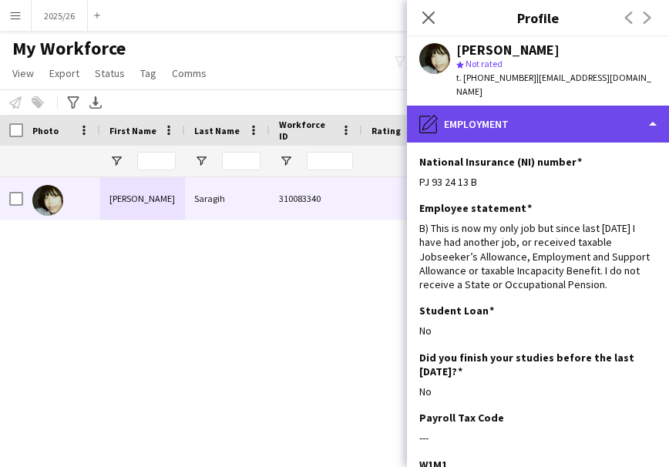
click at [572, 127] on div "pencil4 Employment" at bounding box center [538, 124] width 262 height 37
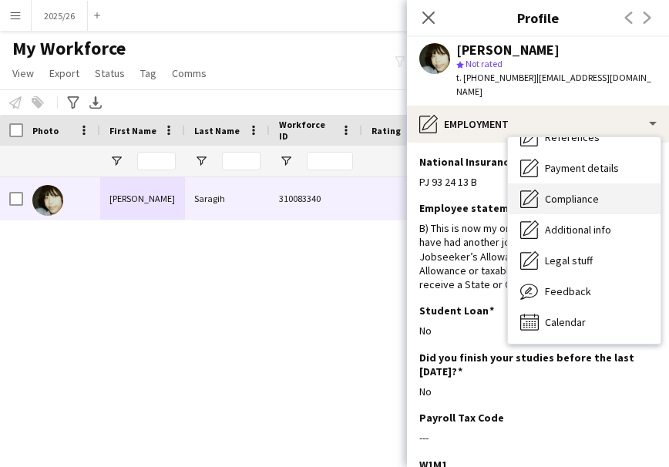
click at [563, 192] on div "Compliance Compliance" at bounding box center [584, 199] width 153 height 31
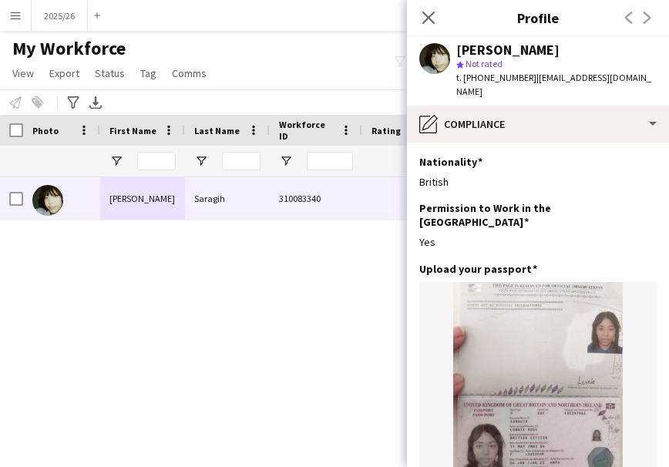
drag, startPoint x: 656, startPoint y: 229, endPoint x: 652, endPoint y: 305, distance: 76.4
click at [652, 305] on app-section-data-types "Nationality Edit this field British Permission to Work in the UK Edit this fiel…" at bounding box center [538, 305] width 262 height 325
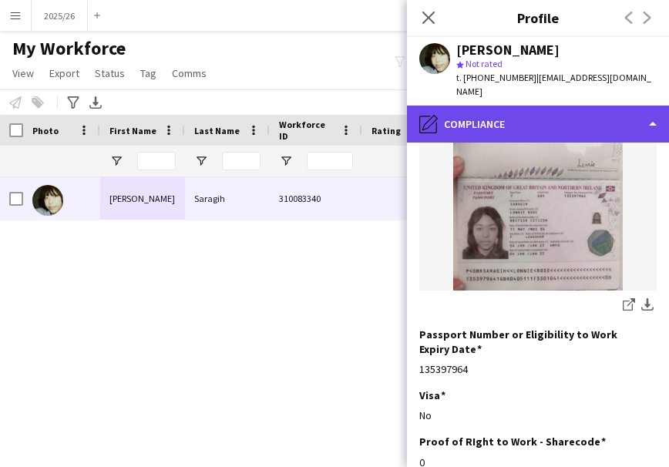
click at [605, 106] on div "pencil4 Compliance" at bounding box center [538, 124] width 262 height 37
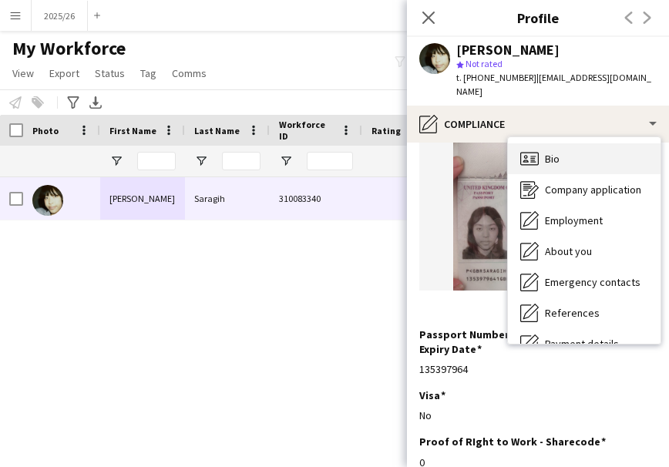
click at [602, 145] on div "Bio Bio" at bounding box center [584, 158] width 153 height 31
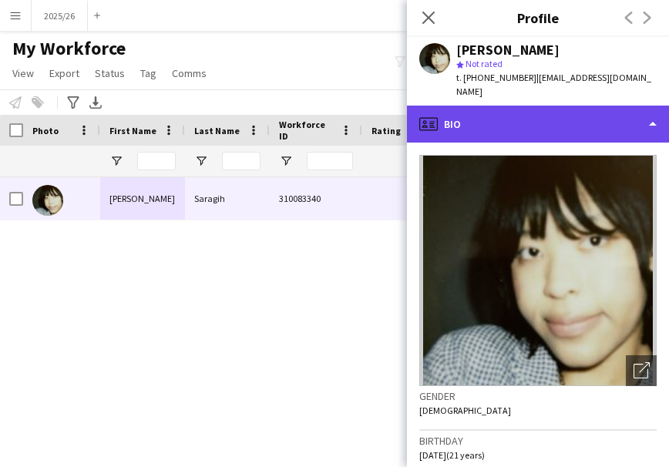
click at [473, 122] on div "profile Bio" at bounding box center [538, 124] width 262 height 37
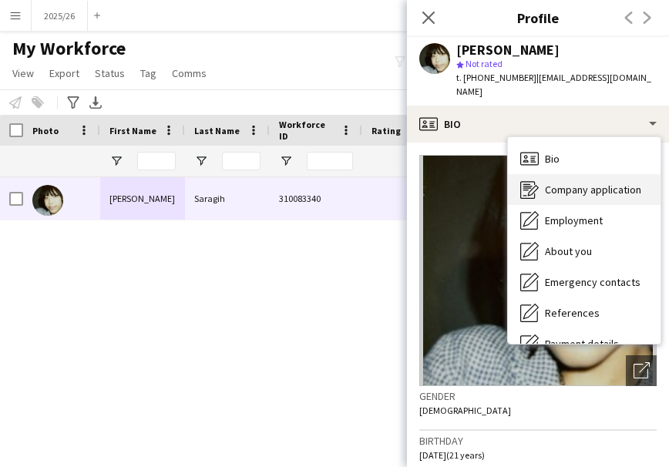
click at [571, 183] on div "Company application Company application" at bounding box center [584, 189] width 153 height 31
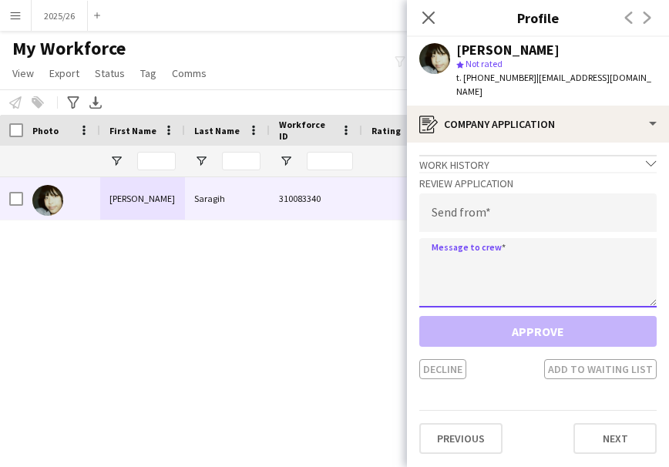
click at [471, 275] on textarea at bounding box center [537, 272] width 237 height 69
paste textarea "**********"
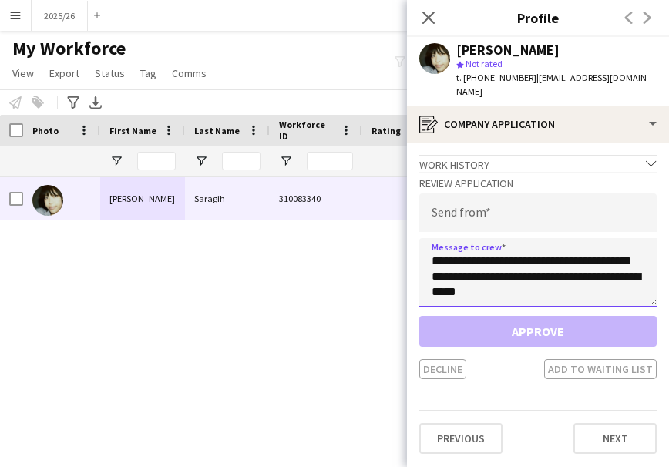
type textarea "**********"
click at [512, 177] on h3 "Review Application" at bounding box center [537, 184] width 237 height 14
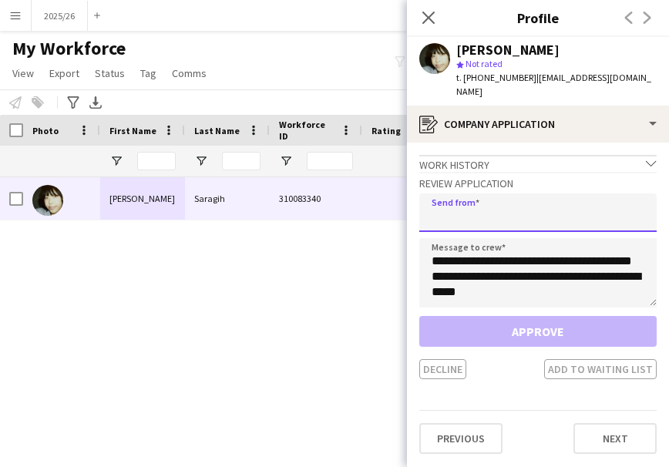
click at [520, 194] on input "email" at bounding box center [537, 213] width 237 height 39
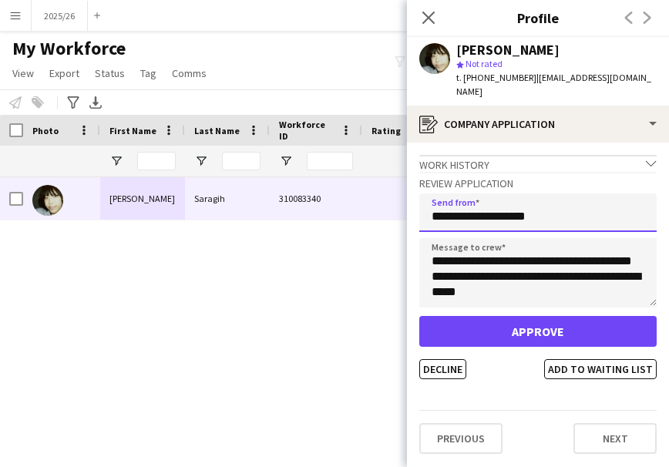
type input "**********"
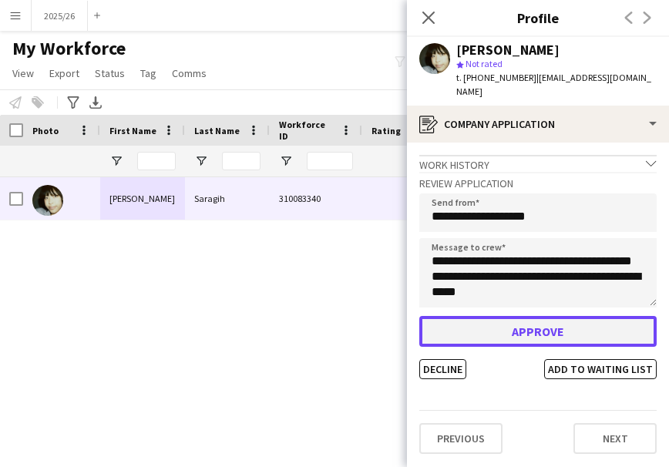
click at [551, 322] on button "Approve" at bounding box center [537, 331] width 237 height 31
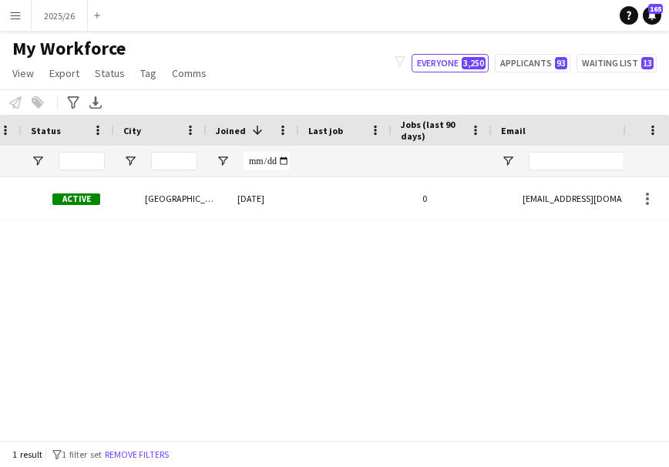
scroll to position [0, 418]
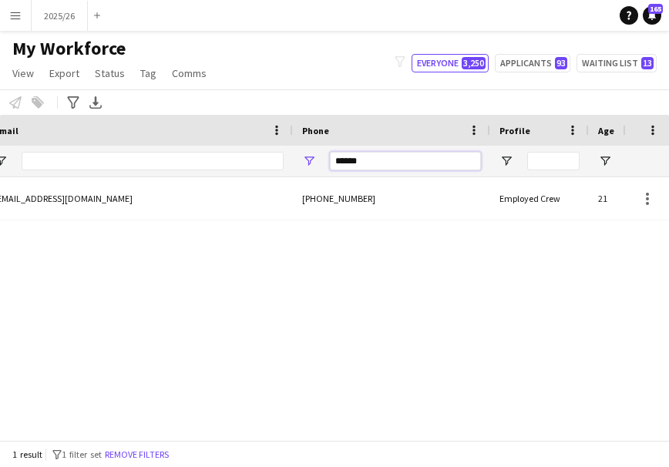
click at [379, 157] on input "******" at bounding box center [405, 161] width 151 height 19
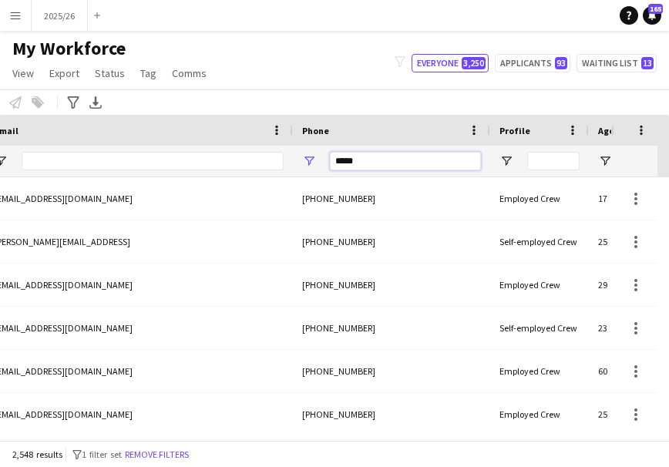
type input "******"
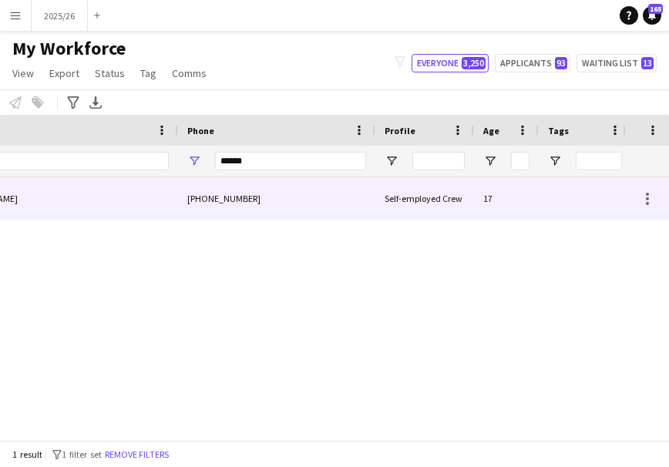
click at [346, 214] on div "[PHONE_NUMBER]" at bounding box center [276, 198] width 197 height 42
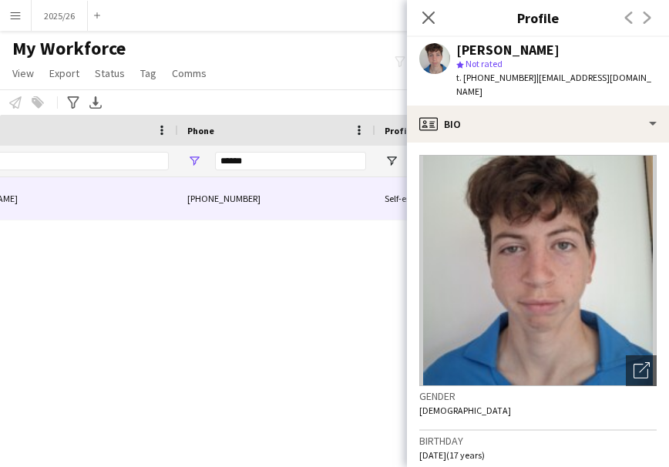
click at [483, 143] on app-crew-profile-bio "Open photos pop-in Gender [DEMOGRAPHIC_DATA] Birthday [DEMOGRAPHIC_DATA] (17 ye…" at bounding box center [538, 305] width 262 height 325
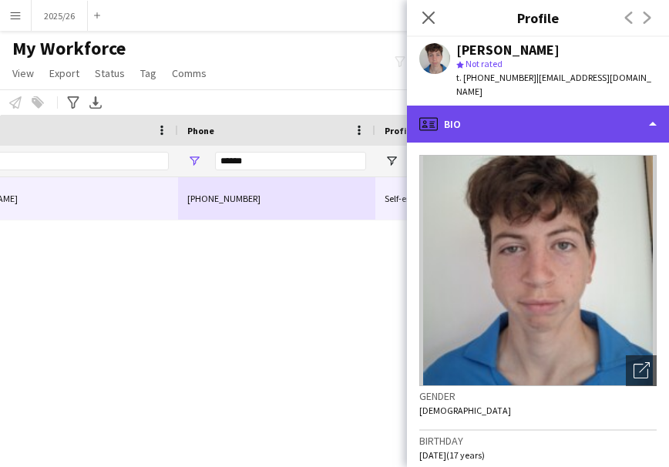
click at [461, 106] on div "profile Bio" at bounding box center [538, 124] width 262 height 37
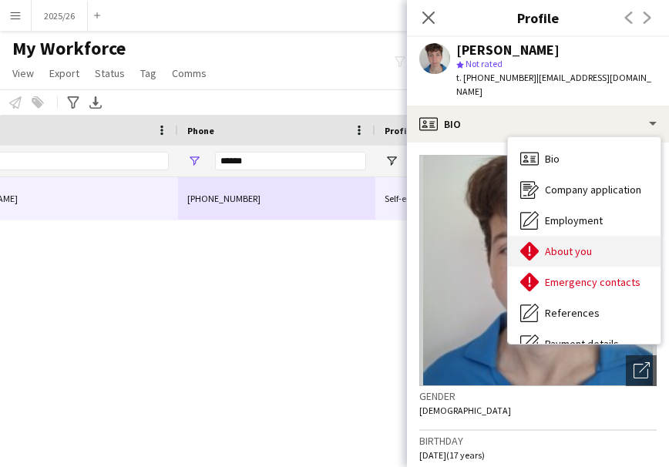
click at [649, 246] on div "About you About you" at bounding box center [584, 251] width 153 height 31
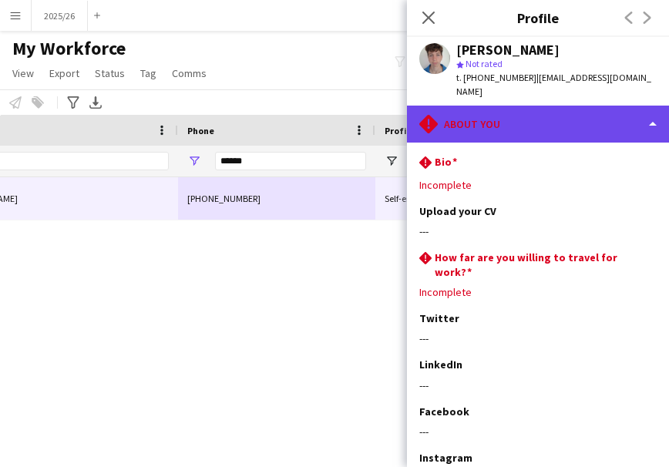
click at [570, 112] on div "rhombus-alert About you" at bounding box center [538, 124] width 262 height 37
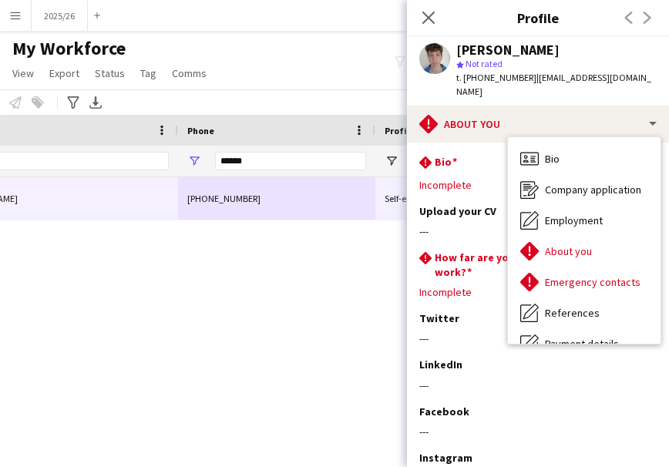
drag, startPoint x: 653, startPoint y: 288, endPoint x: 661, endPoint y: 293, distance: 9.4
click at [661, 293] on div "Bio Bio Company application Company application Employment Employment About you…" at bounding box center [584, 240] width 153 height 207
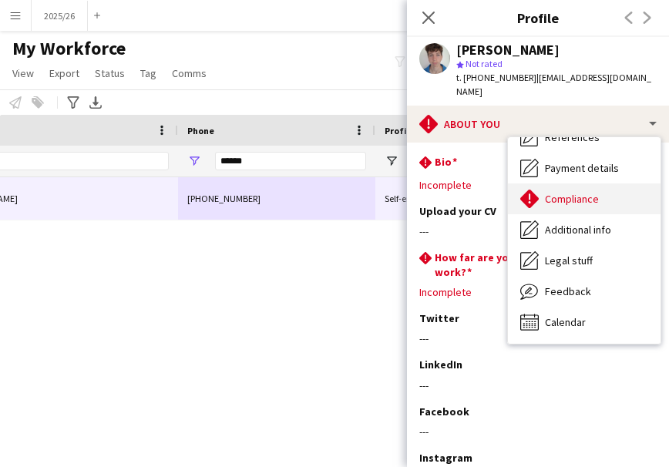
click at [561, 184] on div "Compliance Compliance" at bounding box center [584, 199] width 153 height 31
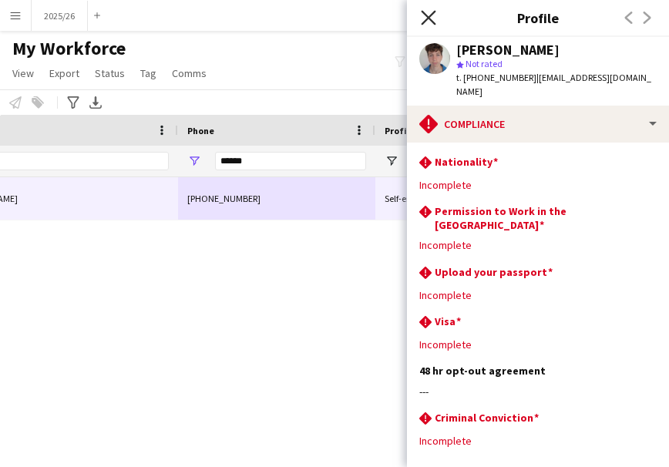
click at [423, 11] on icon "Close pop-in" at bounding box center [428, 17] width 15 height 15
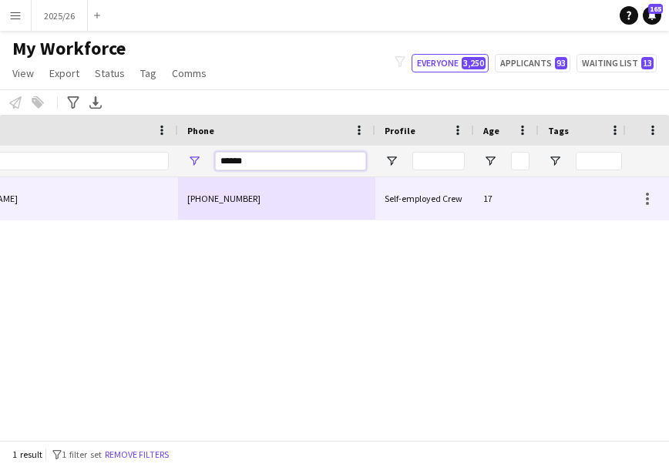
drag, startPoint x: 292, startPoint y: 155, endPoint x: 84, endPoint y: 197, distance: 212.3
click at [84, 197] on div "Workforce Details Jobs (last 90 days) Email Phone 0" at bounding box center [334, 277] width 669 height 325
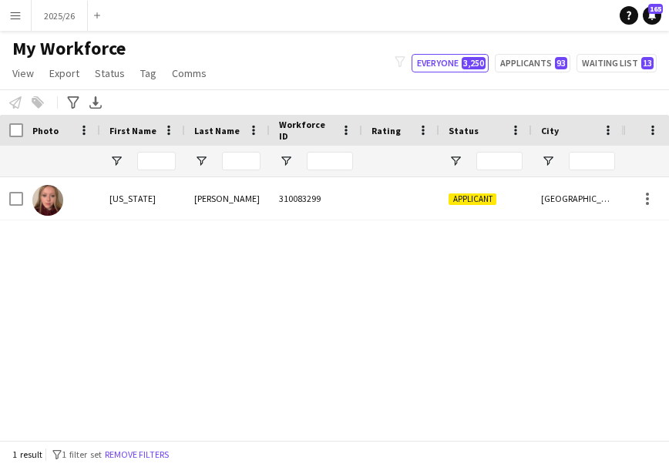
type input "******"
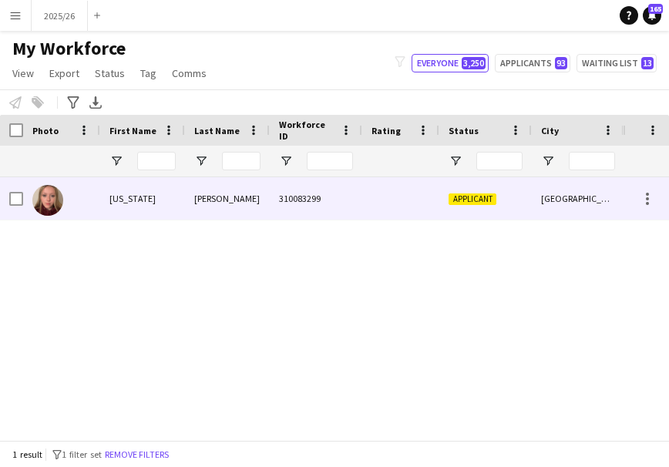
click at [264, 217] on div "McKibben" at bounding box center [227, 198] width 85 height 42
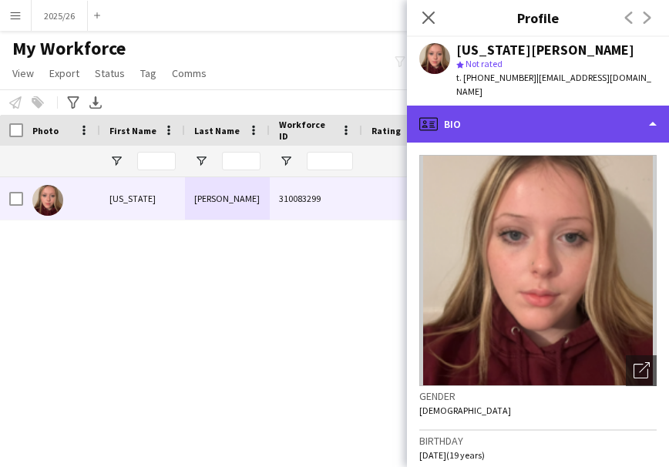
click at [541, 120] on div "profile Bio" at bounding box center [538, 124] width 262 height 37
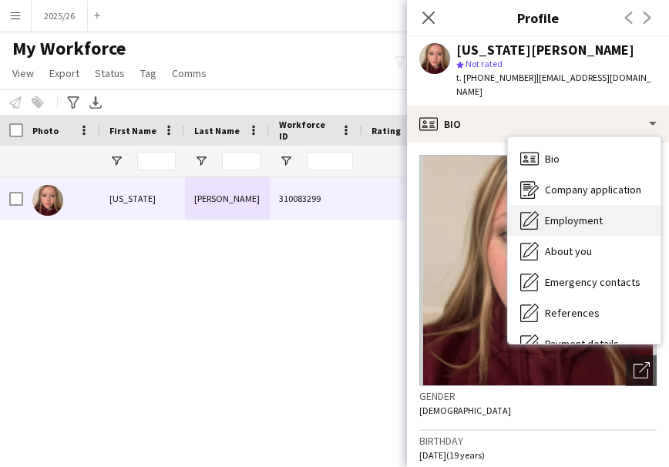
click at [588, 205] on div "Employment Employment" at bounding box center [584, 220] width 153 height 31
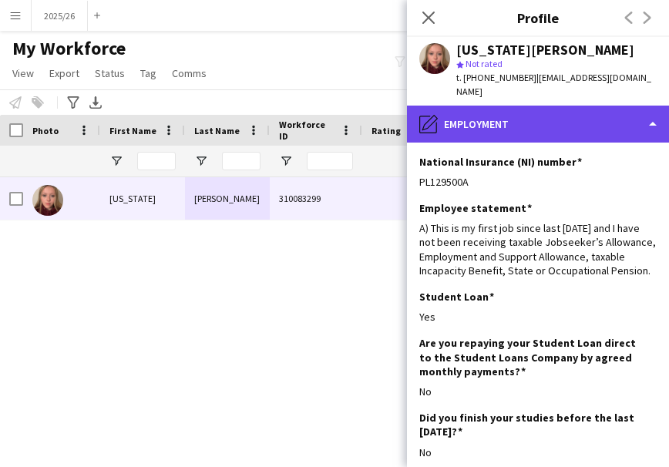
click at [554, 106] on div "pencil4 Employment" at bounding box center [538, 124] width 262 height 37
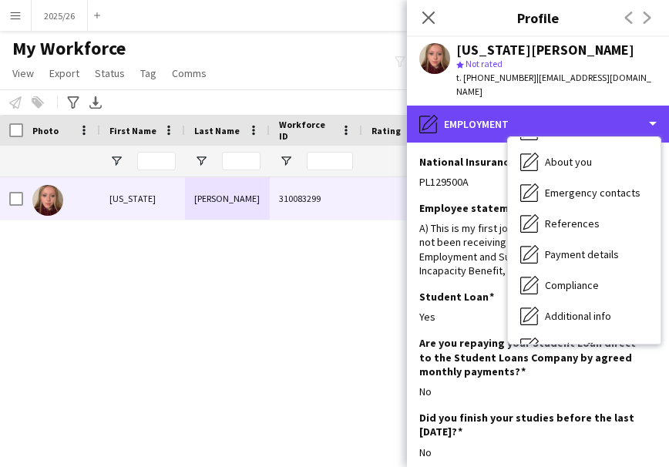
scroll to position [176, 0]
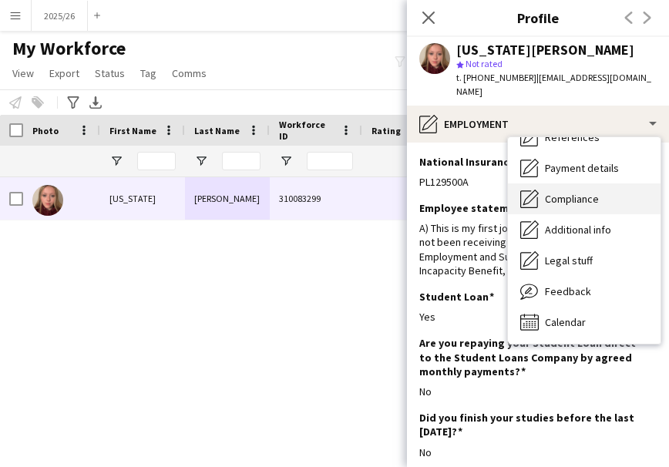
click at [589, 195] on div "Compliance Compliance" at bounding box center [584, 199] width 153 height 31
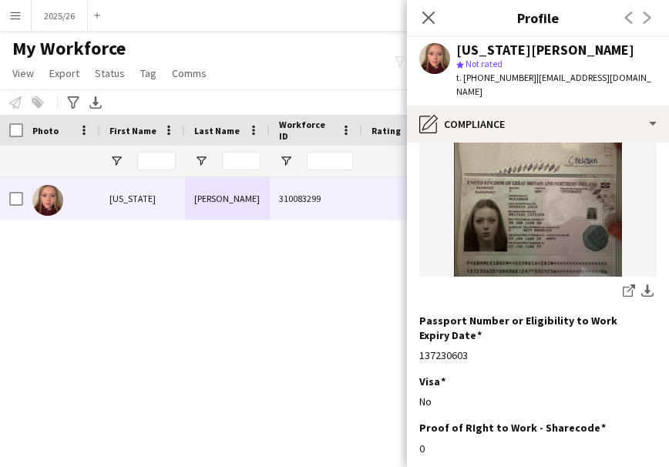
scroll to position [249, 0]
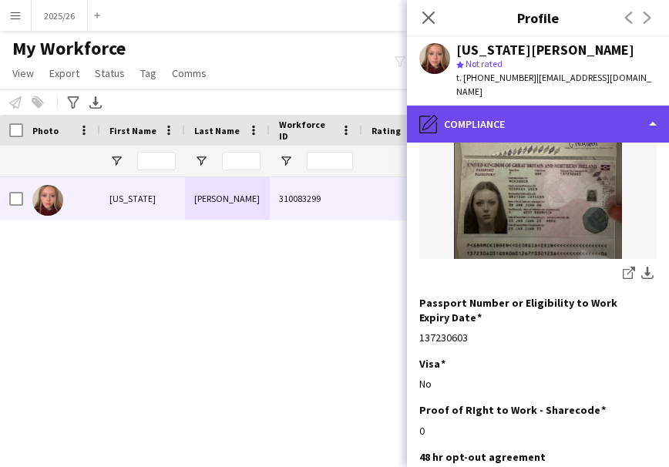
click at [517, 106] on div "pencil4 Compliance" at bounding box center [538, 124] width 262 height 37
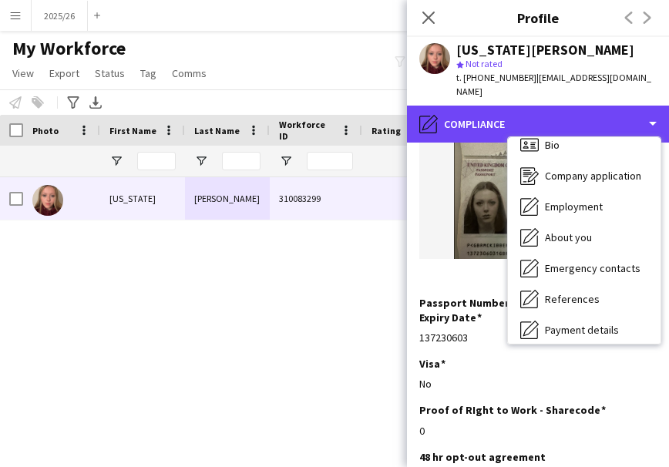
scroll to position [0, 0]
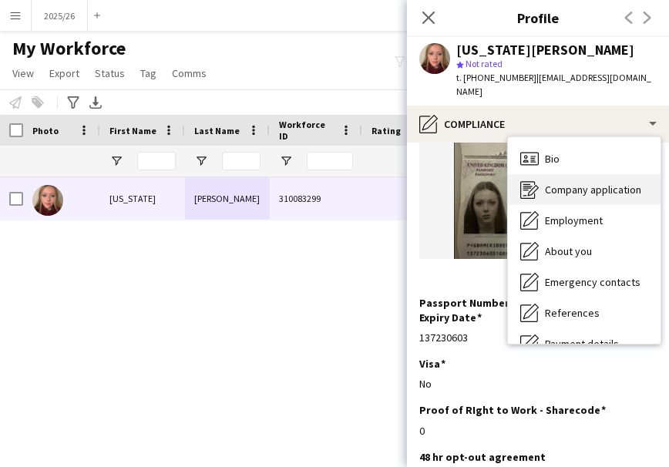
click at [558, 183] on span "Company application" at bounding box center [593, 190] width 96 height 14
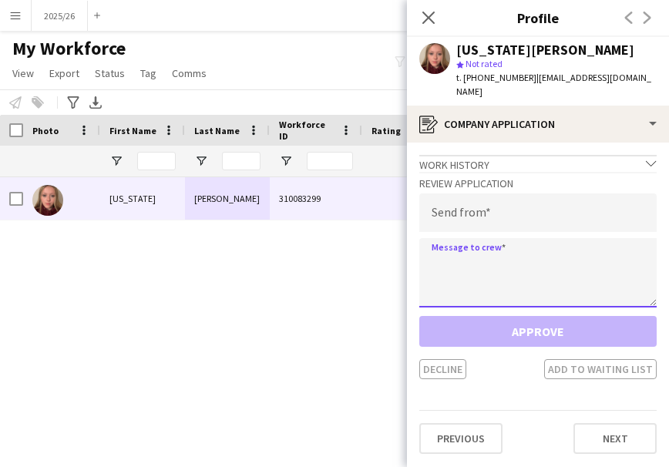
click at [516, 241] on textarea at bounding box center [537, 272] width 237 height 69
paste textarea "**********"
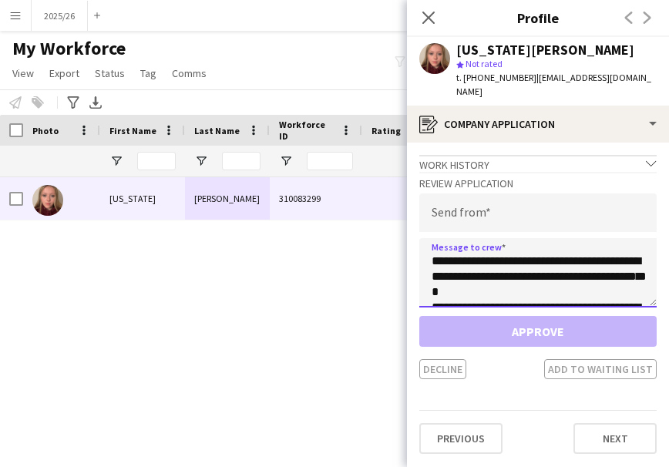
scroll to position [302, 0]
type textarea "**********"
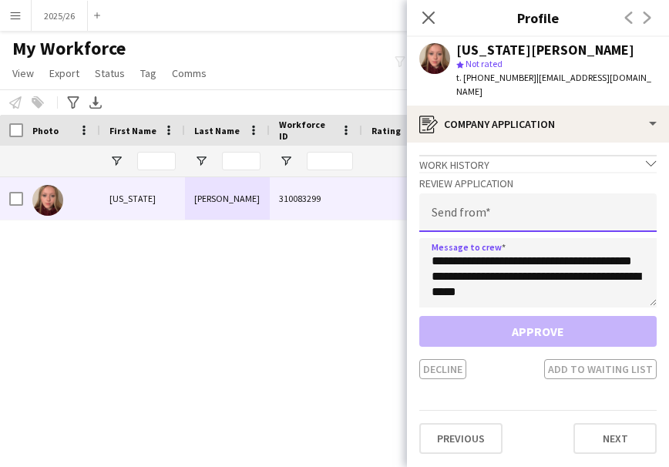
click at [506, 212] on input "email" at bounding box center [537, 213] width 237 height 39
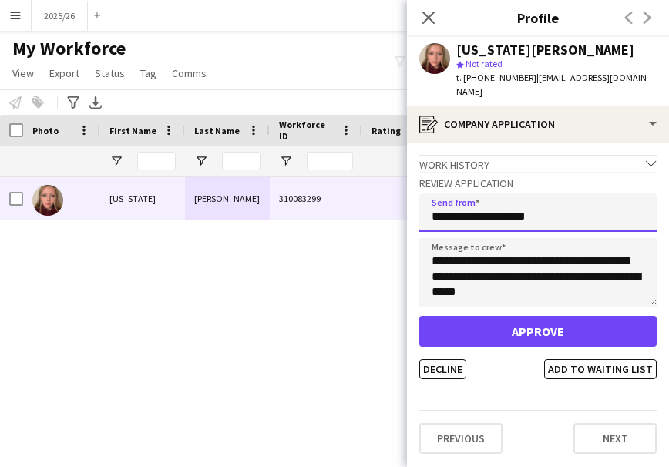
type input "**********"
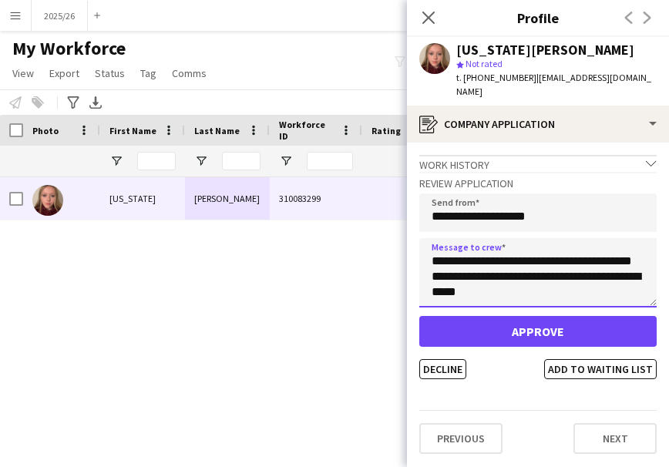
scroll to position [0, 0]
click at [609, 298] on div "**********" at bounding box center [537, 275] width 237 height 207
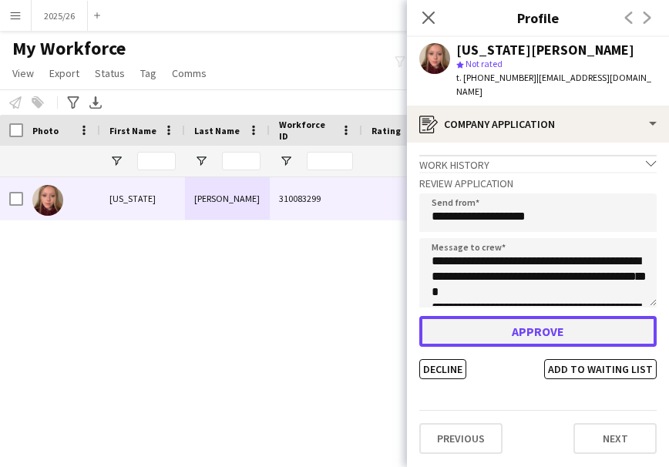
click at [608, 316] on button "Approve" at bounding box center [537, 331] width 237 height 31
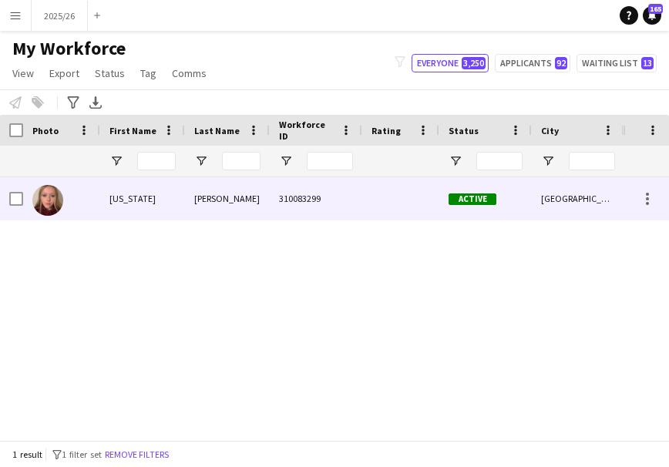
click at [332, 207] on div "310083299" at bounding box center [316, 198] width 93 height 42
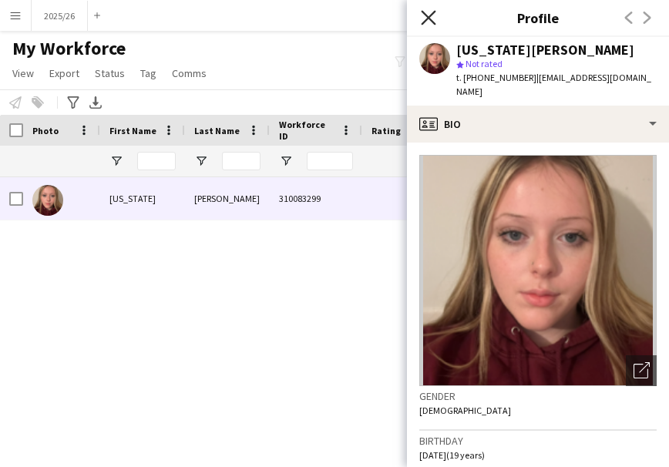
click at [428, 13] on icon "Close pop-in" at bounding box center [428, 17] width 15 height 15
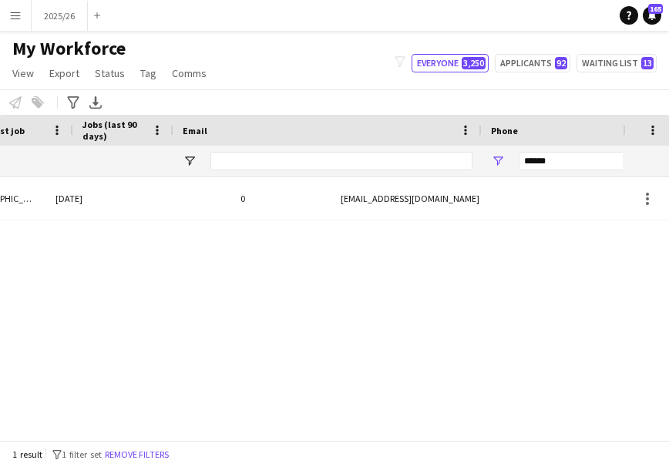
scroll to position [0, 736]
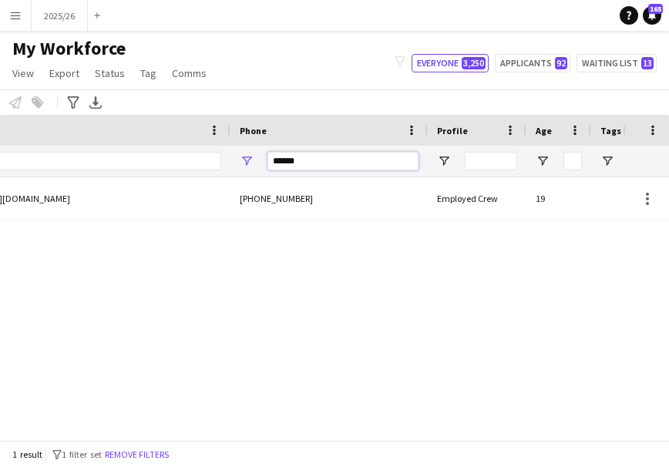
drag, startPoint x: 347, startPoint y: 161, endPoint x: 167, endPoint y: 146, distance: 181.1
type input "******"
drag, startPoint x: 410, startPoint y: 425, endPoint x: 230, endPoint y: 439, distance: 181.0
click at [230, 439] on div "Workforce Details Jobs (last 90 days) Email Phone 0" at bounding box center [334, 277] width 669 height 325
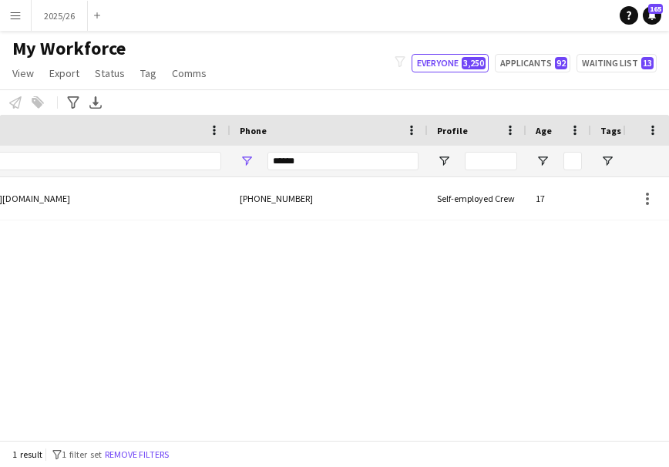
click at [371, 446] on div "1 result filter-1 1 filter set Remove filters" at bounding box center [334, 454] width 669 height 26
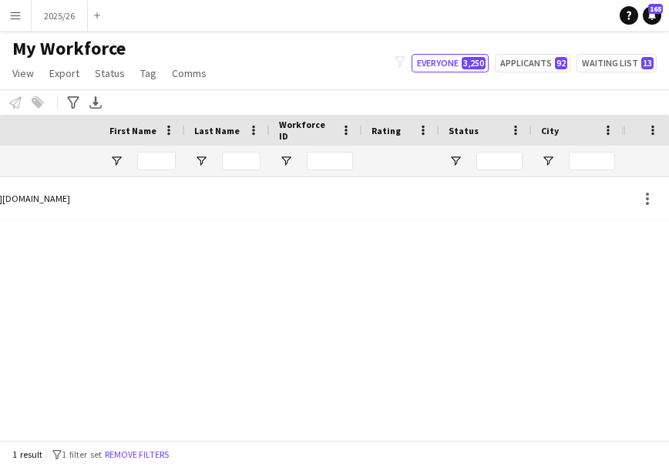
scroll to position [0, 0]
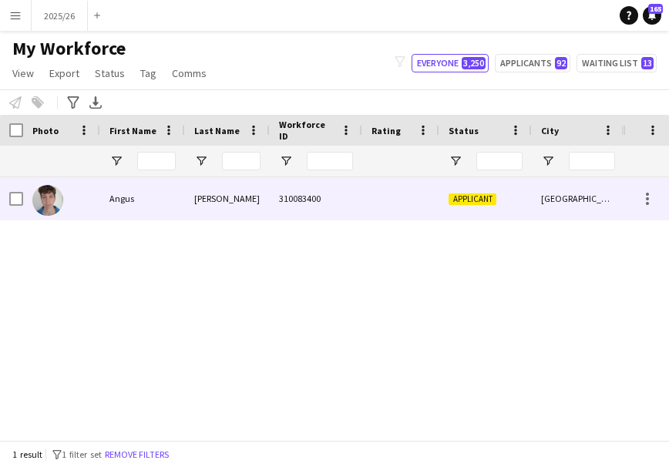
click at [200, 216] on div "Gardner" at bounding box center [227, 198] width 85 height 42
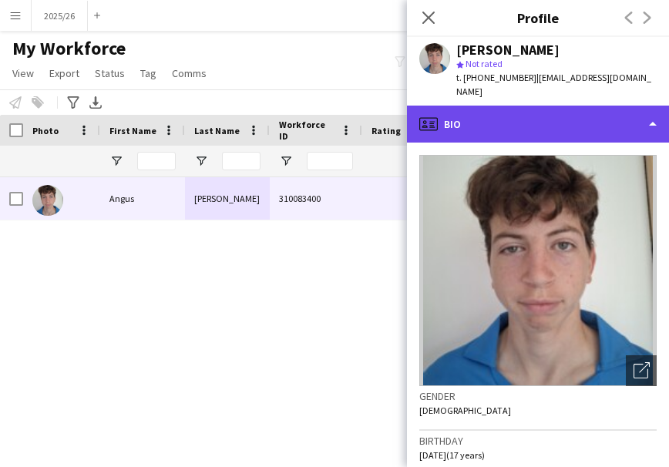
click at [558, 116] on div "profile Bio" at bounding box center [538, 124] width 262 height 37
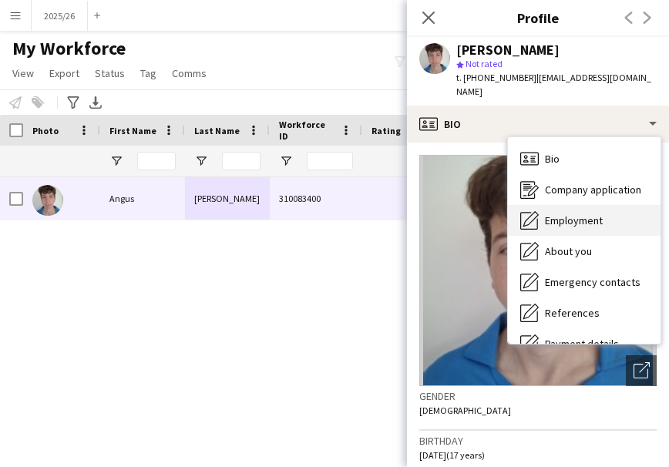
click at [581, 214] on span "Employment" at bounding box center [574, 221] width 58 height 14
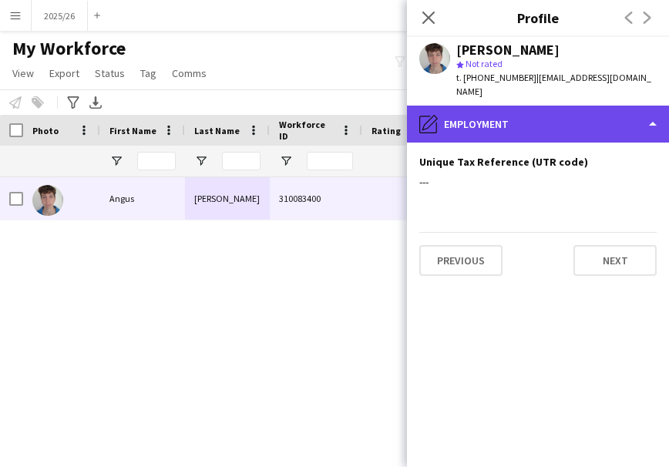
click at [619, 120] on div "pencil4 Employment" at bounding box center [538, 124] width 262 height 37
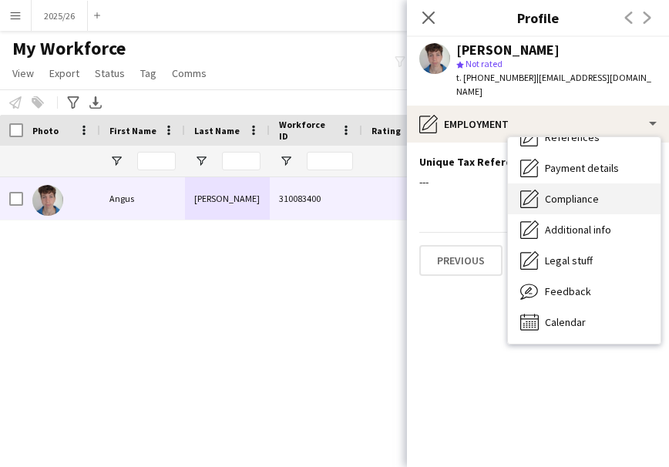
click at [592, 192] on span "Compliance" at bounding box center [572, 199] width 54 height 14
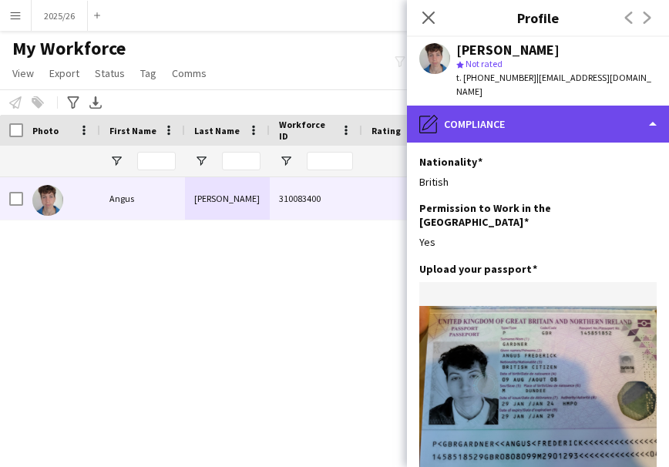
click at [586, 127] on div "pencil4 Compliance" at bounding box center [538, 124] width 262 height 37
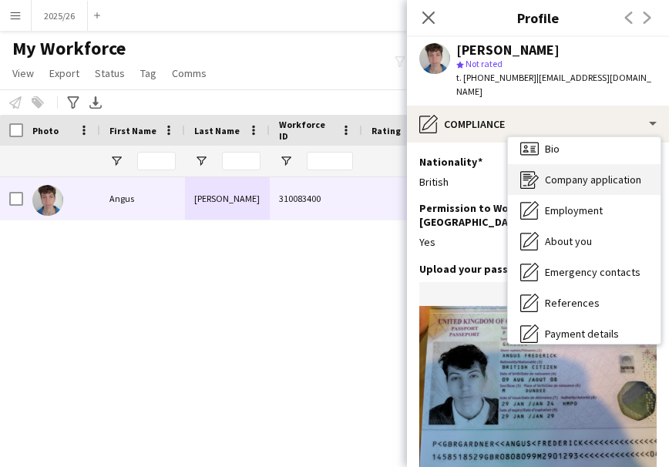
click at [605, 173] on span "Company application" at bounding box center [593, 180] width 96 height 14
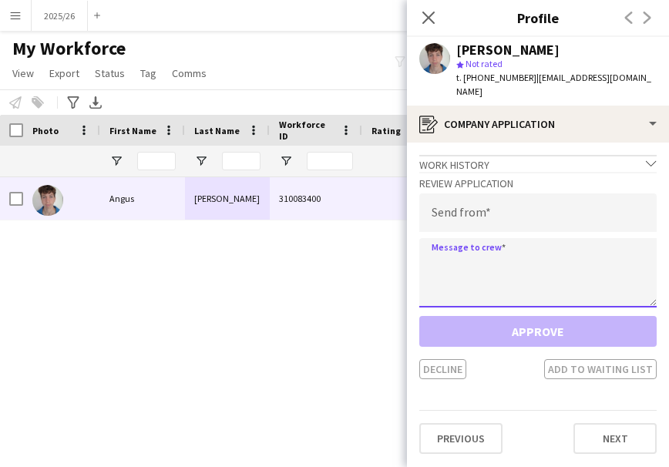
click at [491, 268] on textarea at bounding box center [537, 272] width 237 height 69
paste textarea "**********"
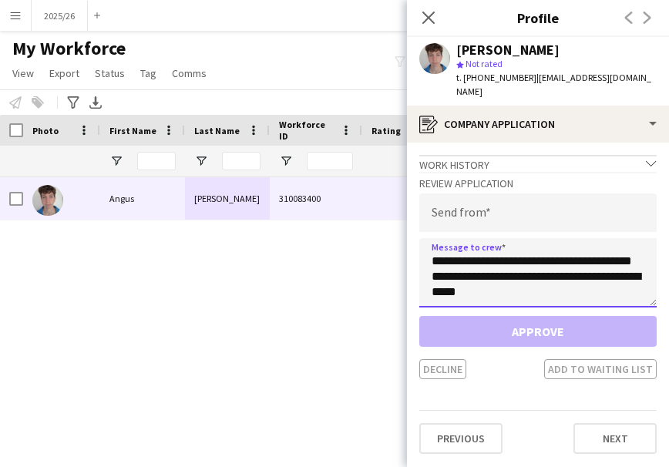
type textarea "**********"
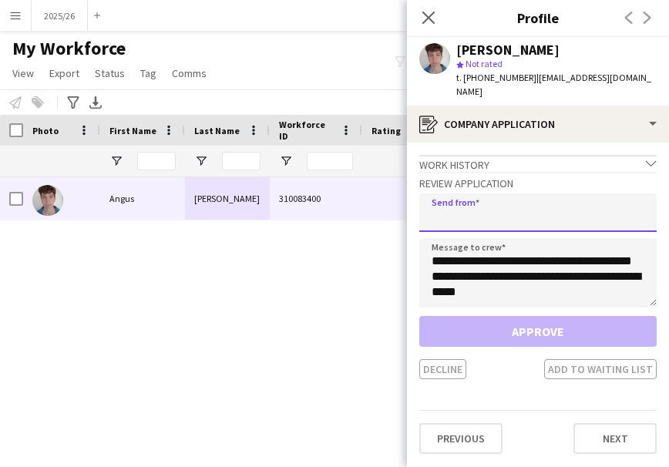
click at [467, 204] on input "email" at bounding box center [537, 213] width 237 height 39
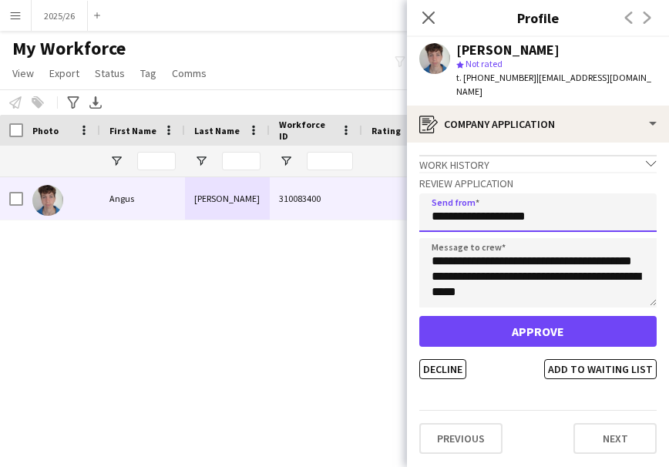
type input "**********"
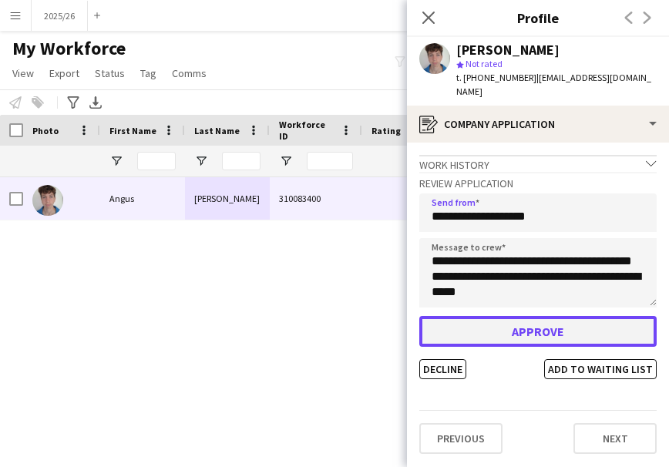
click at [490, 316] on button "Approve" at bounding box center [537, 331] width 237 height 31
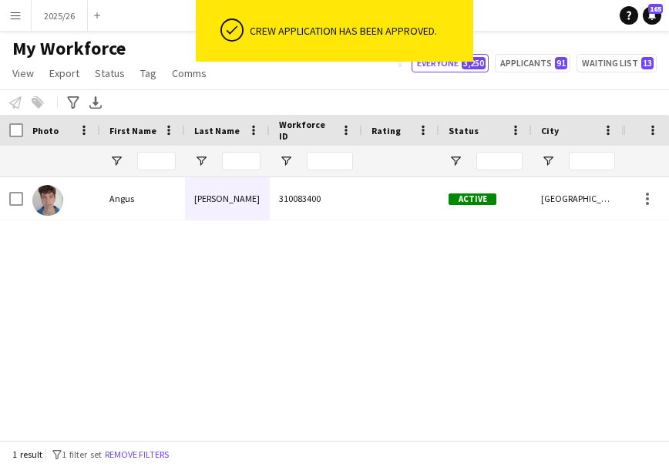
click at [489, 210] on div "Active" at bounding box center [486, 198] width 93 height 42
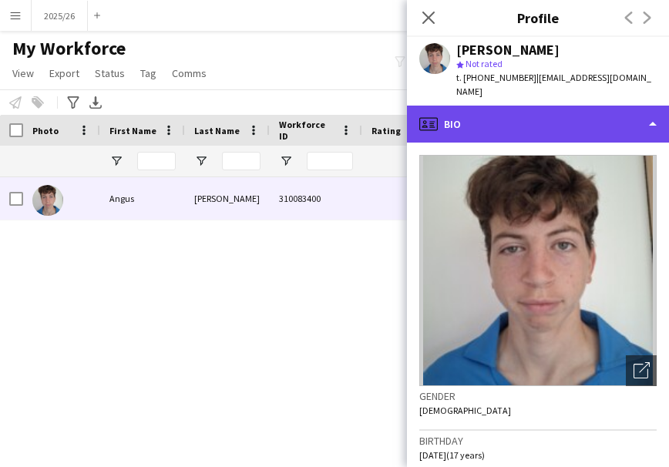
click at [551, 125] on div "profile Bio" at bounding box center [538, 124] width 262 height 37
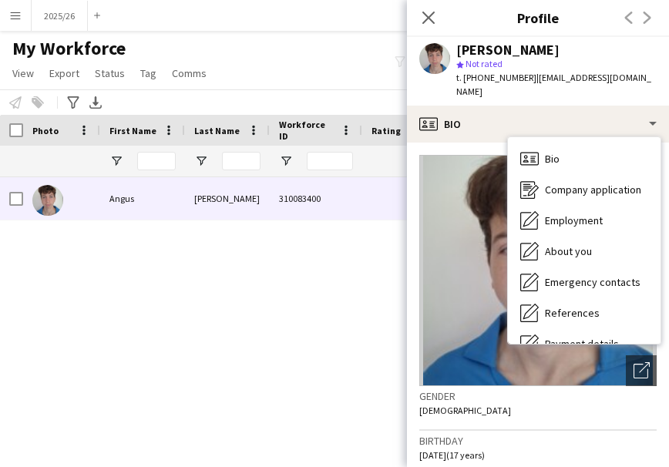
drag, startPoint x: 652, startPoint y: 275, endPoint x: 655, endPoint y: 286, distance: 12.2
click at [655, 286] on div "Bio Bio Company application Company application Employment Employment About you…" at bounding box center [584, 240] width 153 height 207
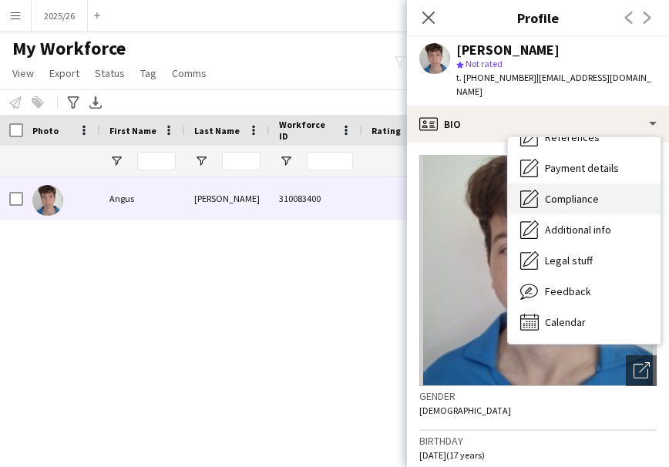
click at [594, 192] on span "Compliance" at bounding box center [572, 199] width 54 height 14
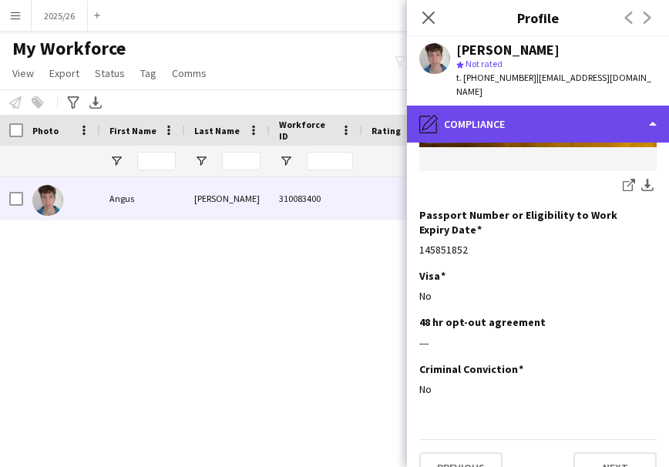
click at [497, 121] on div "pencil4 Compliance" at bounding box center [538, 124] width 262 height 37
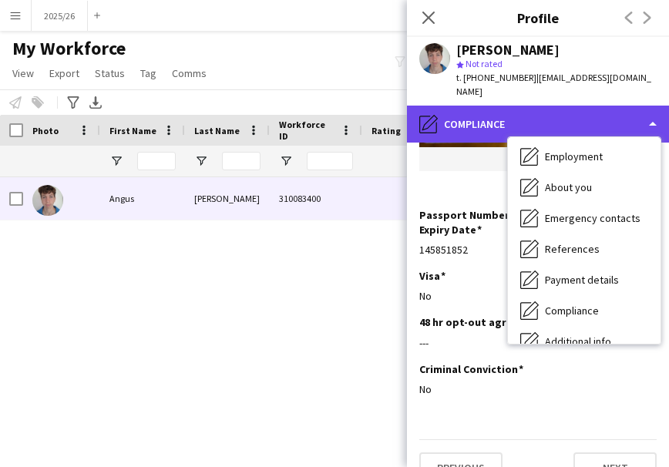
click at [485, 116] on div "pencil4 Compliance" at bounding box center [538, 124] width 262 height 37
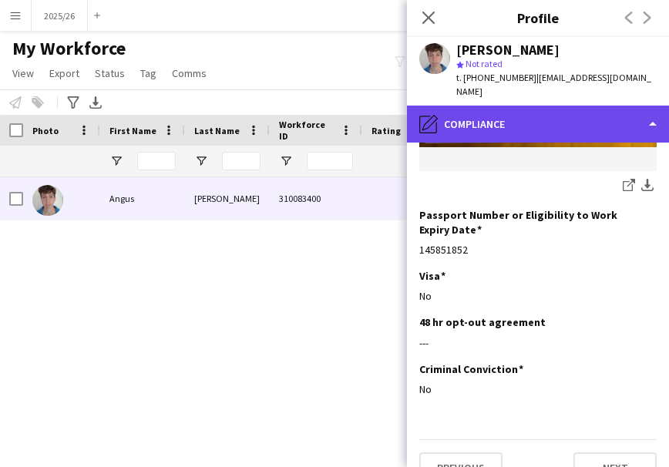
click at [498, 116] on div "pencil4 Compliance" at bounding box center [538, 124] width 262 height 37
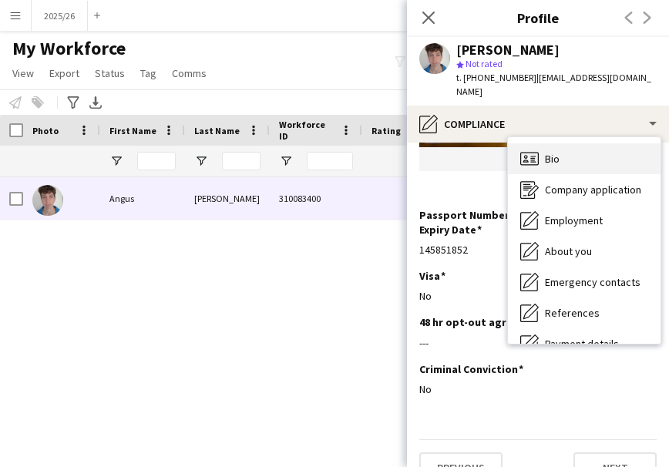
click at [602, 150] on div "Bio Bio" at bounding box center [584, 158] width 153 height 31
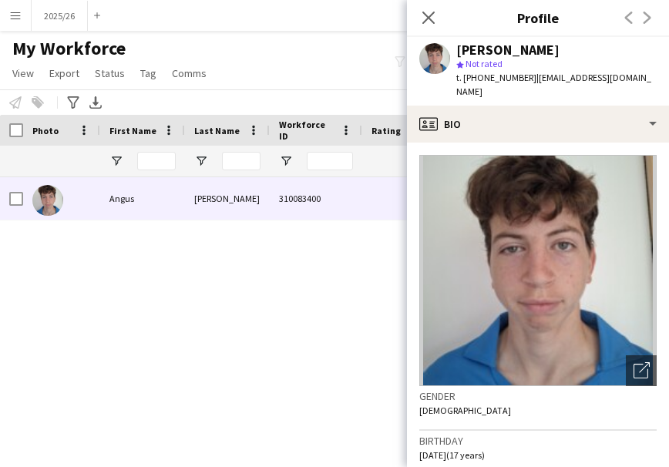
scroll to position [88, 0]
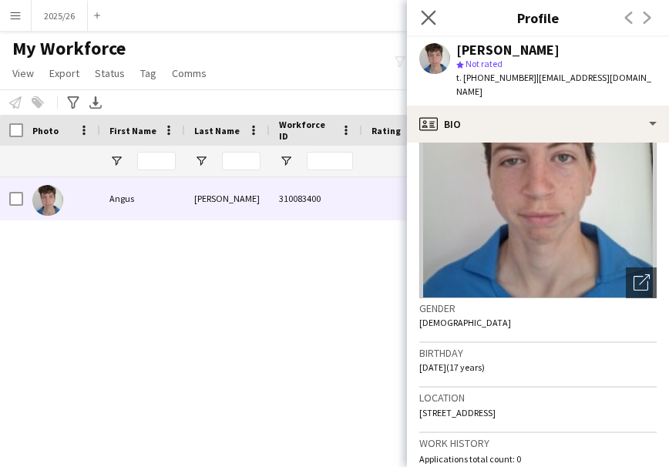
click at [431, 25] on app-icon "Close pop-in" at bounding box center [429, 18] width 22 height 22
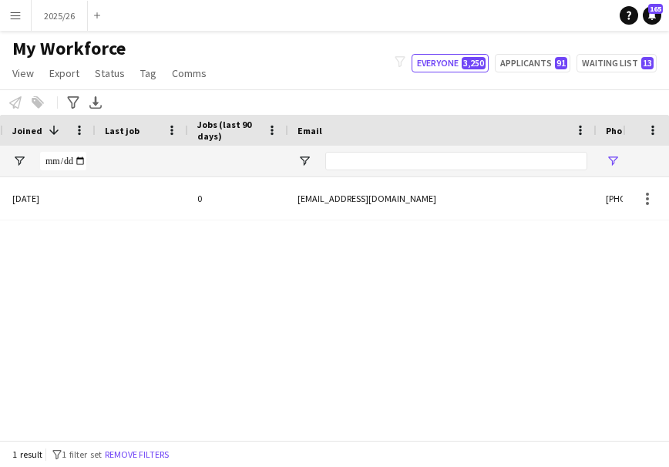
scroll to position [0, 803]
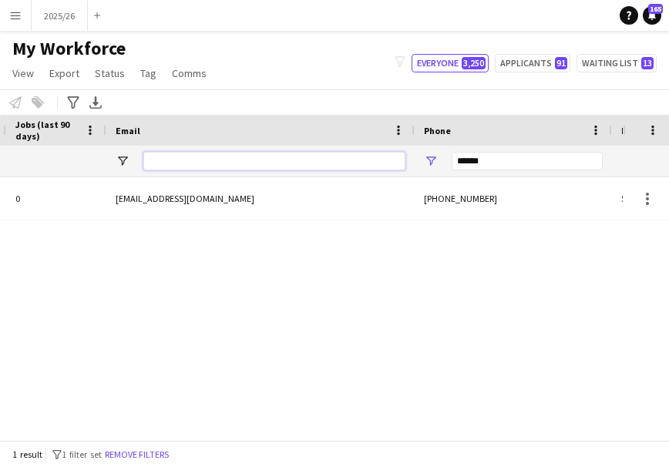
click at [350, 167] on input "Email Filter Input" at bounding box center [274, 161] width 262 height 19
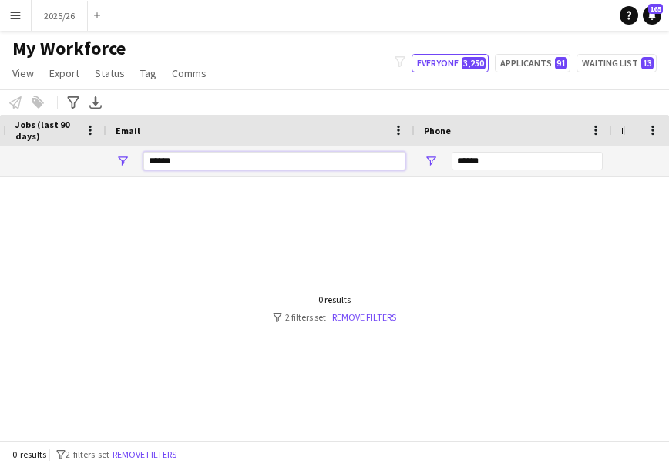
type input "******"
click at [494, 170] on input "******" at bounding box center [527, 161] width 151 height 19
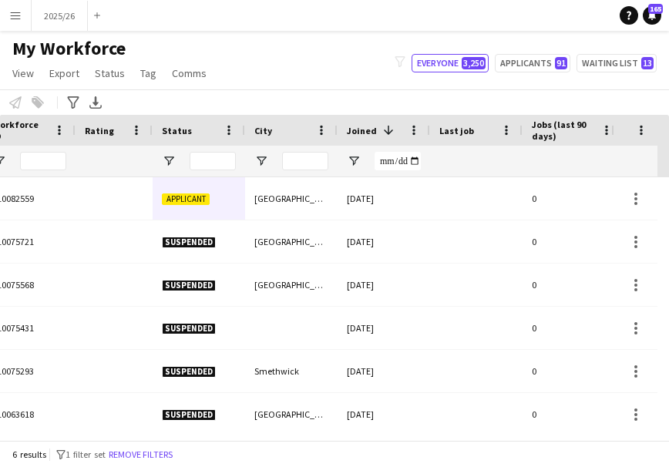
scroll to position [0, 185]
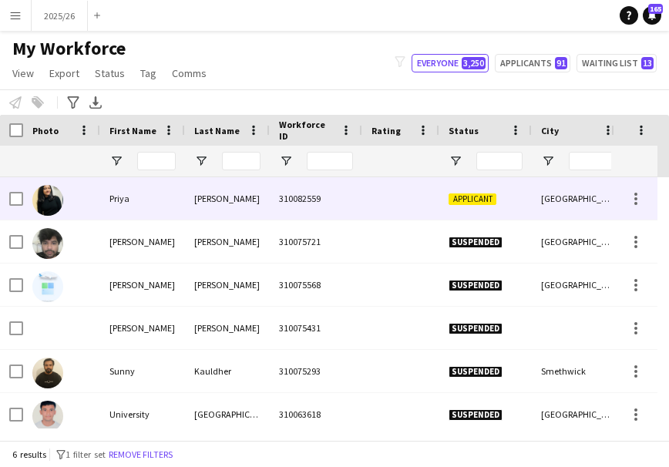
click at [99, 204] on div at bounding box center [61, 198] width 77 height 42
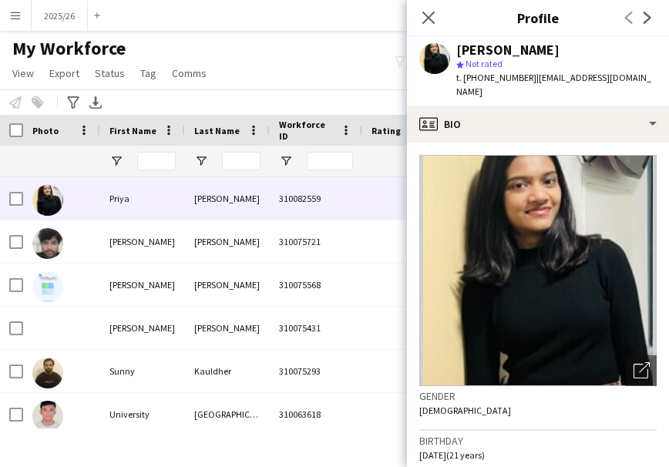
click at [574, 143] on app-crew-profile-bio "Open photos pop-in Gender Female Birthday 19-04-2004 (21 years) Location CV1 1N…" at bounding box center [538, 305] width 262 height 325
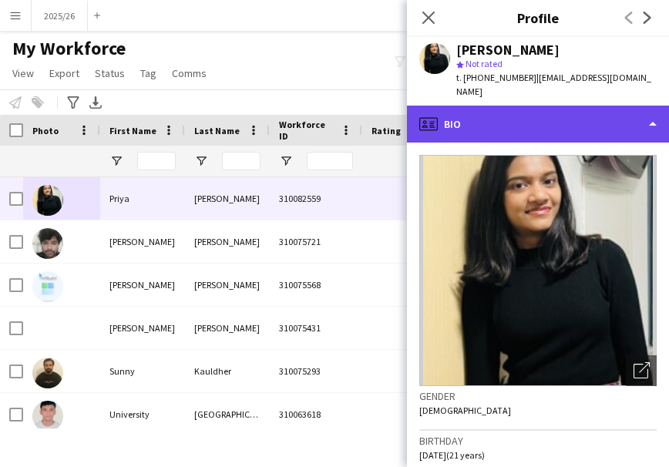
click at [570, 110] on div "profile Bio" at bounding box center [538, 124] width 262 height 37
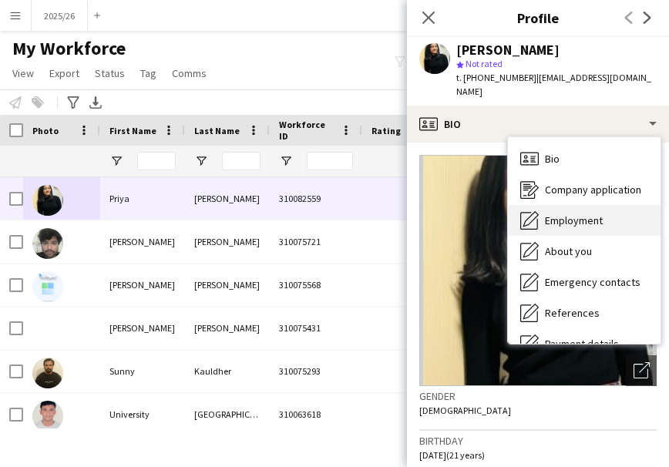
click at [626, 205] on div "Employment Employment" at bounding box center [584, 220] width 153 height 31
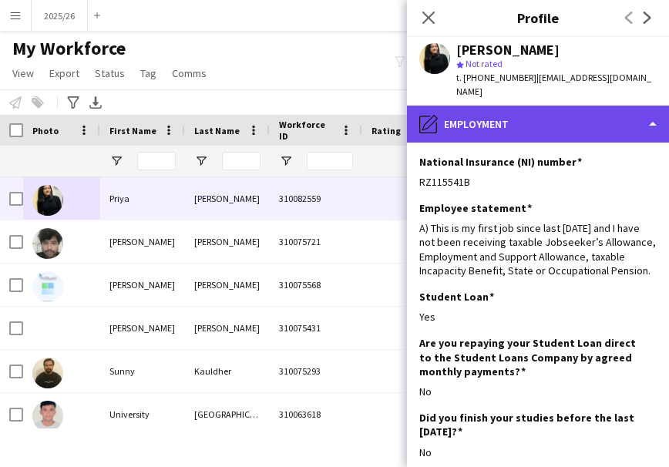
click at [594, 109] on div "pencil4 Employment" at bounding box center [538, 124] width 262 height 37
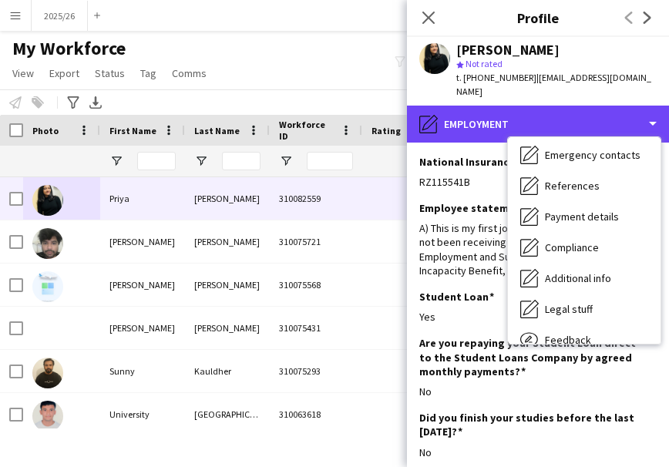
scroll to position [176, 0]
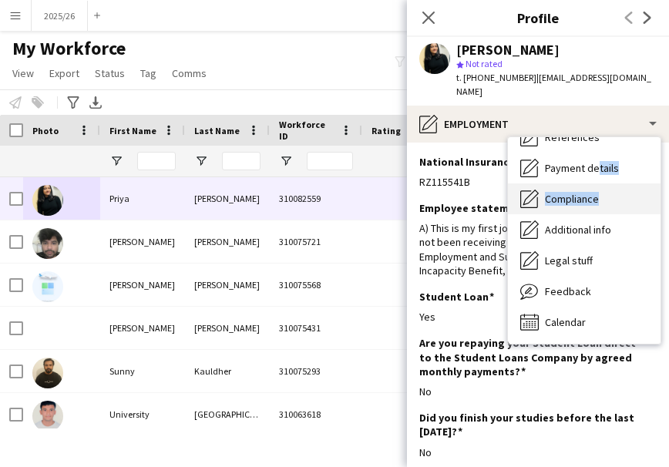
click at [591, 171] on div "Bio Bio Company application Company application Employment Employment About you…" at bounding box center [584, 240] width 153 height 207
click at [591, 184] on div "Compliance Compliance" at bounding box center [584, 199] width 153 height 31
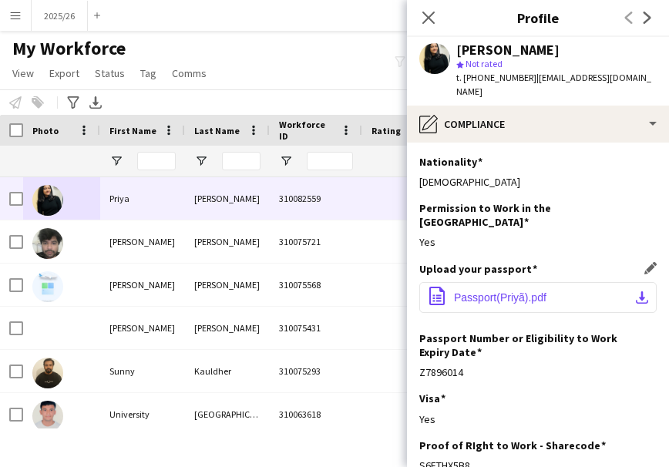
click at [548, 282] on button "office-file-sheet Passport(Priyã).pdf download-bottom" at bounding box center [537, 297] width 237 height 31
drag, startPoint x: 514, startPoint y: 449, endPoint x: 417, endPoint y: 437, distance: 97.8
click at [417, 437] on app-section-data-types "Nationality Edit this field Indian Permission to Work in the UK Edit this field…" at bounding box center [538, 305] width 262 height 325
copy div "S6FTHX5B8"
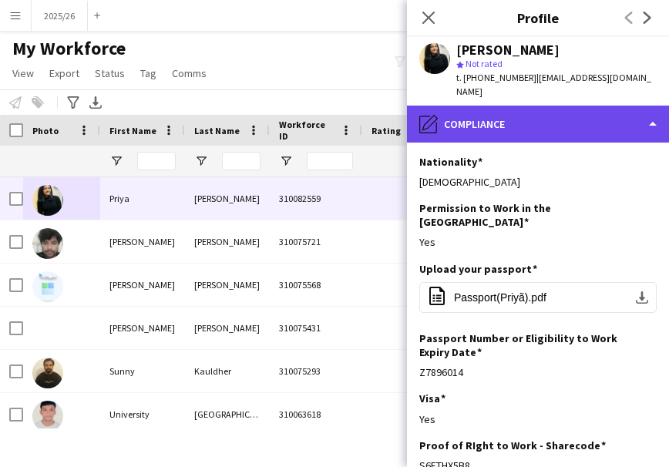
click at [609, 106] on div "pencil4 Compliance" at bounding box center [538, 124] width 262 height 37
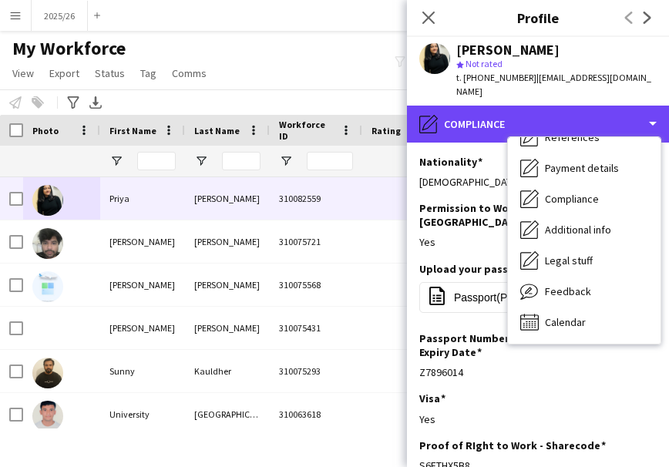
scroll to position [0, 0]
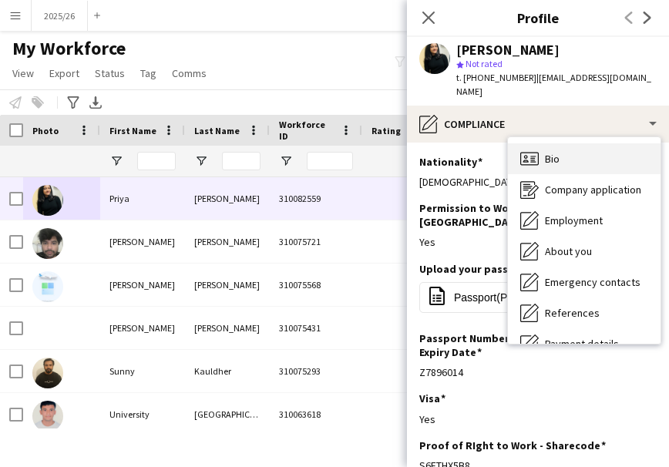
click at [621, 150] on div "Bio Bio" at bounding box center [584, 158] width 153 height 31
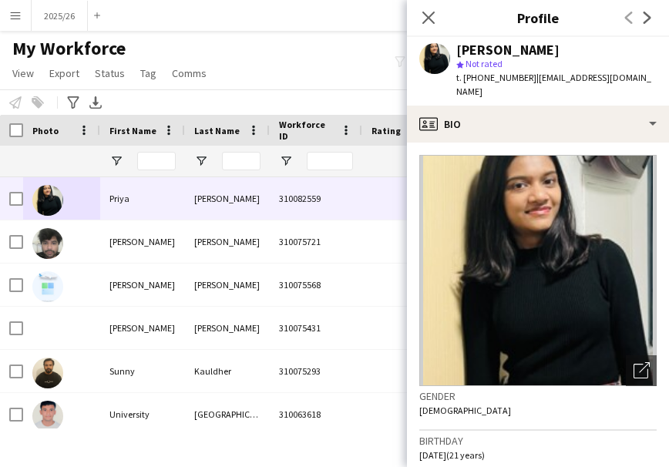
drag, startPoint x: 656, startPoint y: 170, endPoint x: 663, endPoint y: 176, distance: 8.8
click at [663, 176] on app-crew-profile-bio "Open photos pop-in Gender Female Birthday 19-04-2004 (21 years) Location CV1 1N…" at bounding box center [538, 305] width 262 height 325
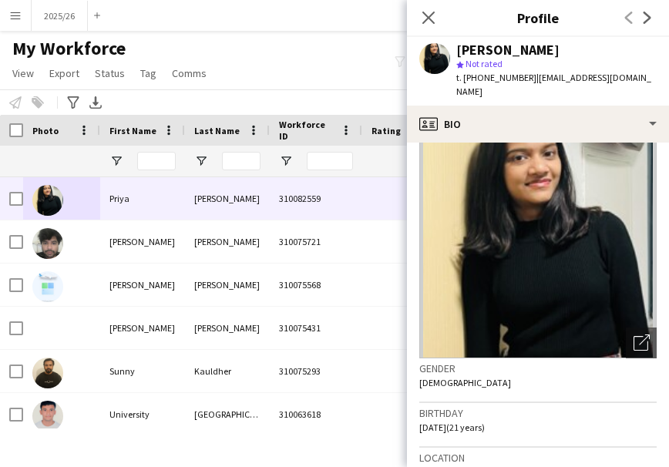
scroll to position [45, 0]
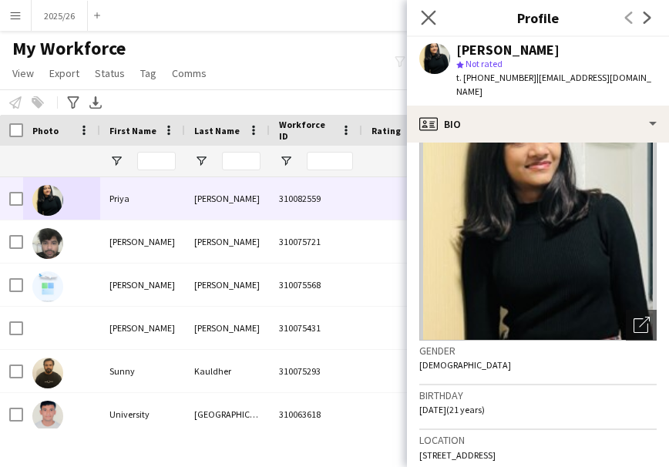
click at [436, 16] on app-icon "Close pop-in" at bounding box center [429, 18] width 22 height 22
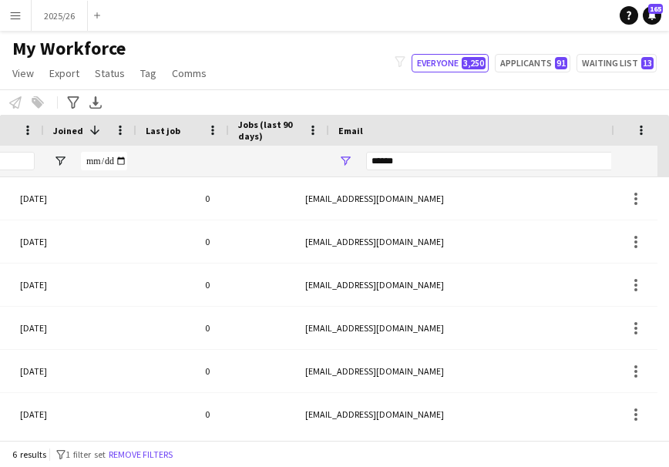
scroll to position [0, 581]
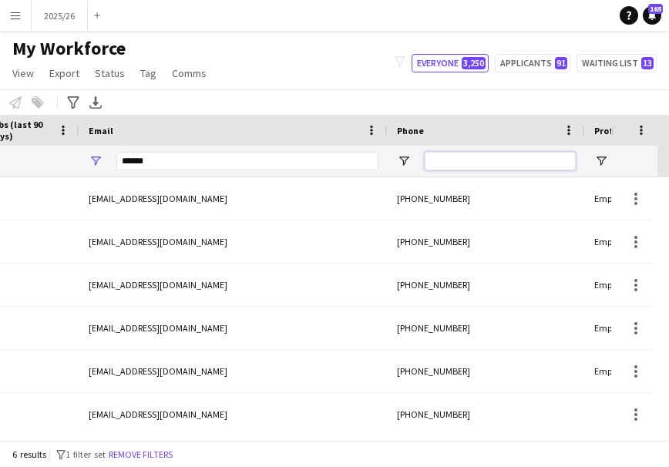
click at [460, 157] on input "Phone Filter Input" at bounding box center [500, 161] width 151 height 19
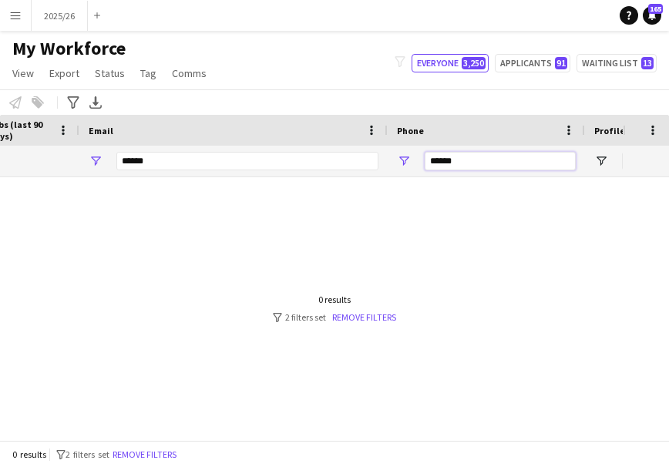
type input "******"
drag, startPoint x: 261, startPoint y: 162, endPoint x: 2, endPoint y: 127, distance: 261.4
click at [2, 127] on div "Workforce Details Last job Joined 1 Jobs (last 90 days)" at bounding box center [6, 146] width 1672 height 62
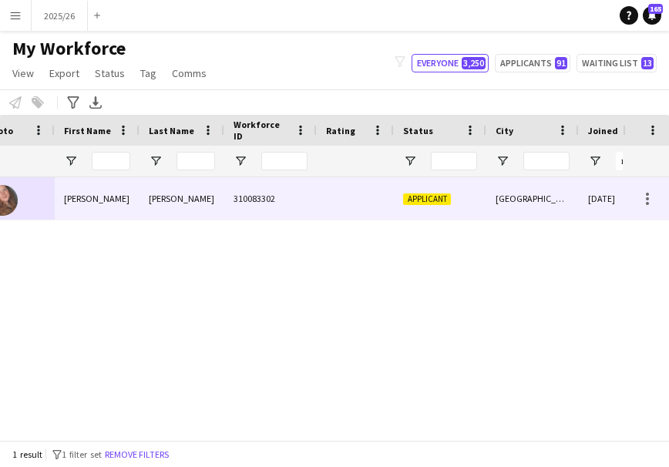
click at [183, 194] on div "Hodkinson" at bounding box center [182, 198] width 85 height 42
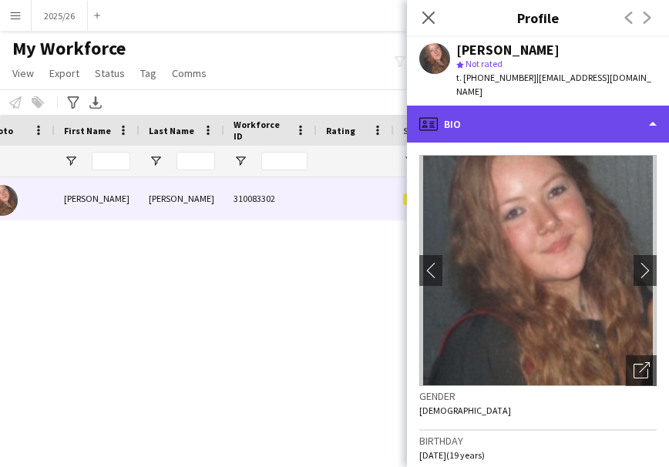
click at [490, 133] on div "profile Bio" at bounding box center [538, 124] width 262 height 37
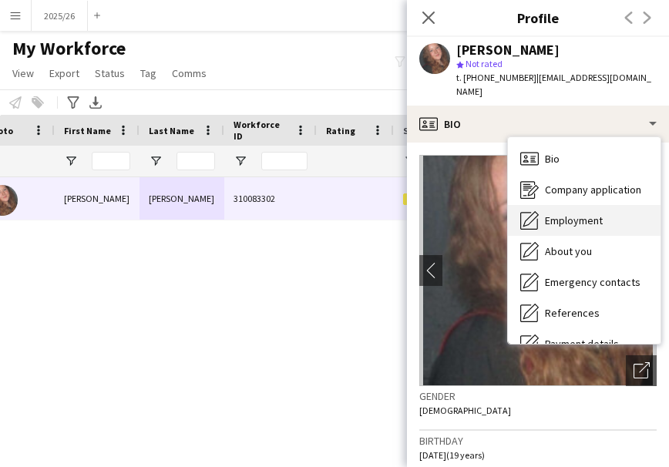
click at [587, 227] on span "Employment" at bounding box center [574, 221] width 58 height 14
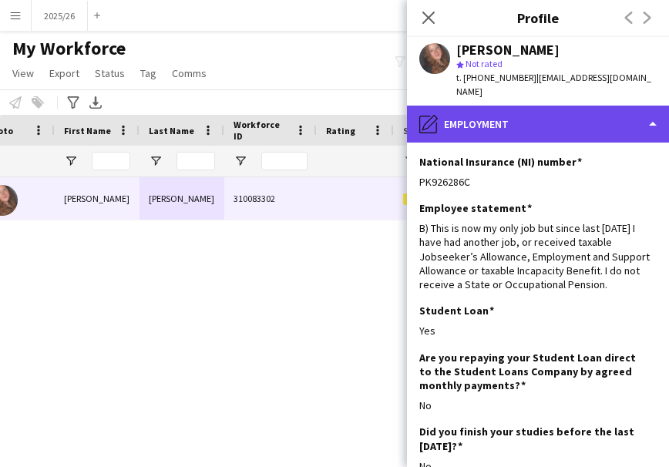
click at [590, 130] on div "pencil4 Employment" at bounding box center [538, 124] width 262 height 37
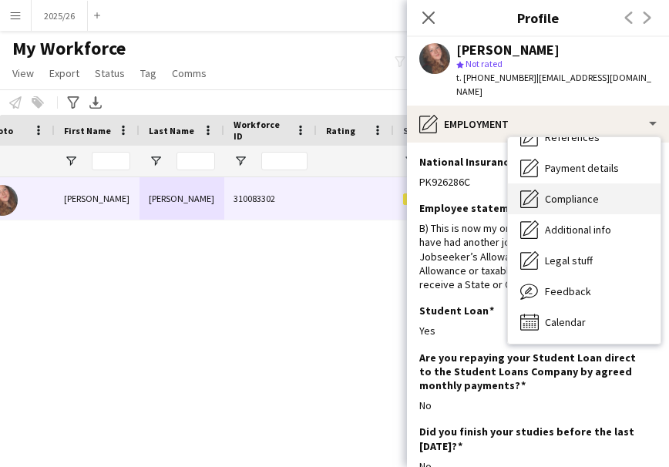
click at [589, 200] on span "Compliance" at bounding box center [572, 199] width 54 height 14
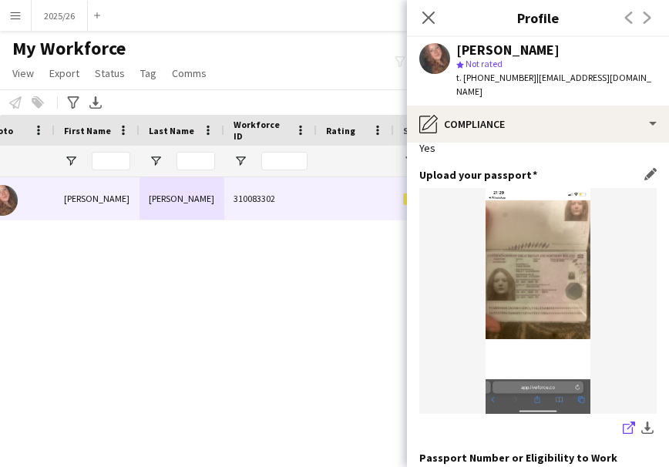
click at [628, 422] on icon at bounding box center [632, 426] width 8 height 8
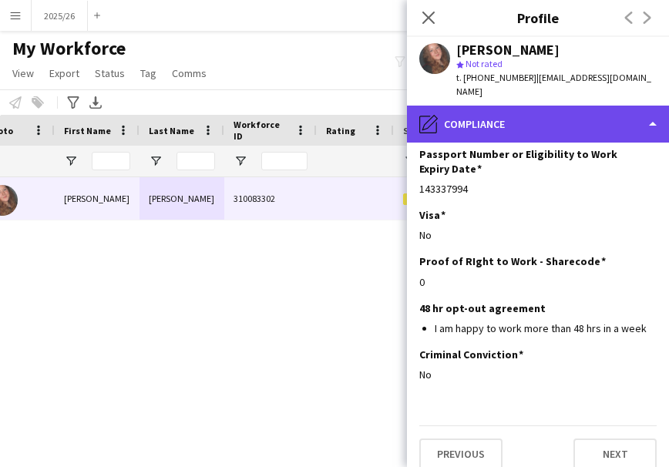
click at [545, 125] on div "pencil4 Compliance" at bounding box center [538, 124] width 262 height 37
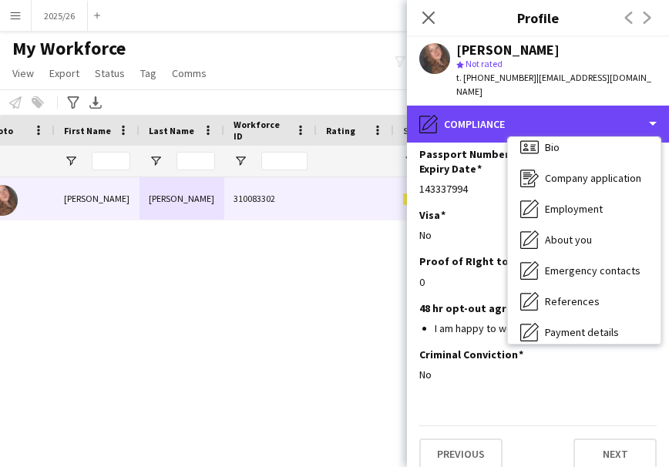
scroll to position [0, 0]
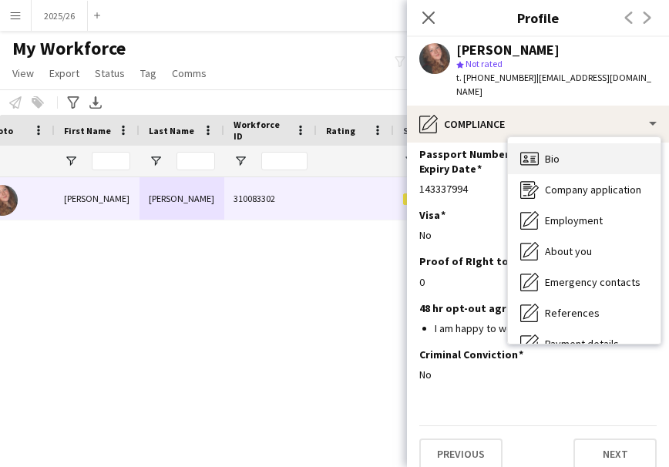
click at [594, 160] on div "Bio Bio" at bounding box center [584, 158] width 153 height 31
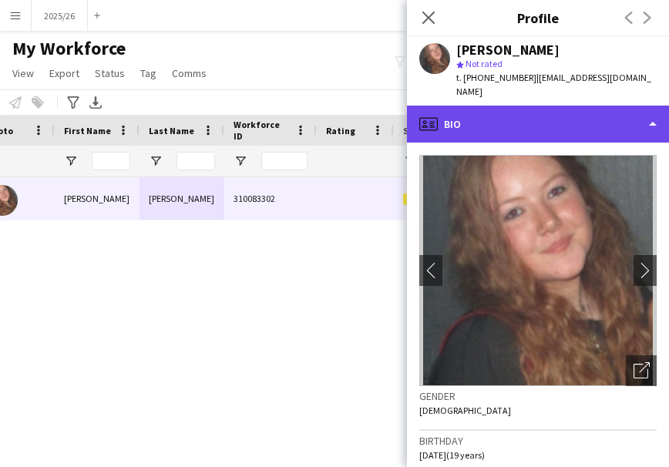
click at [556, 126] on div "profile Bio" at bounding box center [538, 124] width 262 height 37
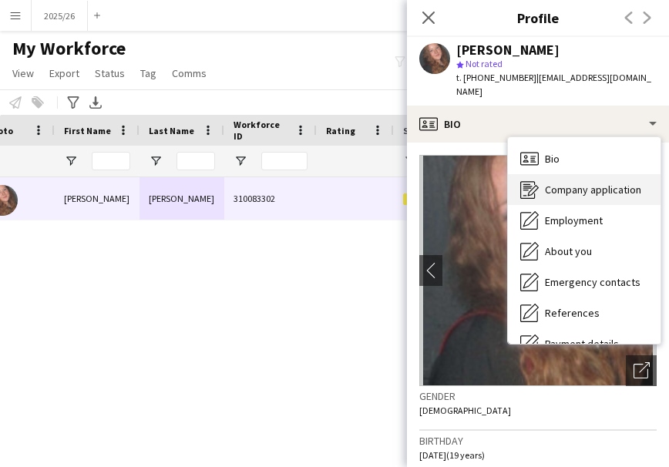
click at [568, 194] on span "Company application" at bounding box center [593, 190] width 96 height 14
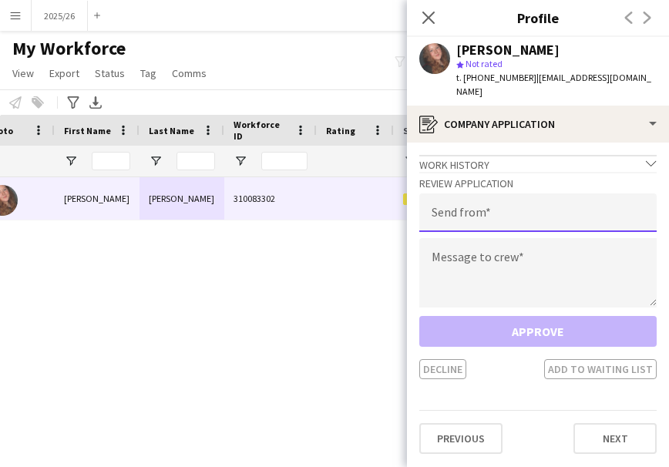
click at [543, 221] on input "email" at bounding box center [537, 213] width 237 height 39
type input "**********"
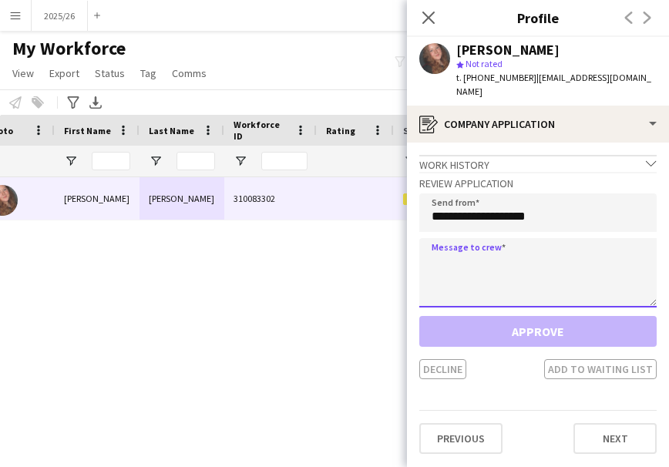
click at [487, 280] on textarea at bounding box center [537, 272] width 237 height 69
paste textarea "**********"
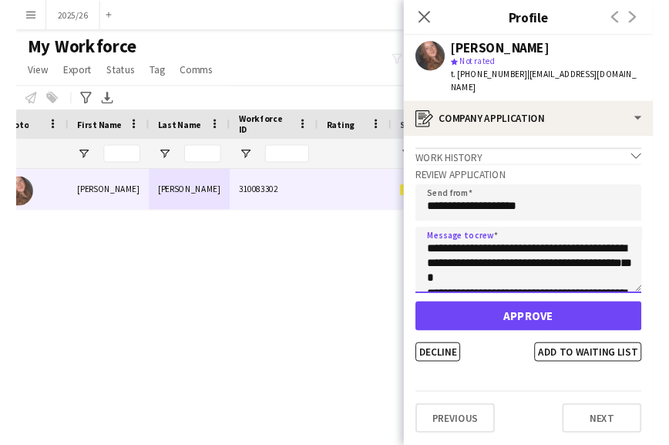
scroll to position [303, 0]
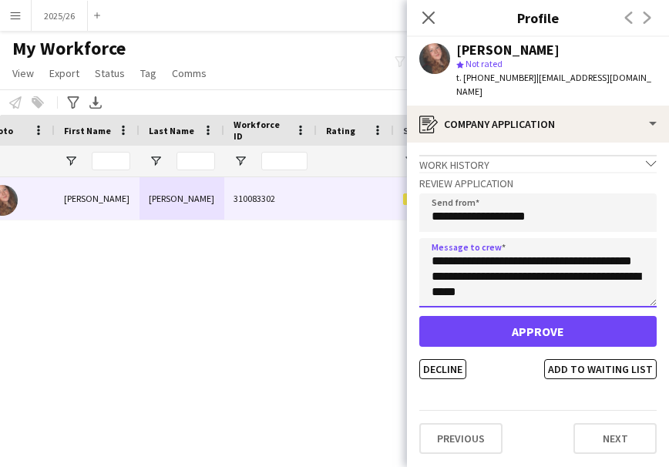
type textarea "**********"
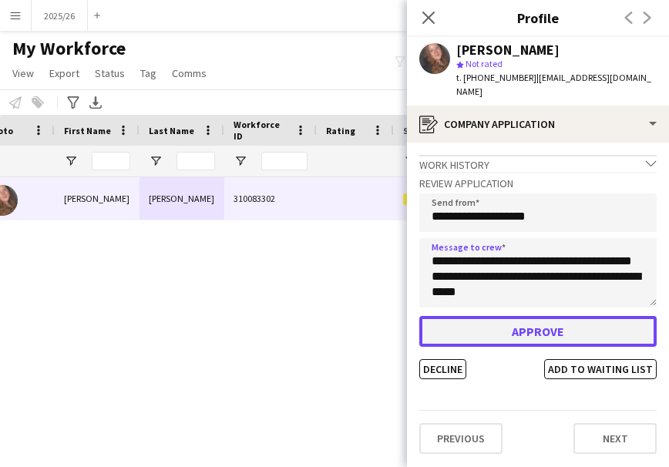
click at [550, 336] on button "Approve" at bounding box center [537, 331] width 237 height 31
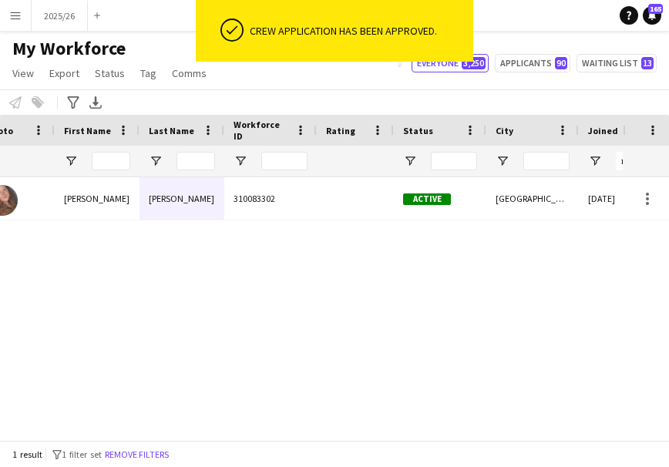
click at [428, 228] on div "13-08-2025 0 Liverpool Active 310083302 Emily Hodkinson" at bounding box center [311, 302] width 623 height 251
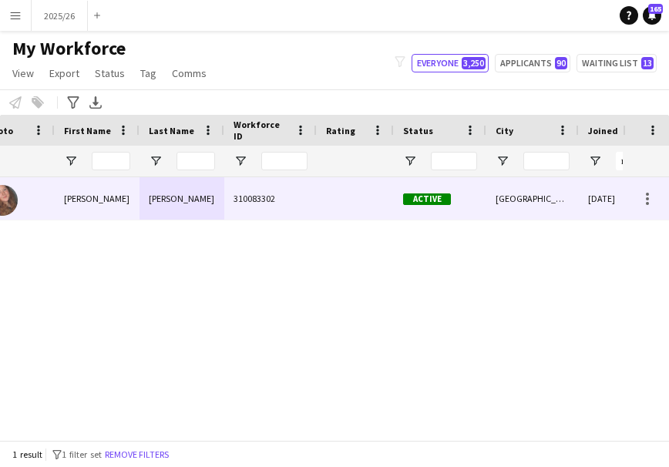
click at [483, 200] on div "Active" at bounding box center [440, 198] width 93 height 42
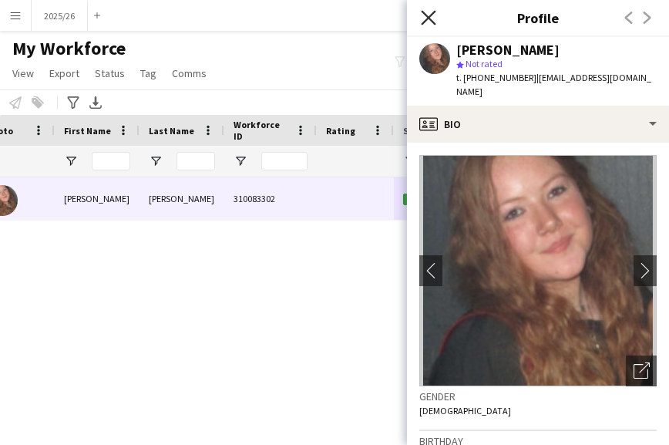
click at [427, 20] on icon at bounding box center [428, 17] width 15 height 15
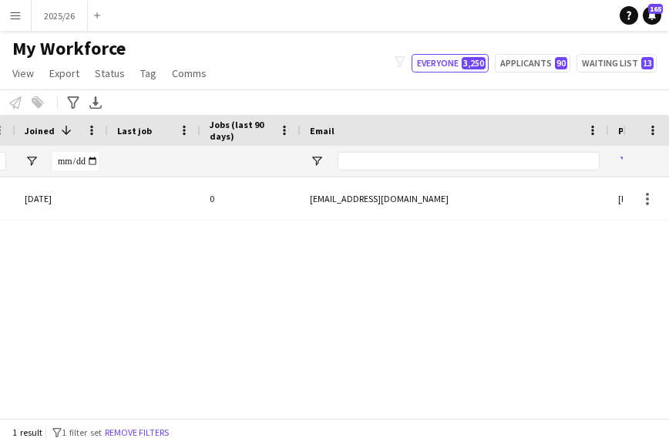
scroll to position [0, 628]
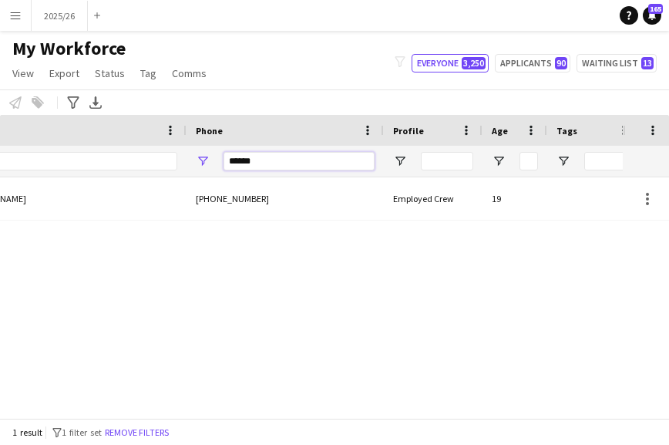
click at [350, 157] on input "******" at bounding box center [299, 161] width 151 height 19
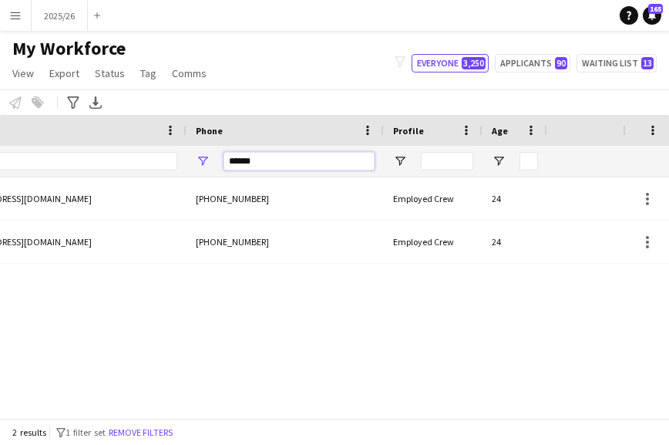
scroll to position [0, 767]
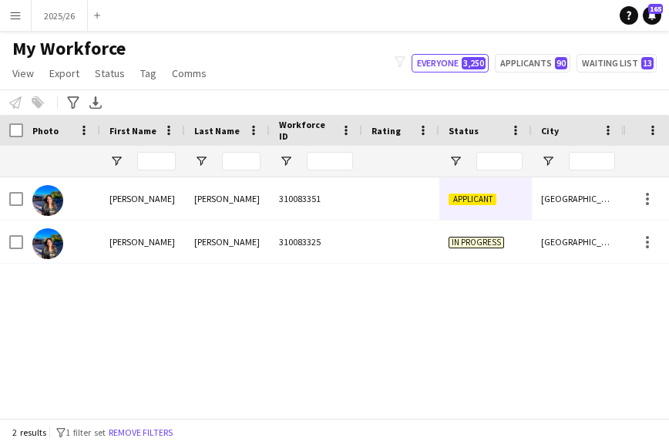
type input "******"
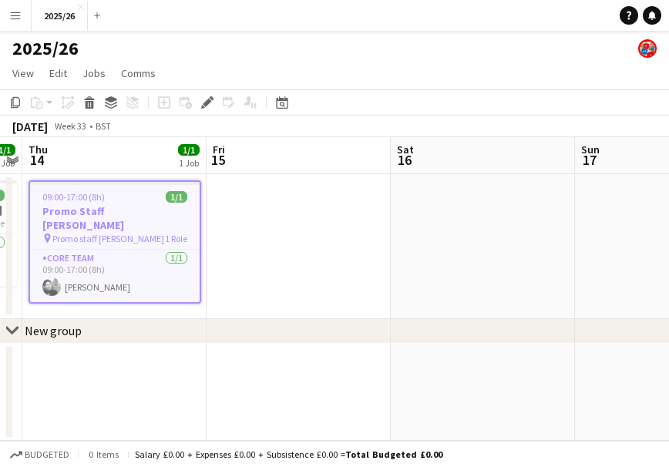
click at [263, 123] on div "[DATE] Week 33 • BST" at bounding box center [334, 127] width 669 height 22
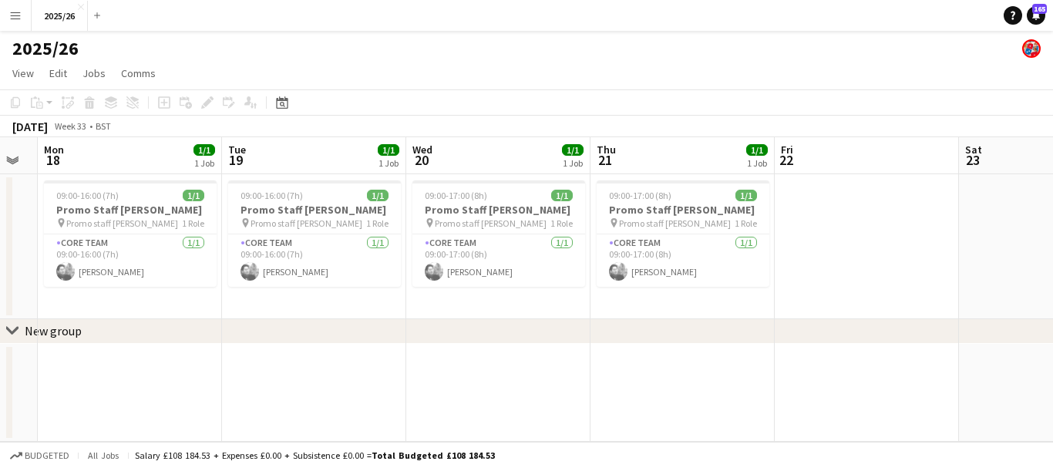
drag, startPoint x: 831, startPoint y: 258, endPoint x: 188, endPoint y: 298, distance: 644.3
click at [188, 298] on app-calendar-viewport "Thu 14 1/1 1 Job Fri 15 Sat 16 Sun 17 Mon 18 1/1 1 Job Tue 19 1/1 1 Job Wed 20 …" at bounding box center [526, 289] width 1053 height 305
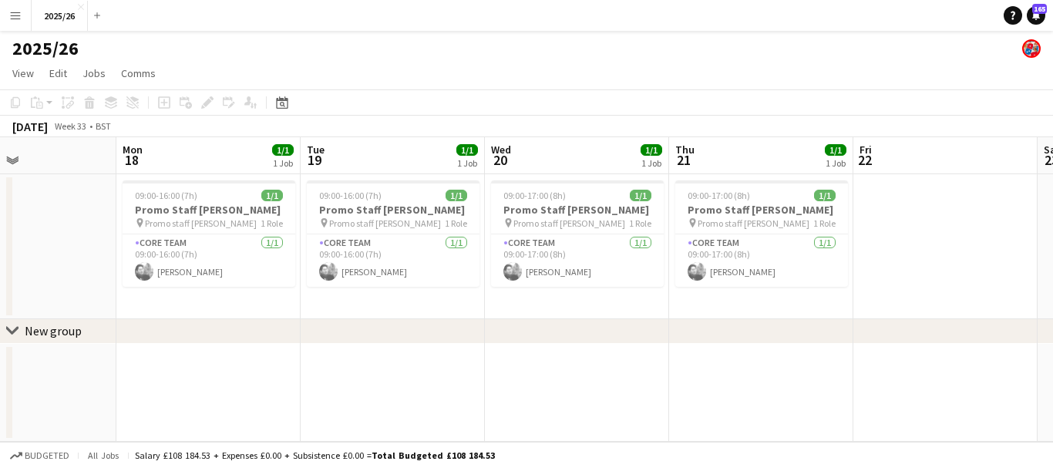
drag, startPoint x: 560, startPoint y: 343, endPoint x: 0, endPoint y: 276, distance: 563.8
click at [0, 276] on div "chevron-right New group Thu 14 1/1 1 Job Fri 15 Sat 16 Sun 17 Mon 18 1/1 1 Job …" at bounding box center [526, 289] width 1053 height 305
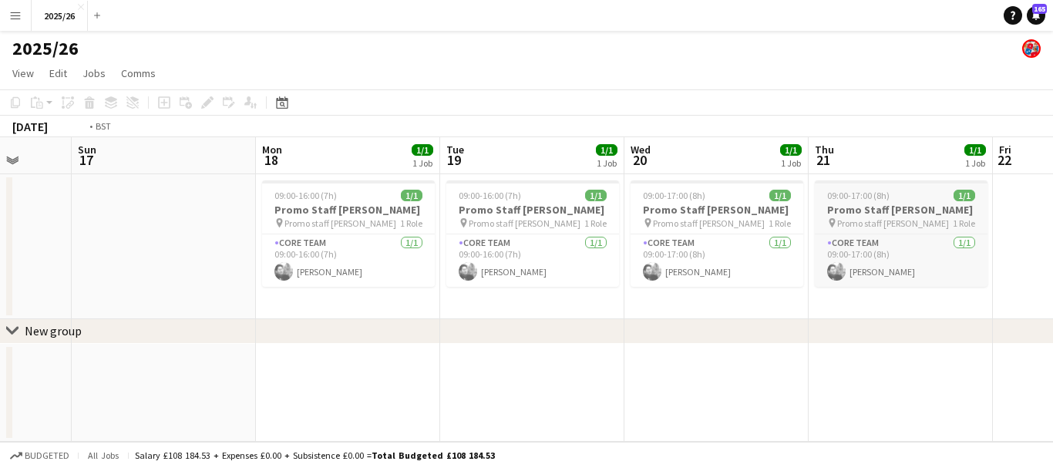
drag, startPoint x: 699, startPoint y: 241, endPoint x: 103, endPoint y: 219, distance: 597.3
click at [99, 222] on app-calendar-viewport "Thu 14 1/1 1 Job Fri 15 Sat 16 Sun 17 Mon 18 1/1 1 Job Tue 19 1/1 1 Job Wed 20 …" at bounding box center [526, 289] width 1053 height 305
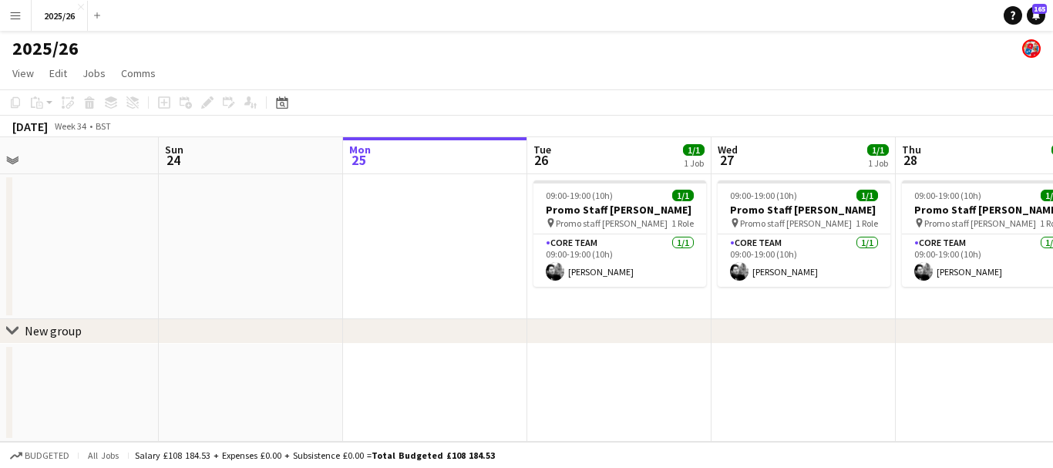
drag, startPoint x: 483, startPoint y: 217, endPoint x: 322, endPoint y: 247, distance: 164.7
click at [322, 247] on app-calendar-viewport "Wed 20 1/1 1 Job Thu 21 1/1 1 Job Fri 22 Sat 23 Sun 24 Mon 25 Tue 26 1/1 1 Job …" at bounding box center [526, 289] width 1053 height 305
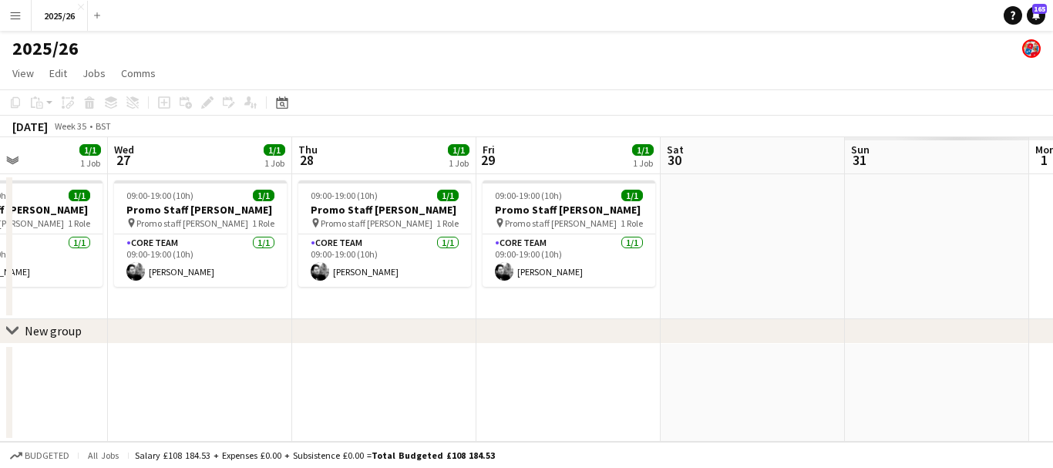
drag, startPoint x: 561, startPoint y: 288, endPoint x: 73, endPoint y: 351, distance: 491.3
click at [73, 351] on app-calendar-viewport "Sat 23 Sun 24 Mon 25 Tue 26 1/1 1 Job Wed 27 1/1 1 Job Thu 28 1/1 1 Job Fri 29 …" at bounding box center [526, 289] width 1053 height 305
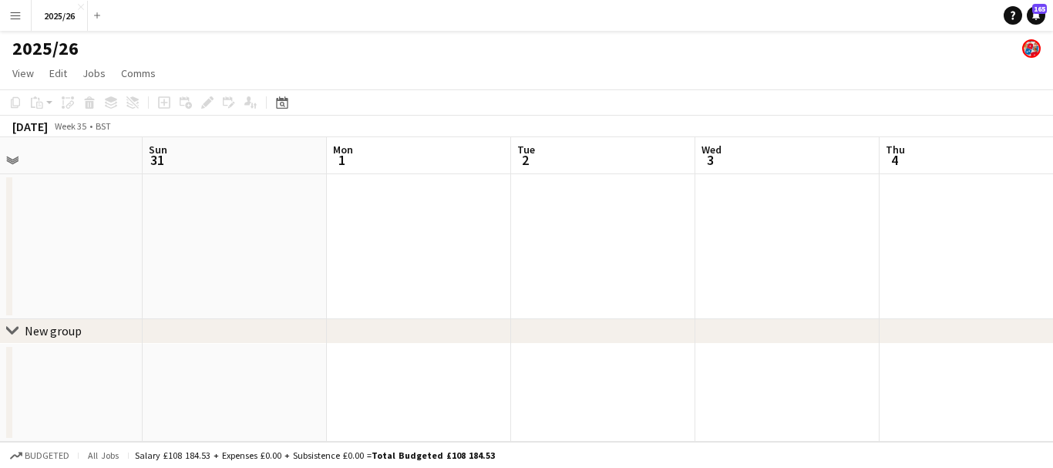
drag, startPoint x: 762, startPoint y: 286, endPoint x: 258, endPoint y: 302, distance: 504.5
click at [258, 302] on app-calendar-viewport "Wed 27 1/1 1 Job Thu 28 1/1 1 Job Fri 29 1/1 1 Job Sat 30 Sun 31 Mon 1 Tue 2 We…" at bounding box center [526, 289] width 1053 height 305
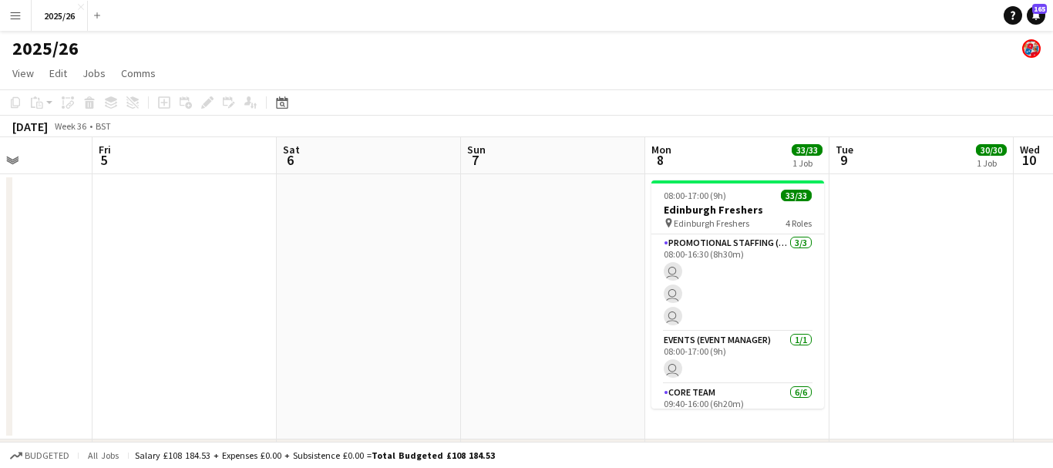
drag, startPoint x: 910, startPoint y: 239, endPoint x: 318, endPoint y: 337, distance: 600.2
click at [157, 354] on app-calendar-viewport "Mon 1 Tue 2 Wed 3 Thu 4 Fri 5 Sat 6 Sun 7 Mon 8 33/33 1 Job Tue 9 30/30 1 Job W…" at bounding box center [526, 323] width 1053 height 373
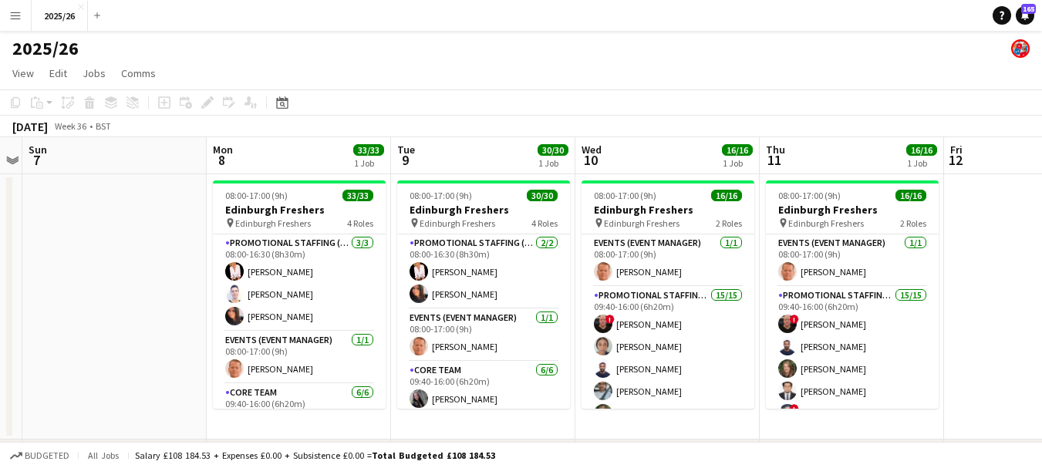
drag, startPoint x: 683, startPoint y: 322, endPoint x: 108, endPoint y: 294, distance: 575.9
click at [105, 294] on app-calendar-viewport "Thu 4 Fri 5 Sat 6 Sun 7 Mon 8 33/33 1 Job Tue 9 30/30 1 Job Wed 10 16/16 1 Job …" at bounding box center [521, 323] width 1042 height 373
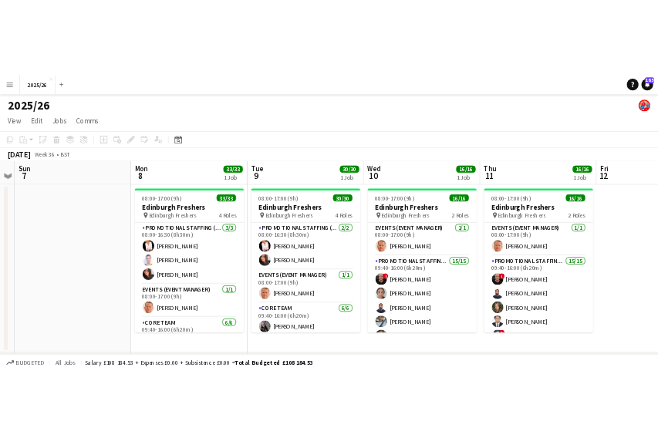
scroll to position [0, 556]
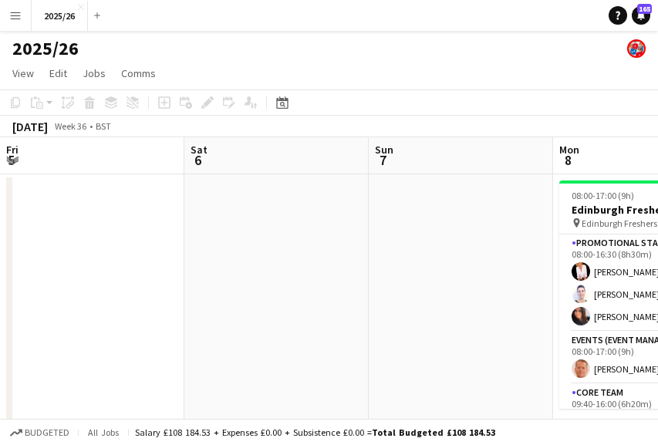
scroll to position [0, 556]
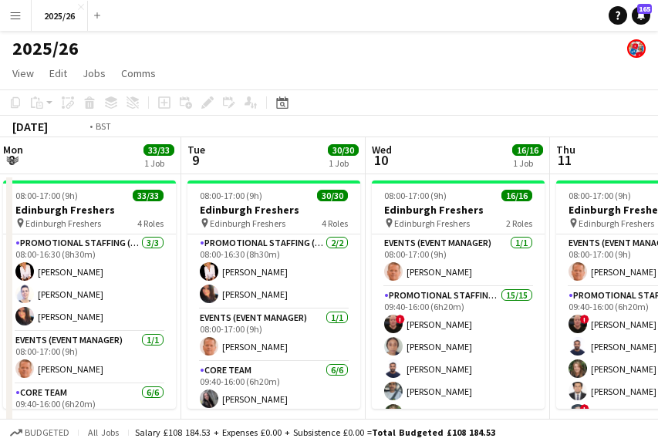
drag, startPoint x: 559, startPoint y: 263, endPoint x: 12, endPoint y: 316, distance: 550.1
click at [12, 316] on div "chevron-right New group Fri 5 Sat 6 Sun 7 Mon 8 33/33 1 Job Tue 9 30/30 1 Job W…" at bounding box center [329, 441] width 658 height 608
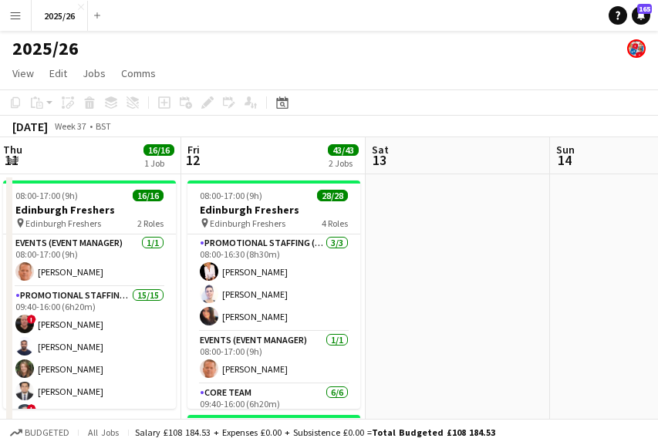
scroll to position [0, 549]
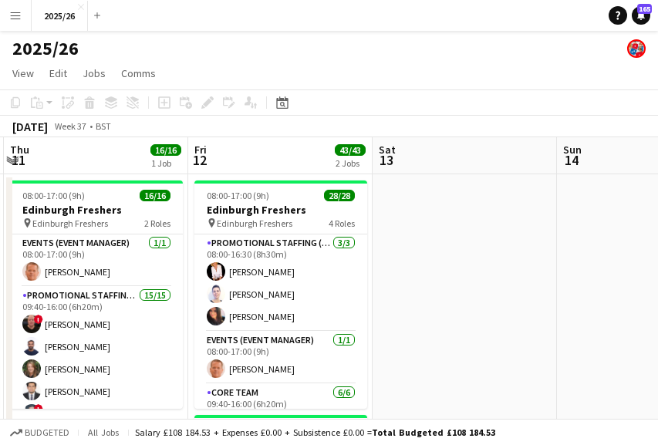
drag, startPoint x: 459, startPoint y: 328, endPoint x: 19, endPoint y: 362, distance: 441.7
click at [17, 371] on app-calendar-viewport "Mon 8 33/33 1 Job Tue 9 30/30 1 Job Wed 10 16/16 1 Job Thu 11 16/16 1 Job Fri 1…" at bounding box center [329, 441] width 658 height 608
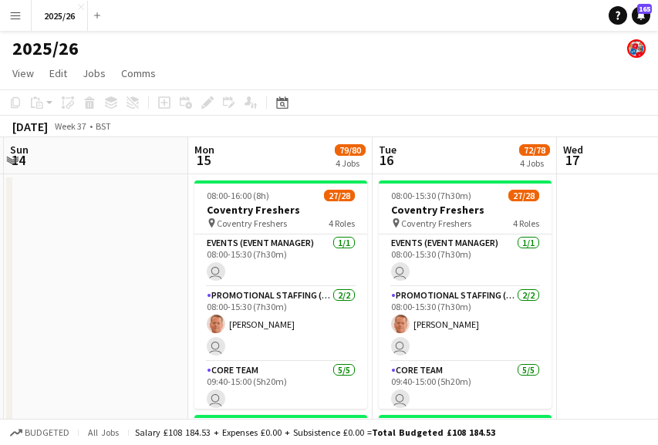
scroll to position [0, 438]
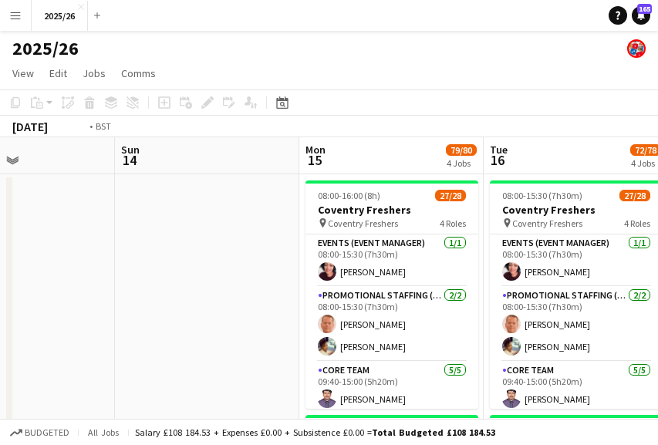
drag, startPoint x: 494, startPoint y: 287, endPoint x: 127, endPoint y: 258, distance: 367.4
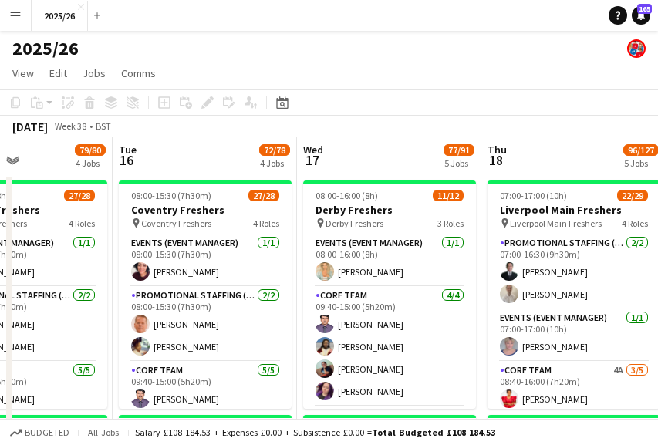
scroll to position [15, 0]
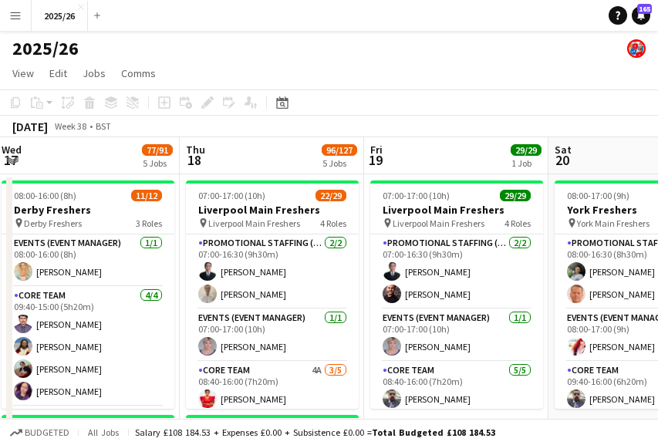
drag, startPoint x: 345, startPoint y: 241, endPoint x: 94, endPoint y: 252, distance: 250.8
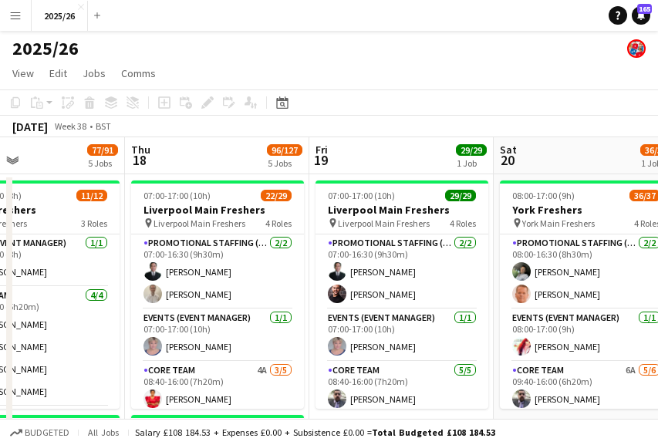
drag, startPoint x: 163, startPoint y: 241, endPoint x: 2, endPoint y: 231, distance: 161.4
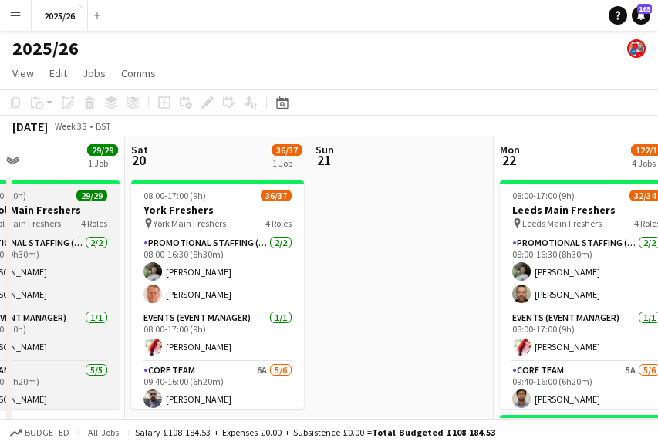
scroll to position [0, 379]
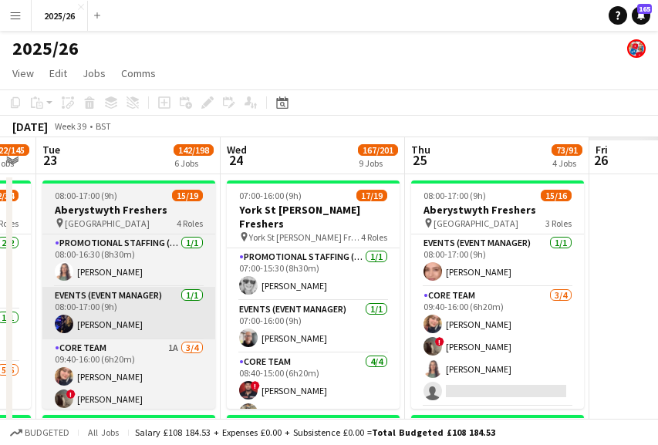
drag, startPoint x: 638, startPoint y: 260, endPoint x: 158, endPoint y: 291, distance: 481.4
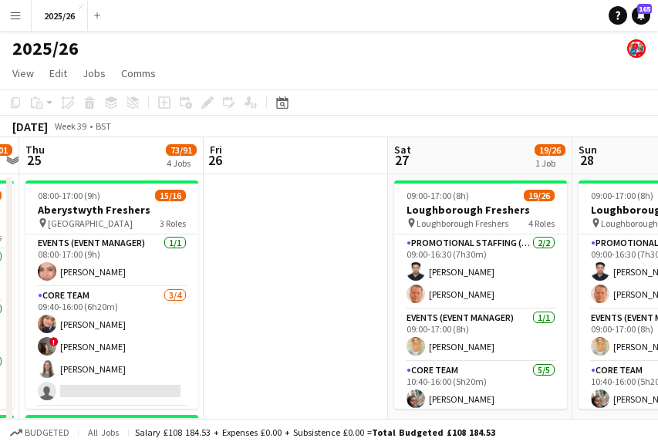
drag, startPoint x: 564, startPoint y: 269, endPoint x: 2, endPoint y: 315, distance: 564.0
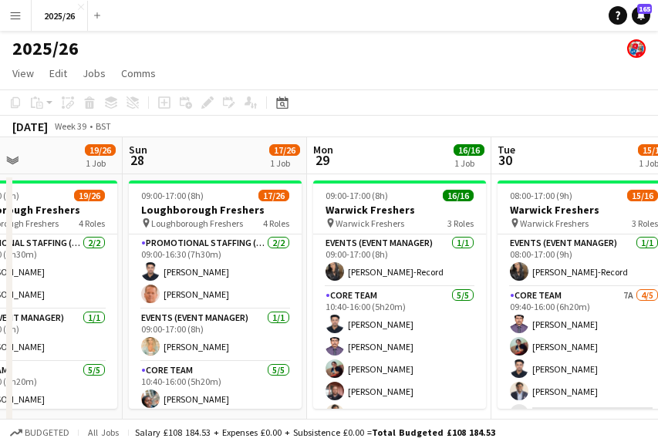
scroll to position [0, 645]
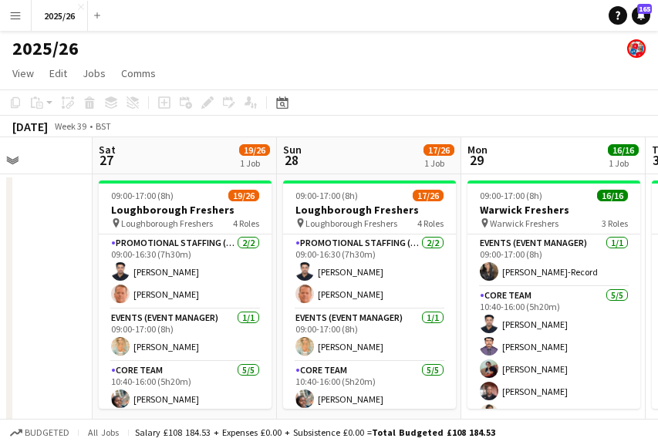
drag, startPoint x: 595, startPoint y: 309, endPoint x: 109, endPoint y: 276, distance: 487.7
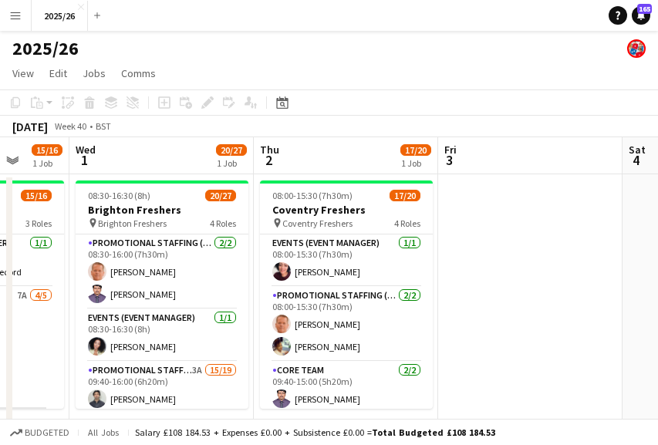
drag, startPoint x: 622, startPoint y: 221, endPoint x: 212, endPoint y: 231, distance: 410.3
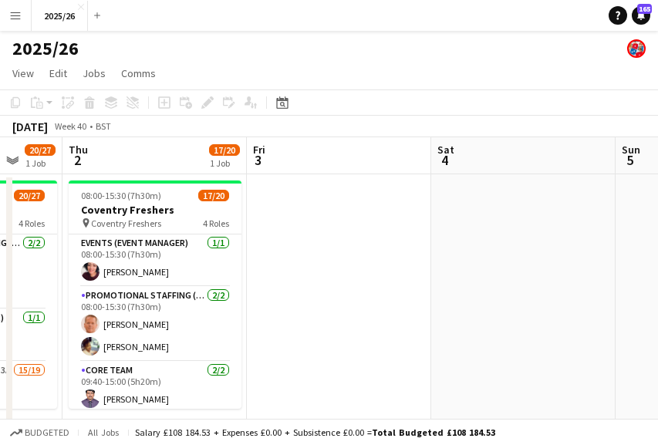
drag, startPoint x: 493, startPoint y: 324, endPoint x: 140, endPoint y: 311, distance: 353.4
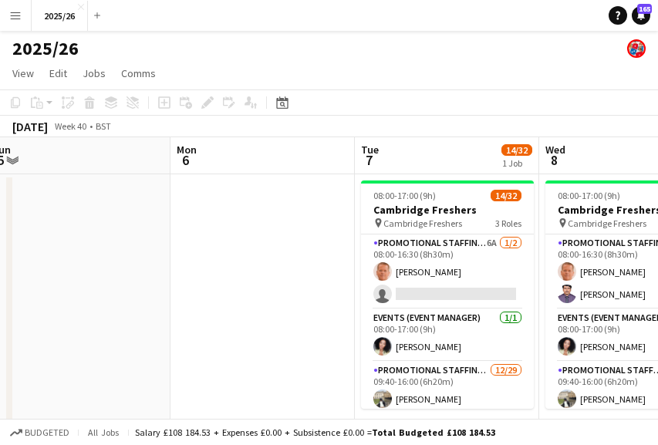
drag, startPoint x: 466, startPoint y: 320, endPoint x: 144, endPoint y: 319, distance: 321.5
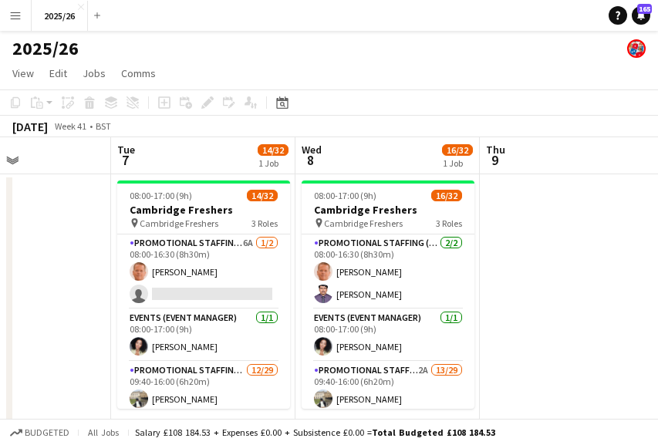
drag, startPoint x: 527, startPoint y: 295, endPoint x: 320, endPoint y: 300, distance: 206.7
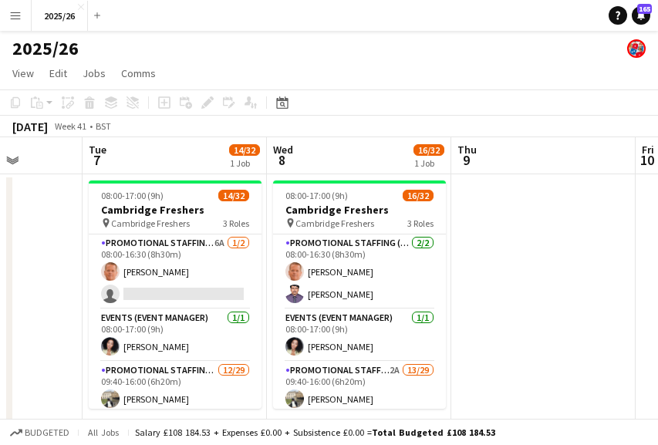
drag, startPoint x: 320, startPoint y: 300, endPoint x: 204, endPoint y: 305, distance: 116.6
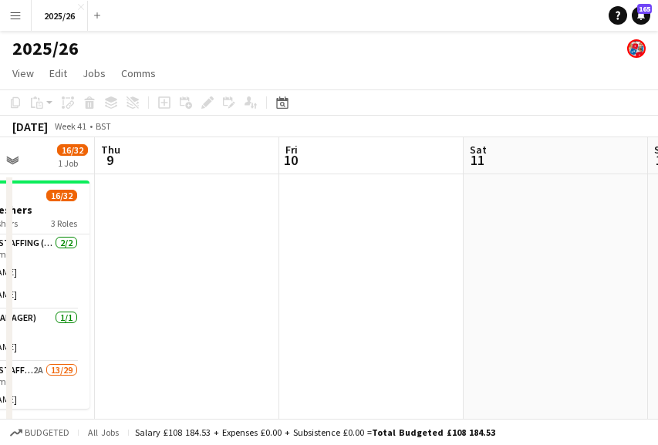
drag, startPoint x: 531, startPoint y: 324, endPoint x: 237, endPoint y: 264, distance: 299.9
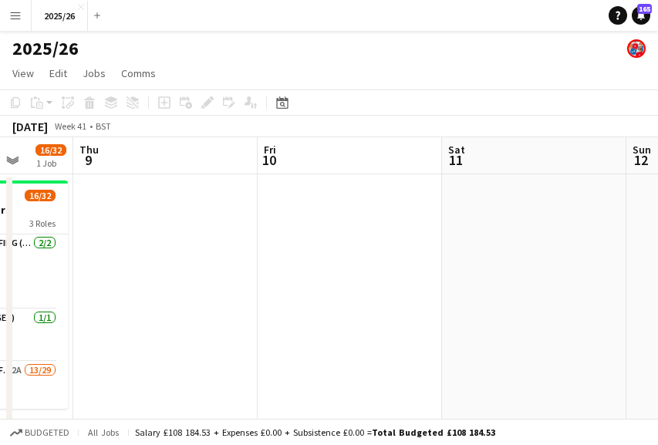
drag, startPoint x: 539, startPoint y: 271, endPoint x: 524, endPoint y: 271, distance: 14.7
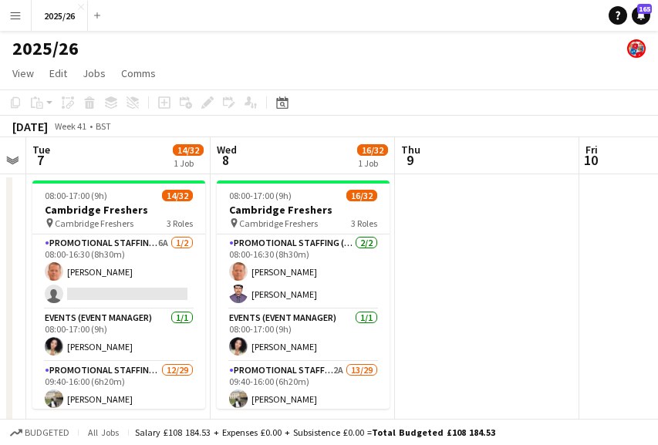
scroll to position [0, 318]
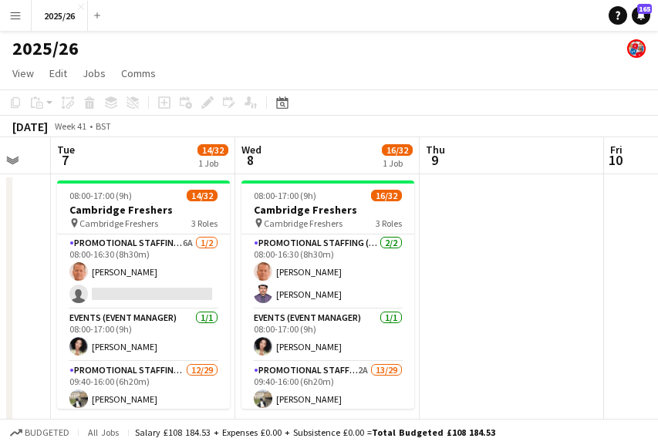
drag, startPoint x: 336, startPoint y: 269, endPoint x: 670, endPoint y: 229, distance: 336.3
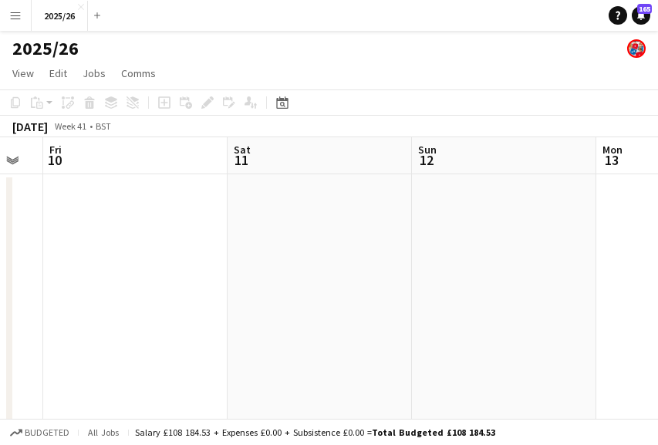
drag, startPoint x: 562, startPoint y: 283, endPoint x: 2, endPoint y: 299, distance: 560.8
drag, startPoint x: 435, startPoint y: 297, endPoint x: 2, endPoint y: 287, distance: 433.5
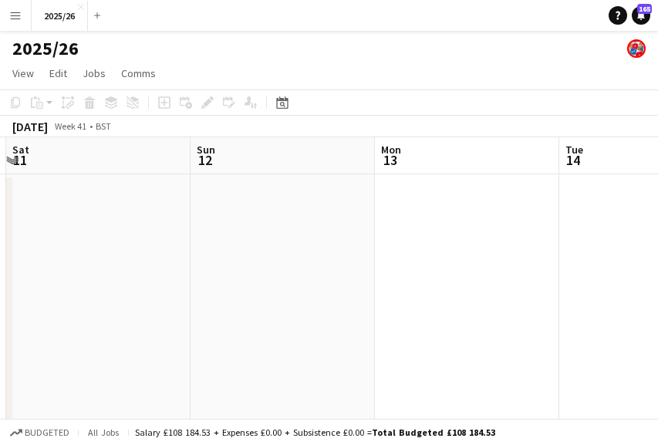
drag, startPoint x: 255, startPoint y: 288, endPoint x: 682, endPoint y: 288, distance: 426.4
drag, startPoint x: 264, startPoint y: 271, endPoint x: 624, endPoint y: 270, distance: 360.1
drag, startPoint x: 83, startPoint y: 254, endPoint x: 584, endPoint y: 218, distance: 501.8
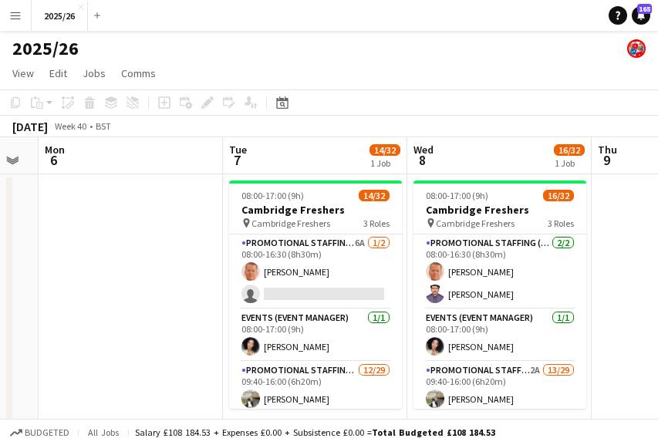
drag, startPoint x: 288, startPoint y: 199, endPoint x: 646, endPoint y: 227, distance: 358.9
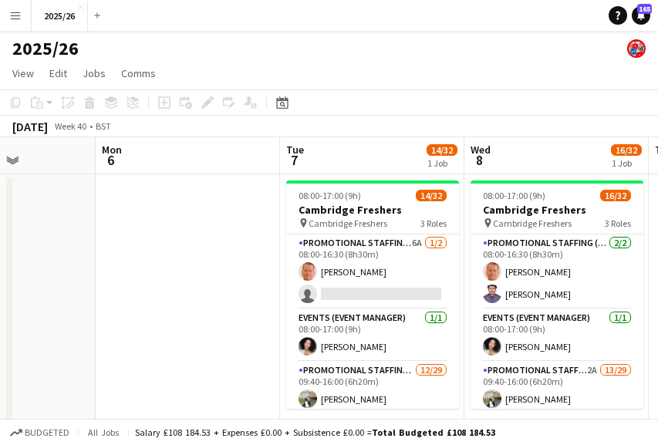
drag, startPoint x: 326, startPoint y: 207, endPoint x: 632, endPoint y: 194, distance: 305.6
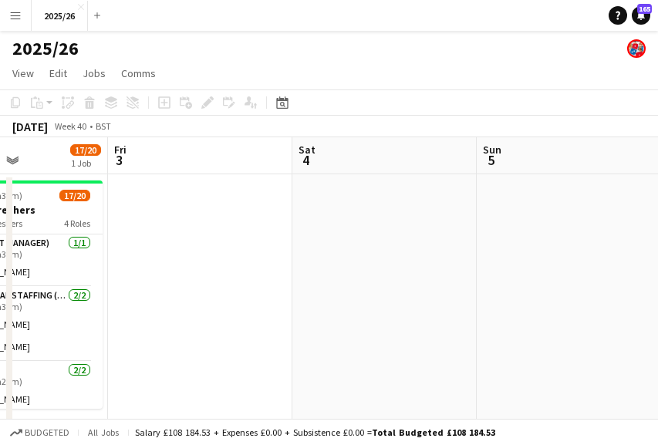
drag, startPoint x: 274, startPoint y: 285, endPoint x: 677, endPoint y: 251, distance: 404.7
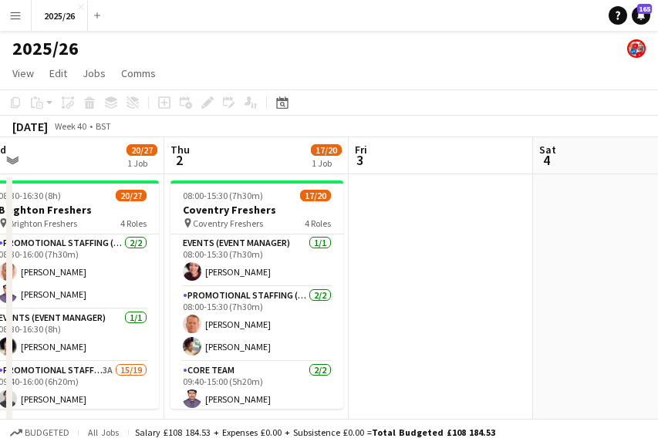
drag, startPoint x: 230, startPoint y: 214, endPoint x: 467, endPoint y: 199, distance: 238.0
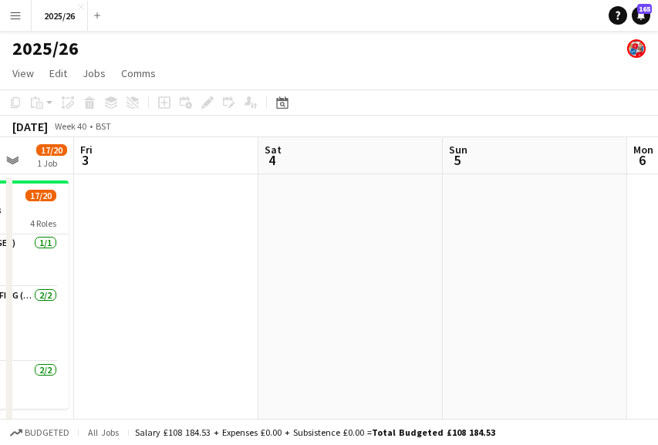
drag, startPoint x: 548, startPoint y: 215, endPoint x: 268, endPoint y: 241, distance: 281.8
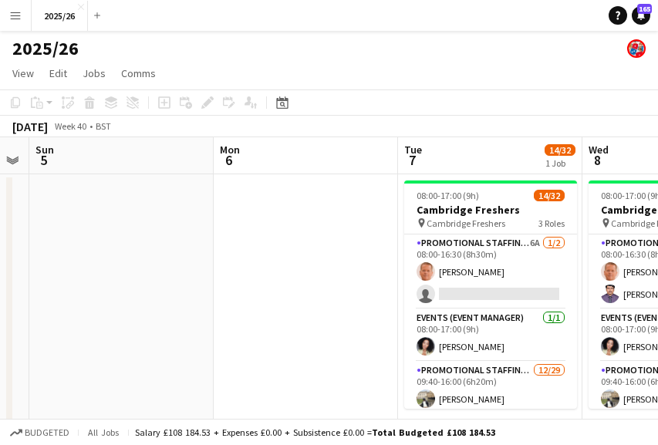
drag, startPoint x: 513, startPoint y: 273, endPoint x: 104, endPoint y: 264, distance: 408.8
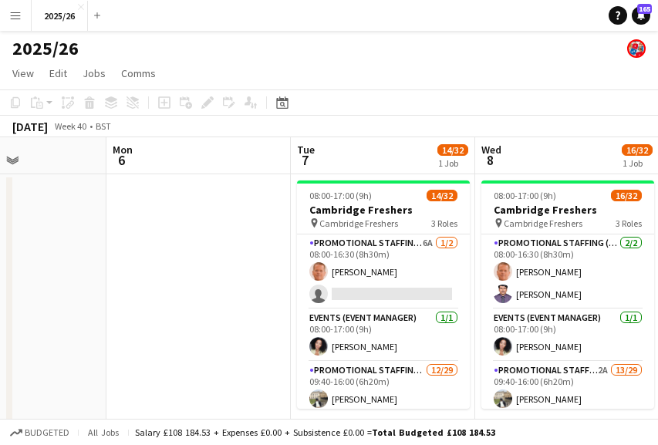
scroll to position [0, 656]
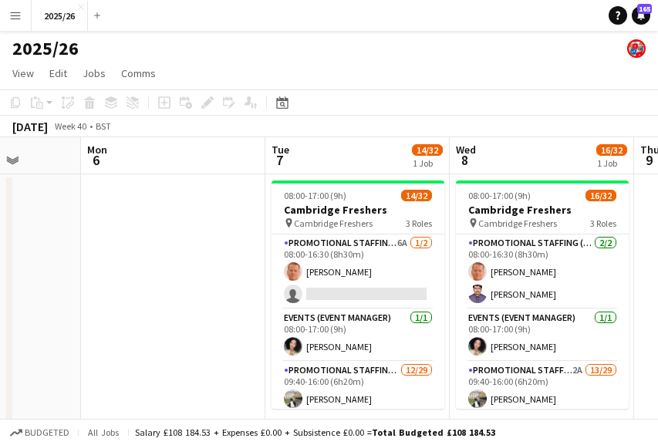
drag, startPoint x: 259, startPoint y: 269, endPoint x: 130, endPoint y: 261, distance: 129.1
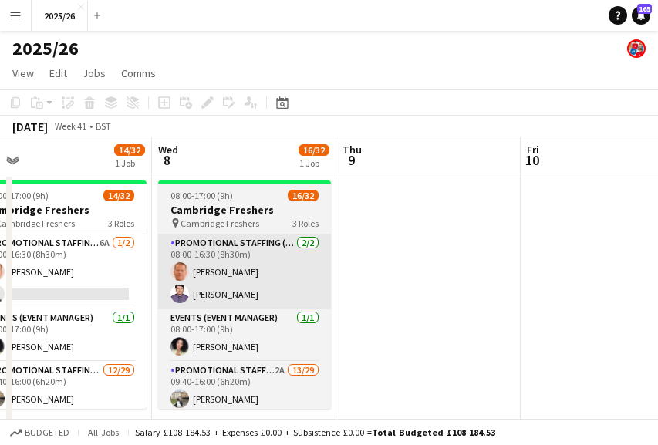
drag, startPoint x: 482, startPoint y: 202, endPoint x: 180, endPoint y: 248, distance: 305.8
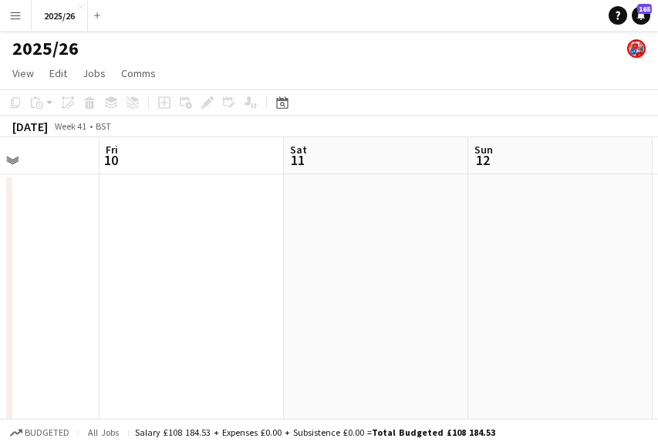
drag, startPoint x: 434, startPoint y: 221, endPoint x: 48, endPoint y: 197, distance: 387.1
drag, startPoint x: 419, startPoint y: 285, endPoint x: 91, endPoint y: 241, distance: 331.3
drag, startPoint x: 488, startPoint y: 271, endPoint x: 446, endPoint y: 315, distance: 61.6
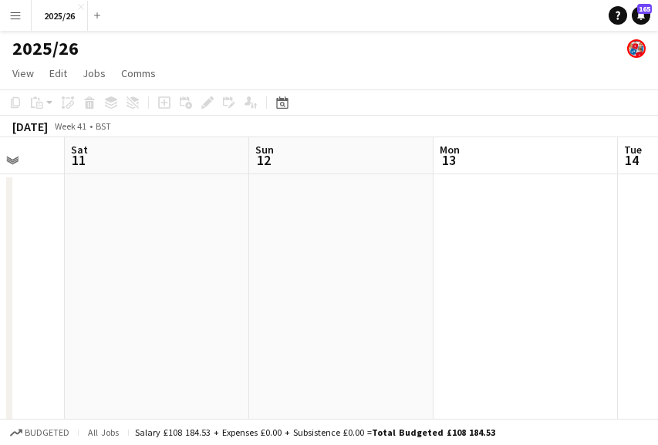
drag, startPoint x: 300, startPoint y: 317, endPoint x: 809, endPoint y: 305, distance: 509.1
drag, startPoint x: 117, startPoint y: 349, endPoint x: 593, endPoint y: 233, distance: 489.8
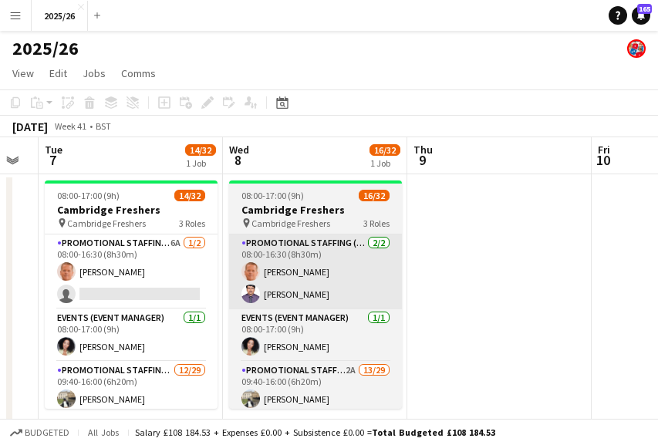
drag, startPoint x: 153, startPoint y: 262, endPoint x: 425, endPoint y: 247, distance: 271.9
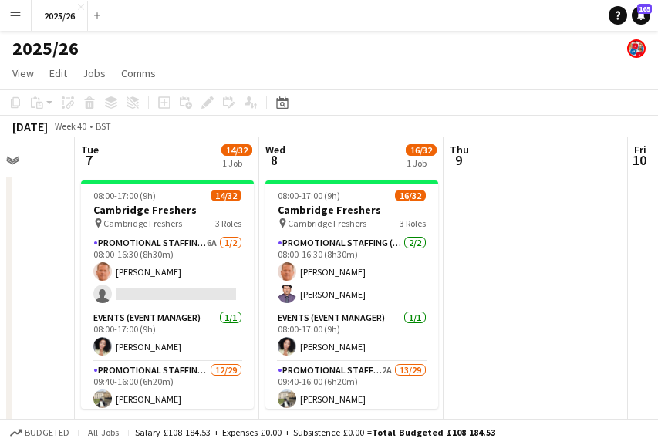
drag, startPoint x: 212, startPoint y: 268, endPoint x: 620, endPoint y: 265, distance: 407.9
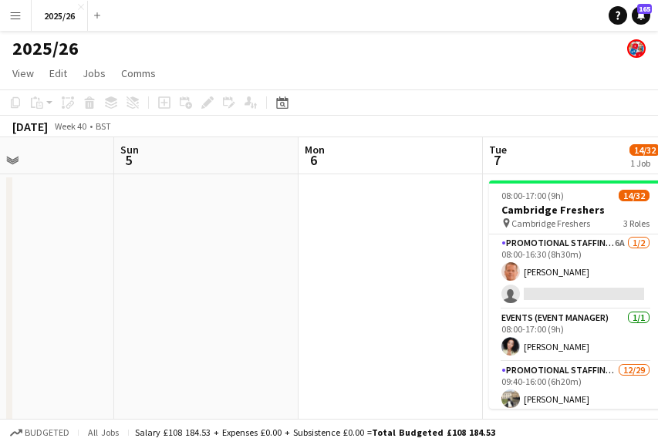
drag, startPoint x: 195, startPoint y: 278, endPoint x: 496, endPoint y: 248, distance: 302.2
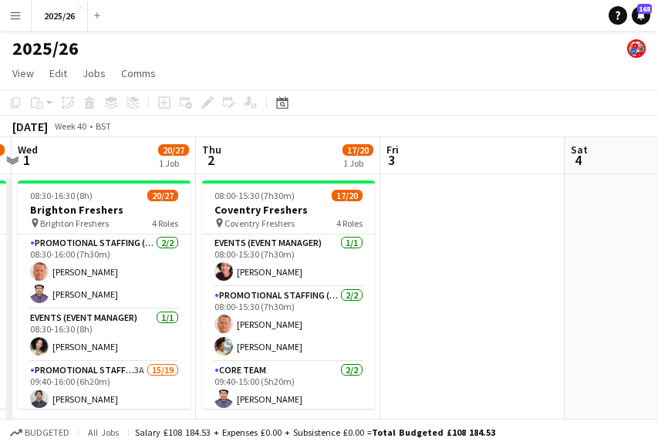
drag, startPoint x: 97, startPoint y: 291, endPoint x: 508, endPoint y: 261, distance: 412.0
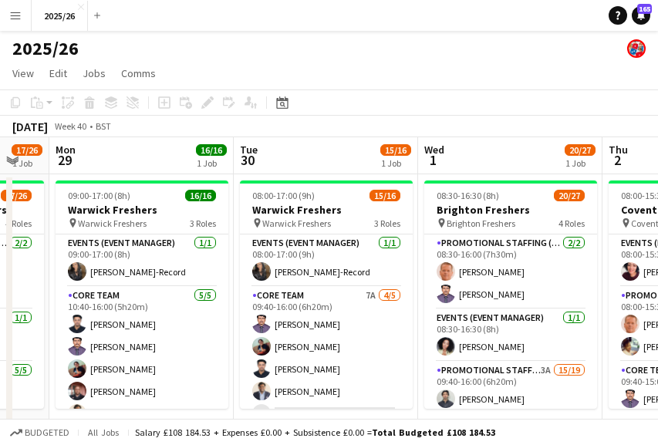
scroll to position [0, 359]
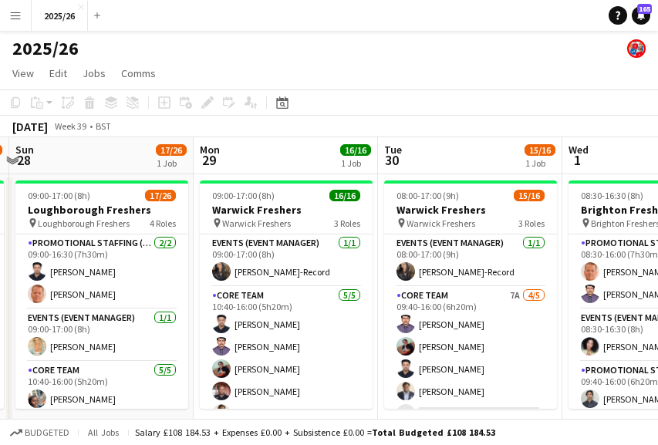
drag, startPoint x: 2, startPoint y: 317, endPoint x: 439, endPoint y: 316, distance: 436.4
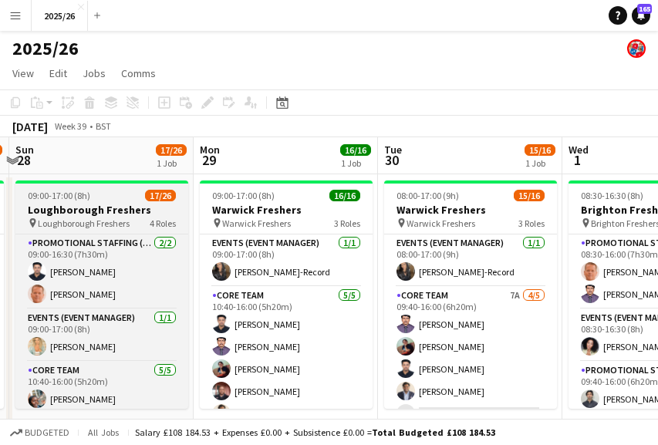
scroll to position [153, 0]
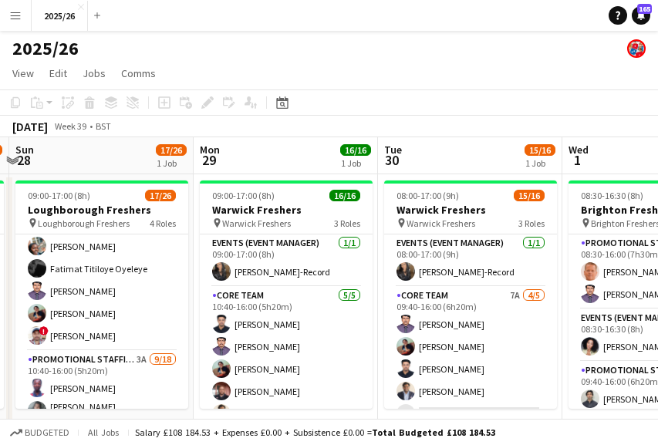
drag, startPoint x: 308, startPoint y: 299, endPoint x: 645, endPoint y: 282, distance: 337.4
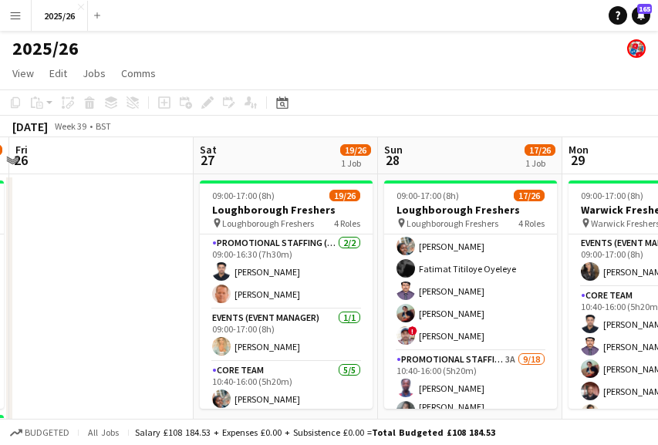
scroll to position [0, 391]
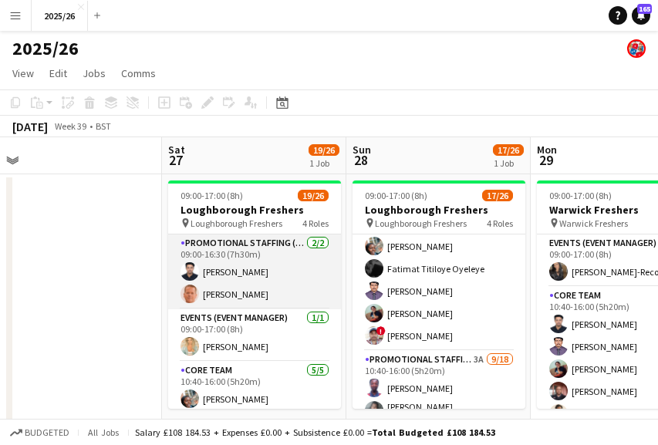
drag, startPoint x: 9, startPoint y: 308, endPoint x: 184, endPoint y: 305, distance: 175.1
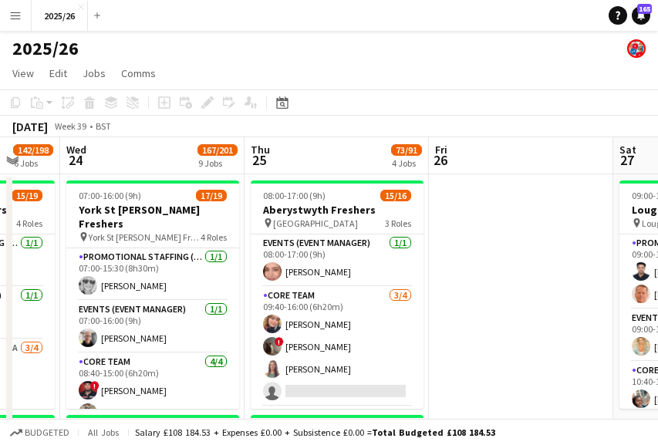
drag, startPoint x: 177, startPoint y: 307, endPoint x: 456, endPoint y: 294, distance: 278.7
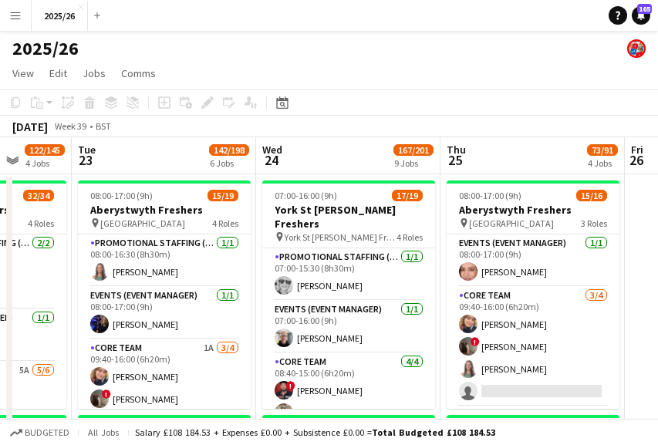
scroll to position [0, 499]
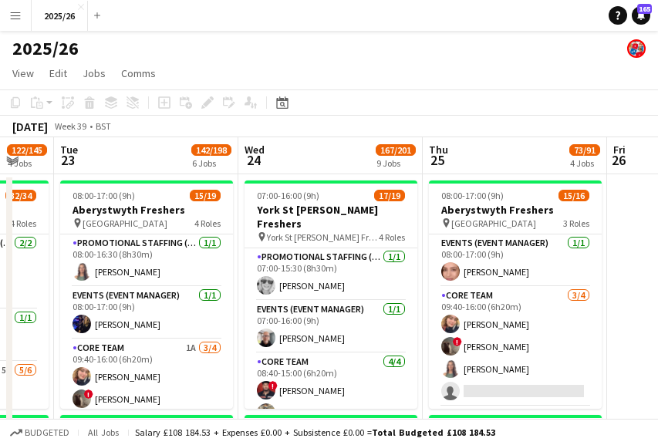
drag, startPoint x: 171, startPoint y: 321, endPoint x: 522, endPoint y: 349, distance: 352.0
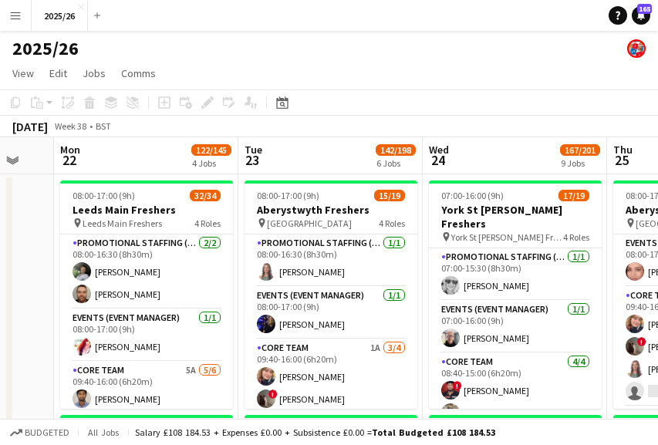
drag, startPoint x: 77, startPoint y: 360, endPoint x: 363, endPoint y: 284, distance: 296.1
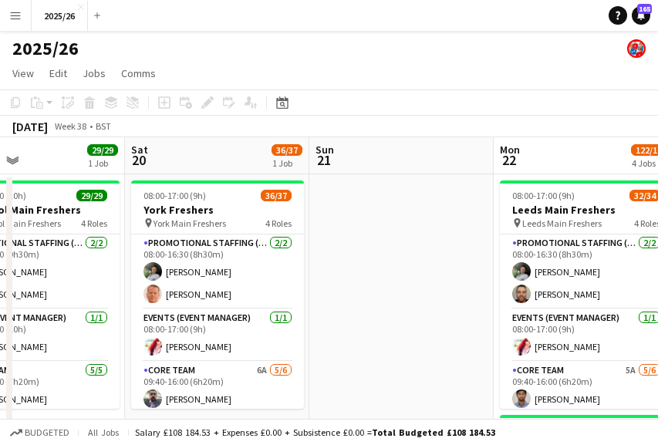
drag, startPoint x: 173, startPoint y: 226, endPoint x: 182, endPoint y: 187, distance: 39.5
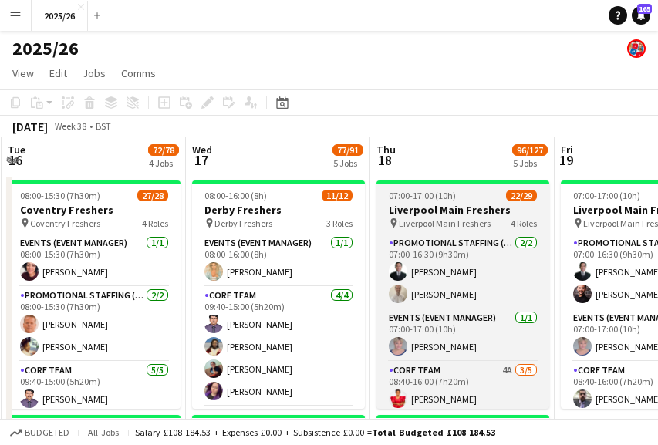
drag, startPoint x: 106, startPoint y: 226, endPoint x: 452, endPoint y: 200, distance: 346.4
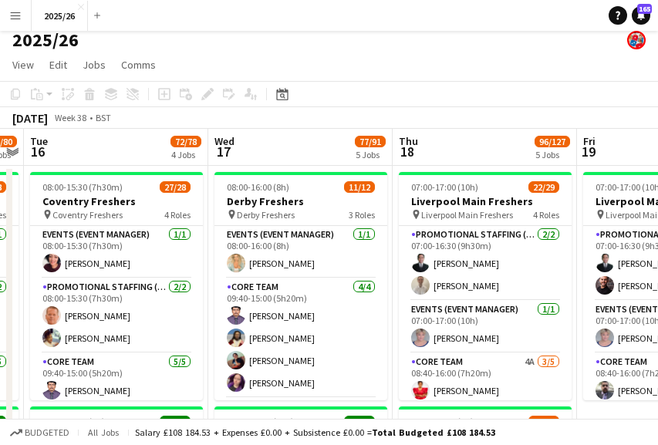
scroll to position [18, 0]
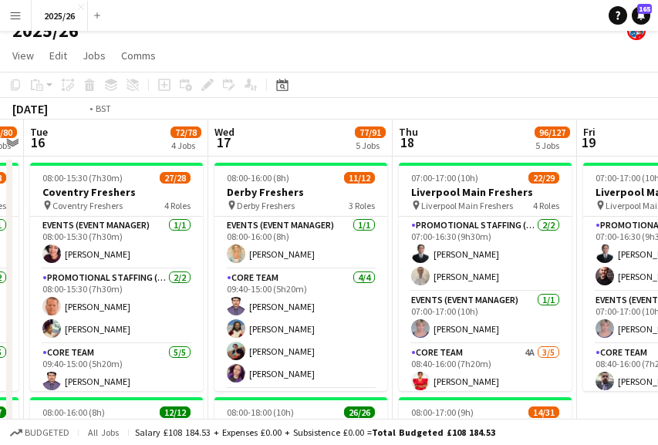
drag, startPoint x: 362, startPoint y: 220, endPoint x: 675, endPoint y: 221, distance: 313.1
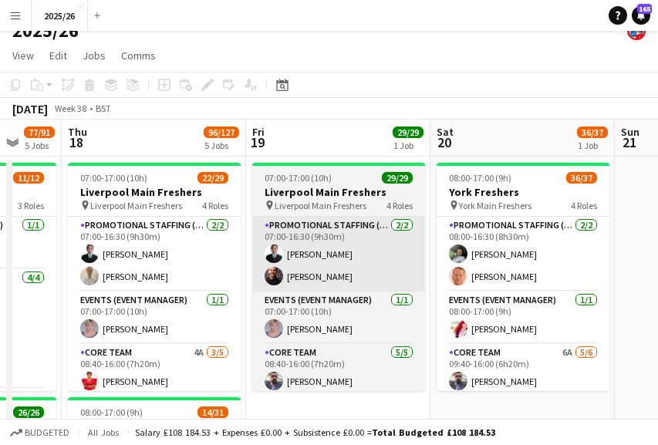
scroll to position [0, 453]
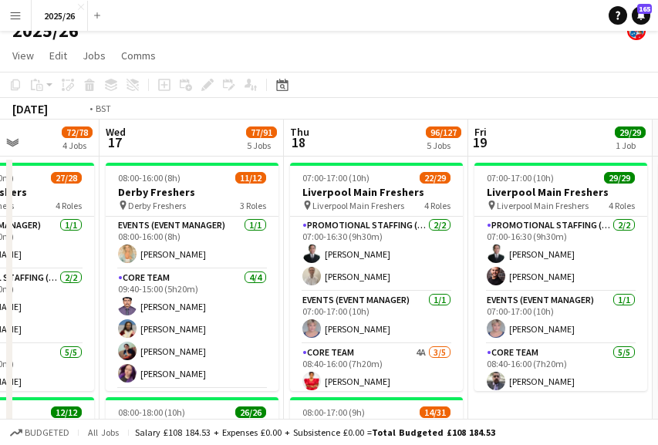
drag, startPoint x: 292, startPoint y: 248, endPoint x: 619, endPoint y: 197, distance: 330.9
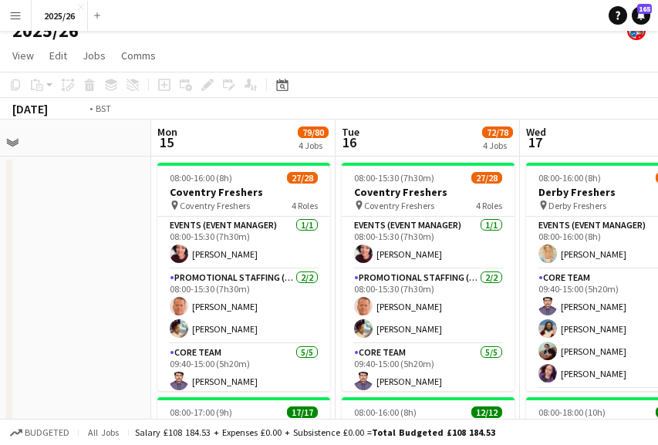
drag, startPoint x: 291, startPoint y: 287, endPoint x: 2, endPoint y: 312, distance: 291.0
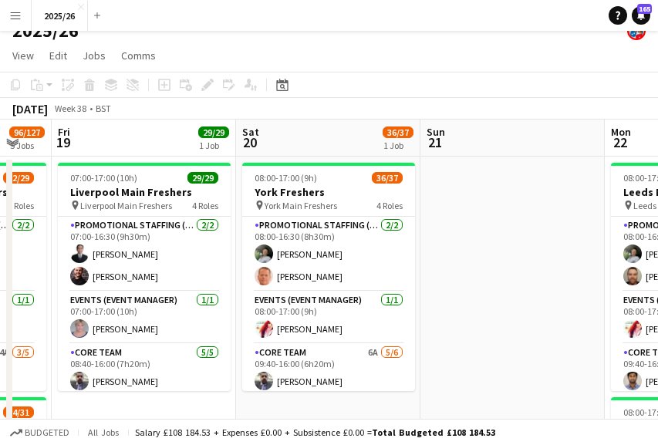
scroll to position [0, 562]
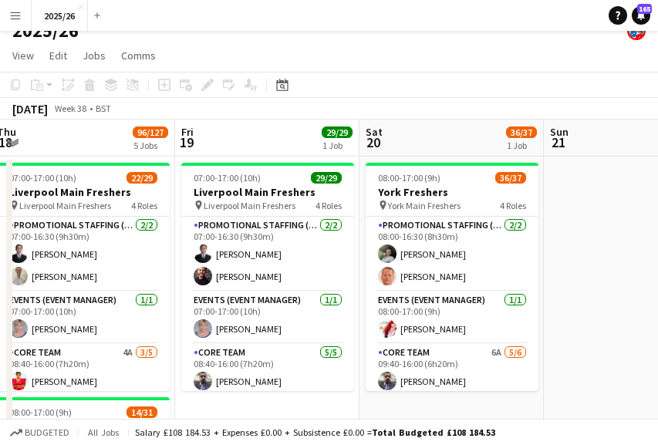
drag, startPoint x: 635, startPoint y: 268, endPoint x: 369, endPoint y: 248, distance: 267.5
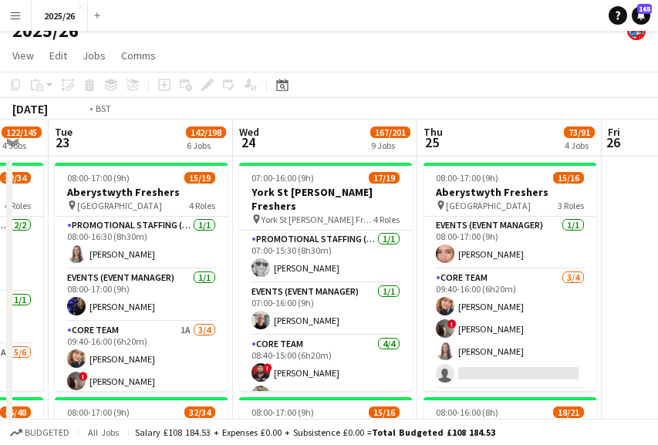
drag, startPoint x: 541, startPoint y: 288, endPoint x: 72, endPoint y: 271, distance: 469.1
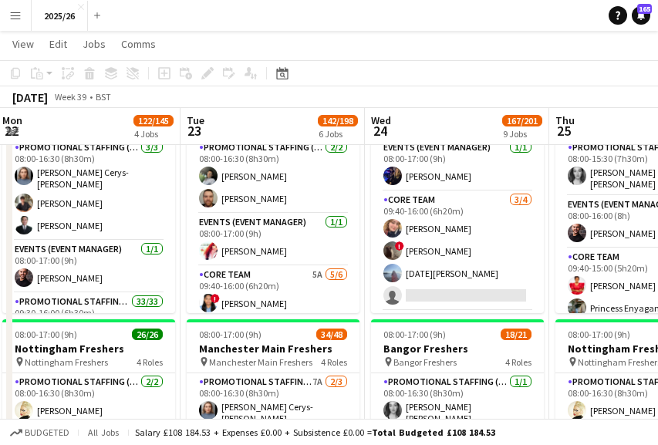
scroll to position [0, 559]
